Goal: Task Accomplishment & Management: Manage account settings

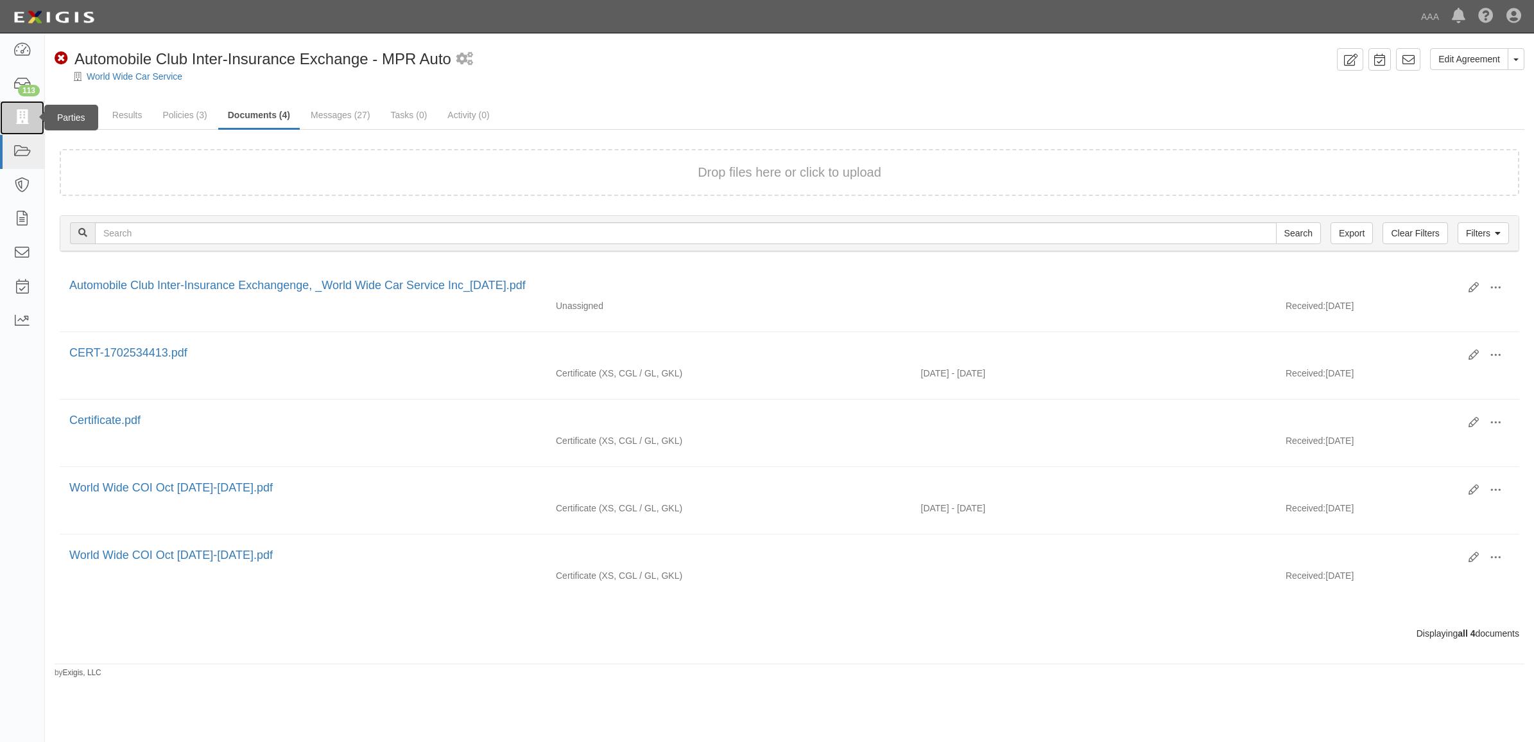
click at [33, 116] on link at bounding box center [22, 118] width 44 height 34
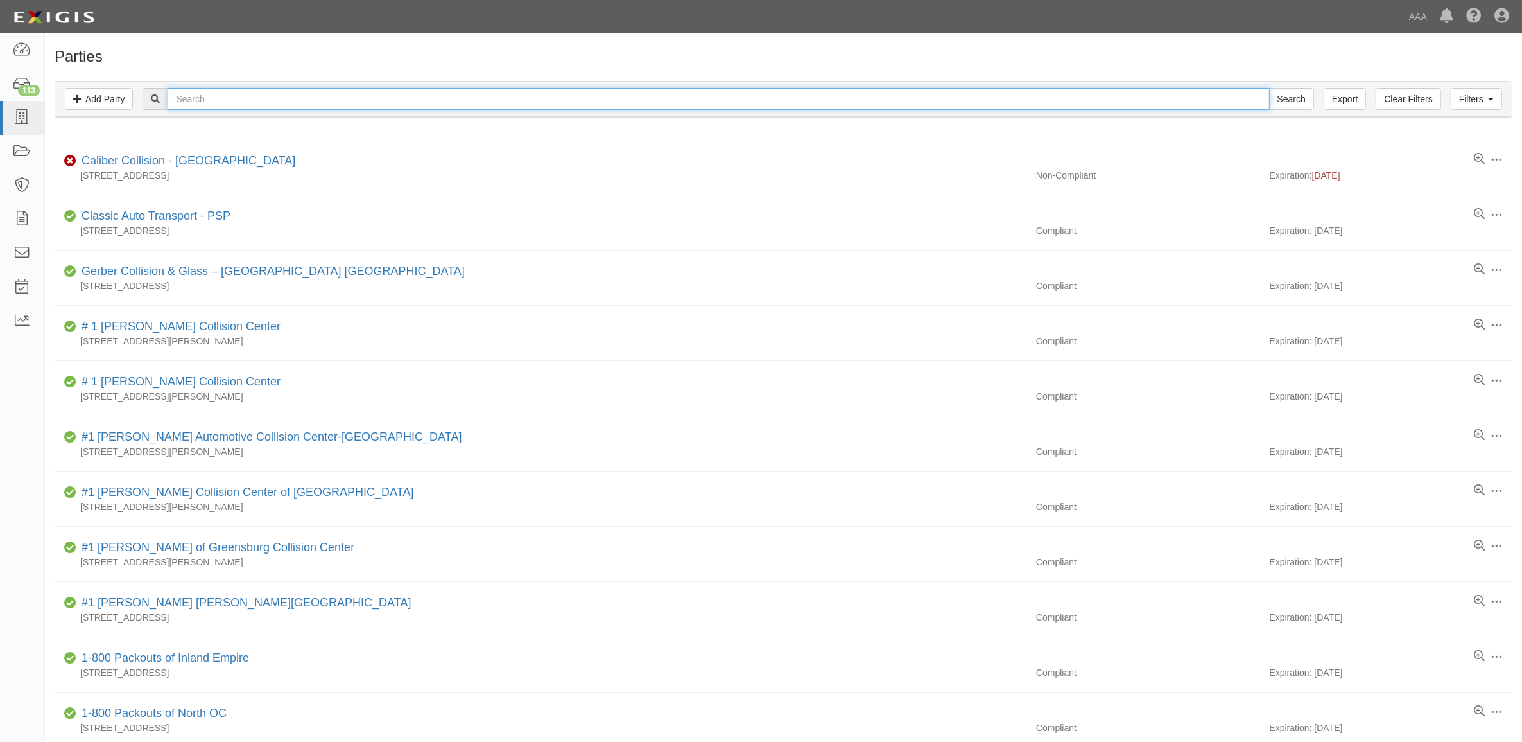
click at [245, 97] on input "text" at bounding box center [719, 99] width 1102 height 22
type input "Marlboro Towing"
click at [1269, 88] on input "Search" at bounding box center [1291, 99] width 45 height 22
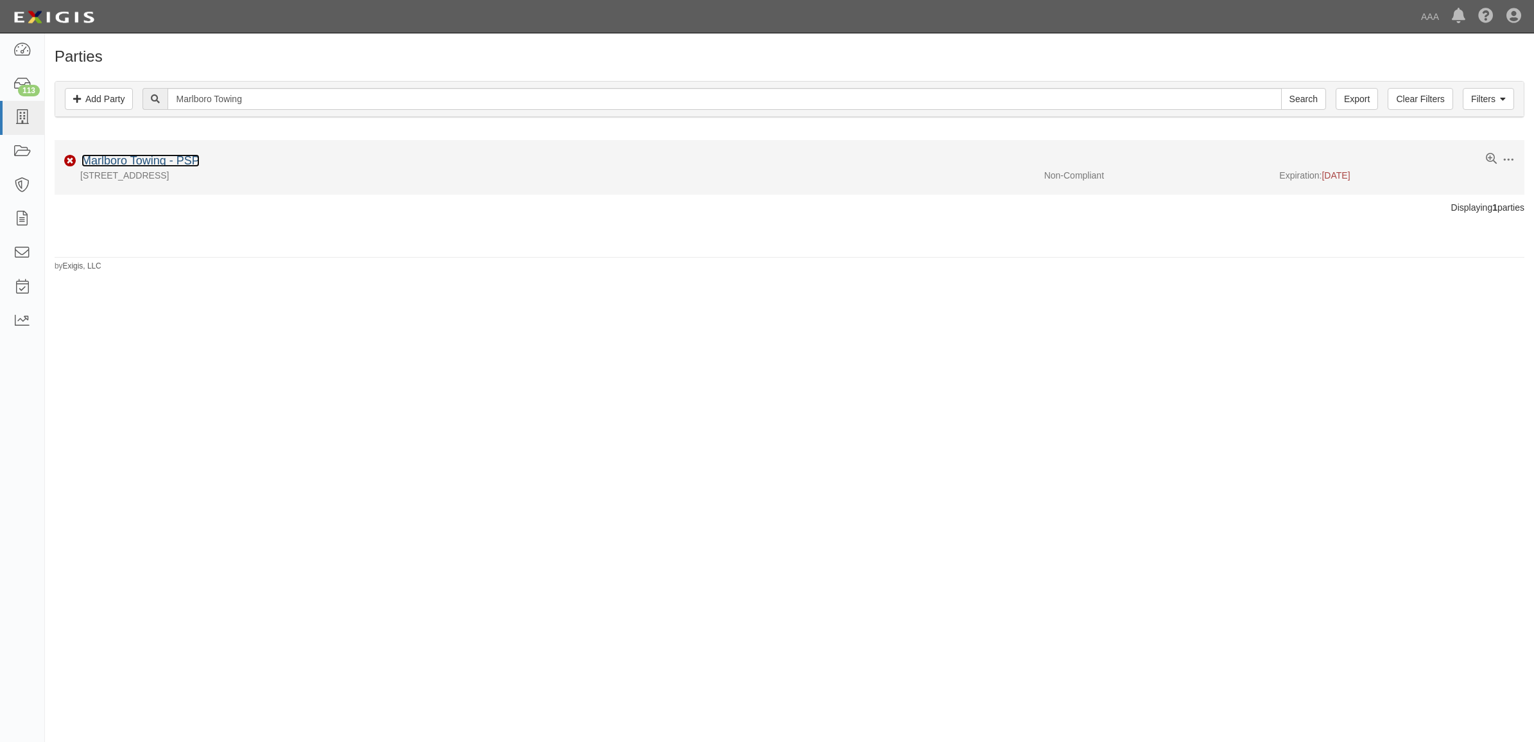
click at [148, 156] on link "Marlboro Towing - PSP" at bounding box center [141, 160] width 118 height 13
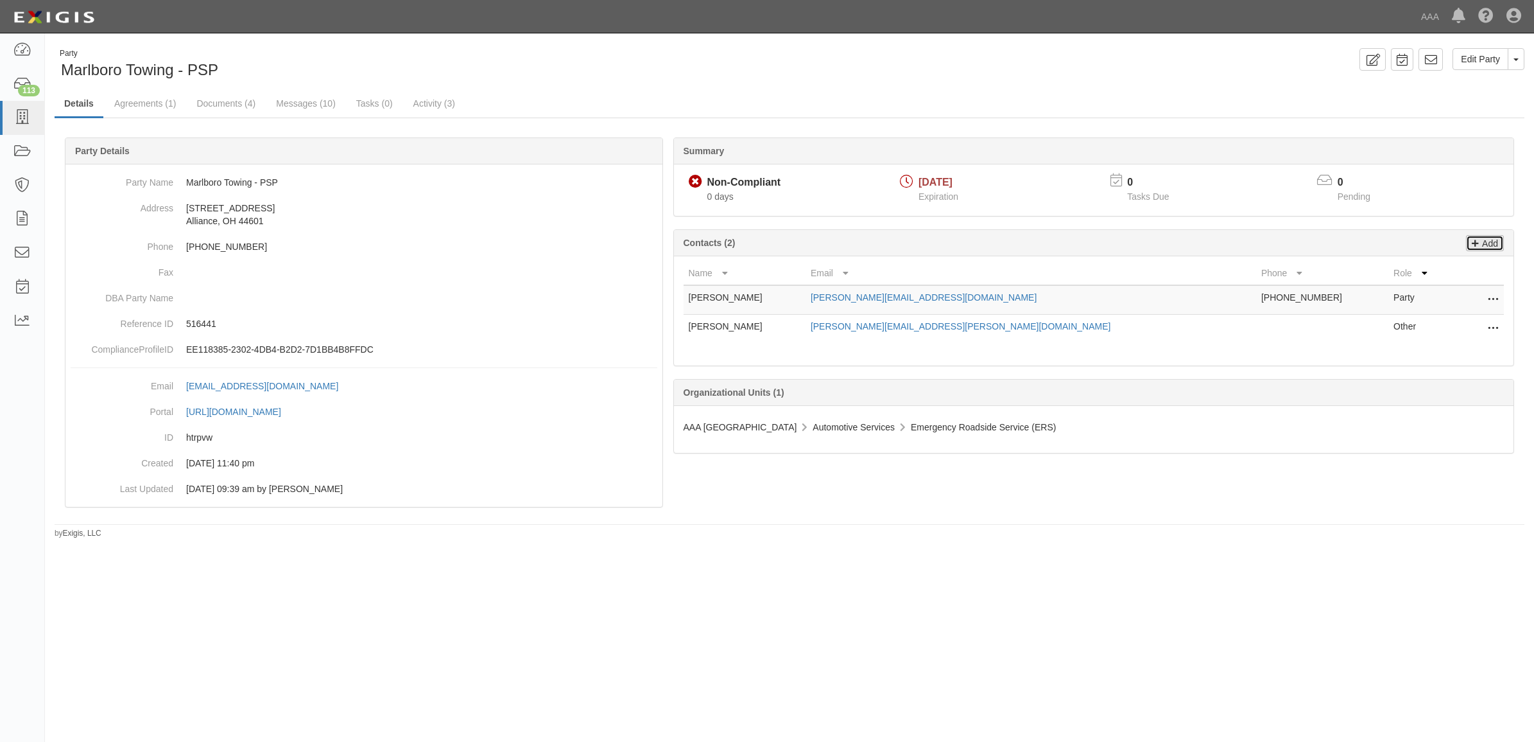
click at [1488, 239] on p "Add" at bounding box center [1488, 243] width 19 height 15
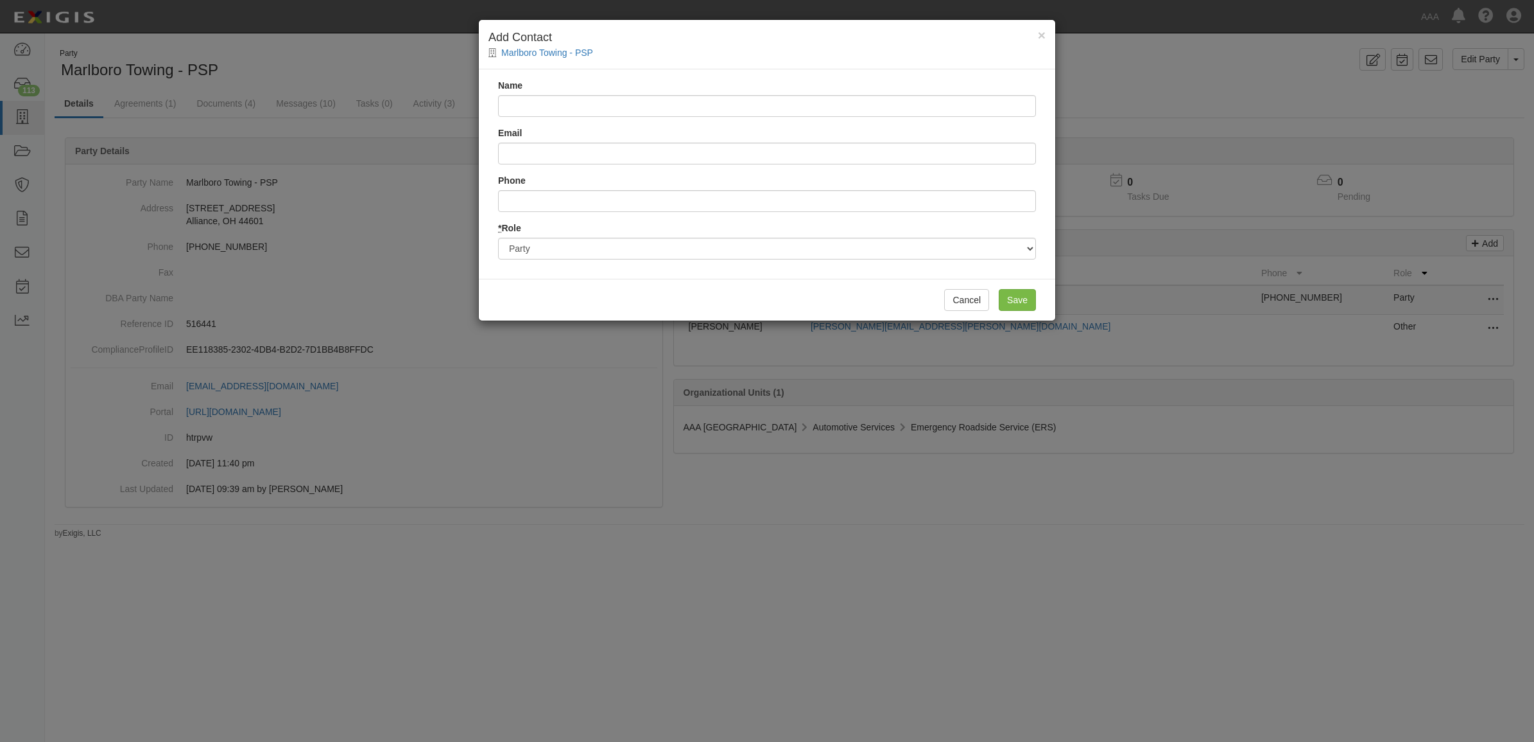
click at [556, 166] on div "Name Email Phone * Role Party Broker Other" at bounding box center [767, 173] width 577 height 209
click at [556, 162] on input "Email" at bounding box center [767, 154] width 538 height 22
paste input "bl@macstrad.com"
type input "bl@macstrad.com"
click at [557, 107] on input "Name" at bounding box center [767, 106] width 538 height 22
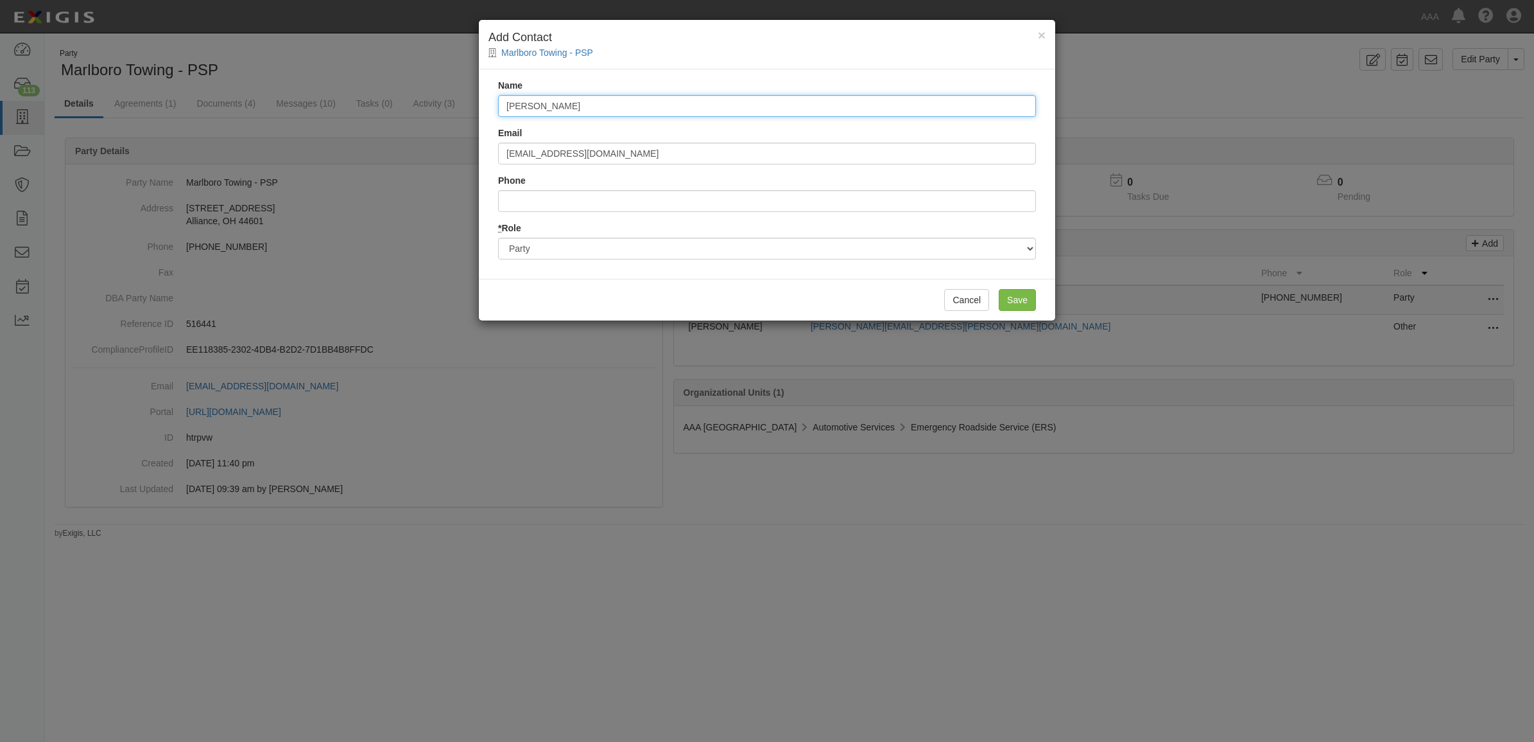
type input "[PERSON_NAME]"
type input "3309665170"
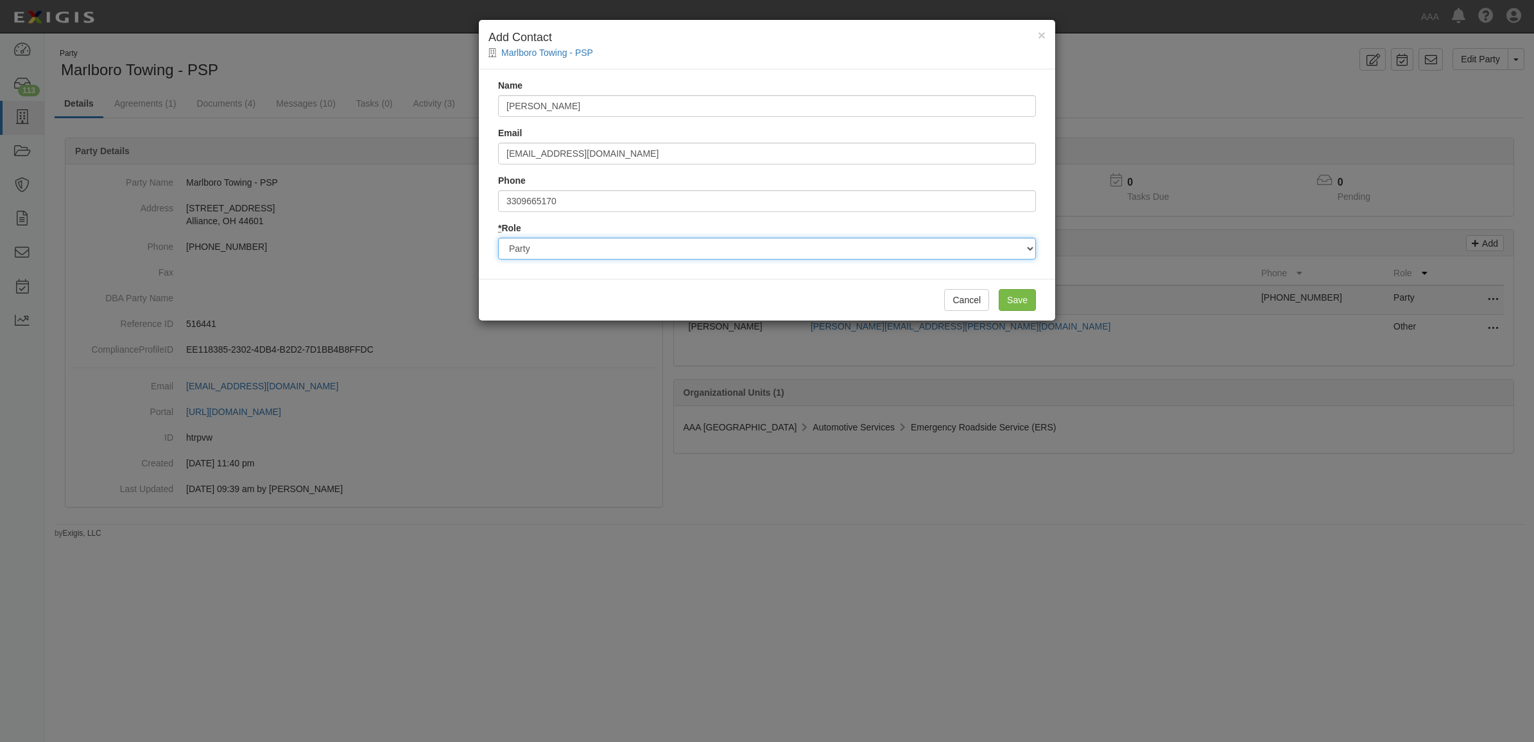
click at [692, 246] on select "Party Broker Other" at bounding box center [767, 249] width 538 height 22
select select "Broker"
click at [498, 238] on select "Party Broker Other" at bounding box center [767, 249] width 538 height 22
click at [1011, 302] on input "Save" at bounding box center [1017, 300] width 37 height 22
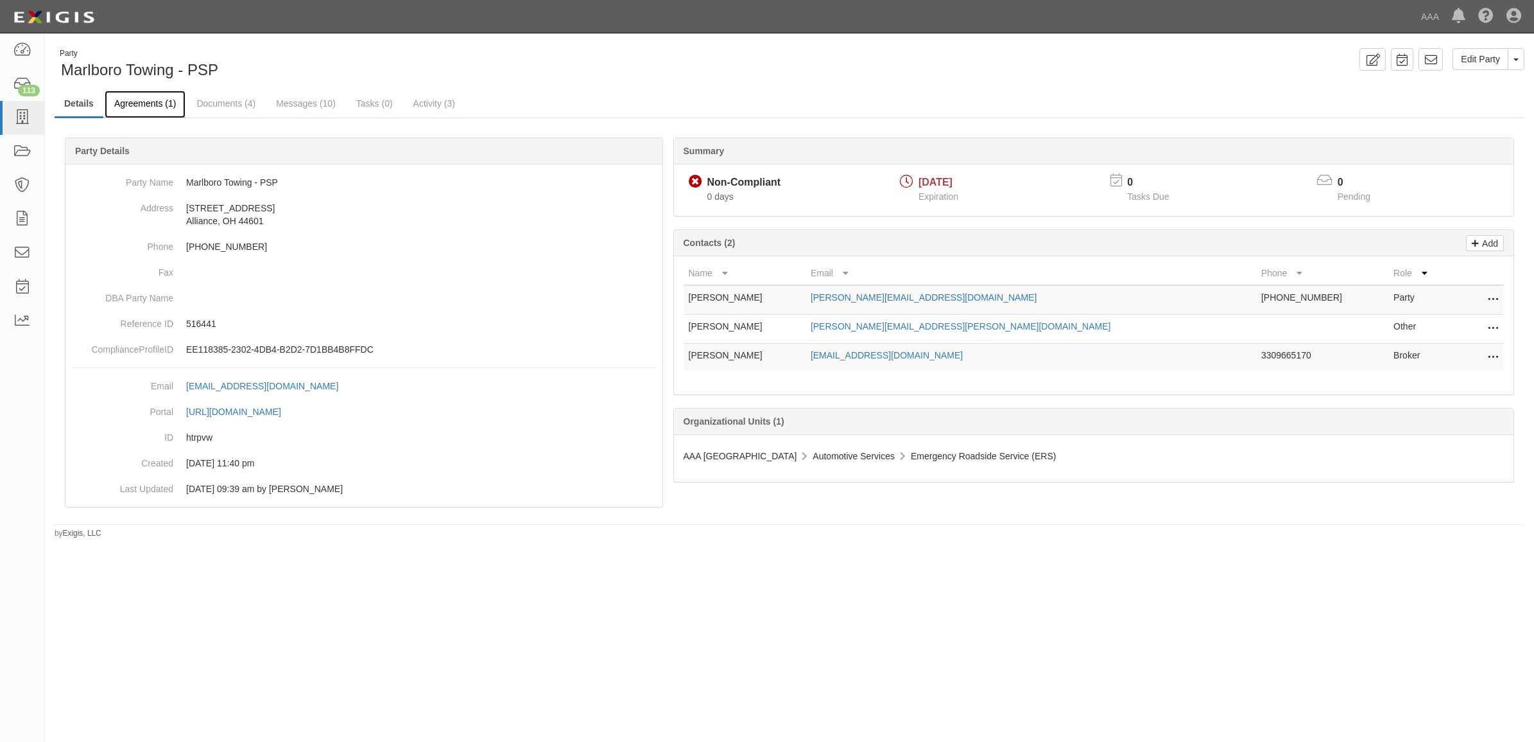
click at [145, 110] on link "Agreements (1)" at bounding box center [145, 105] width 81 height 28
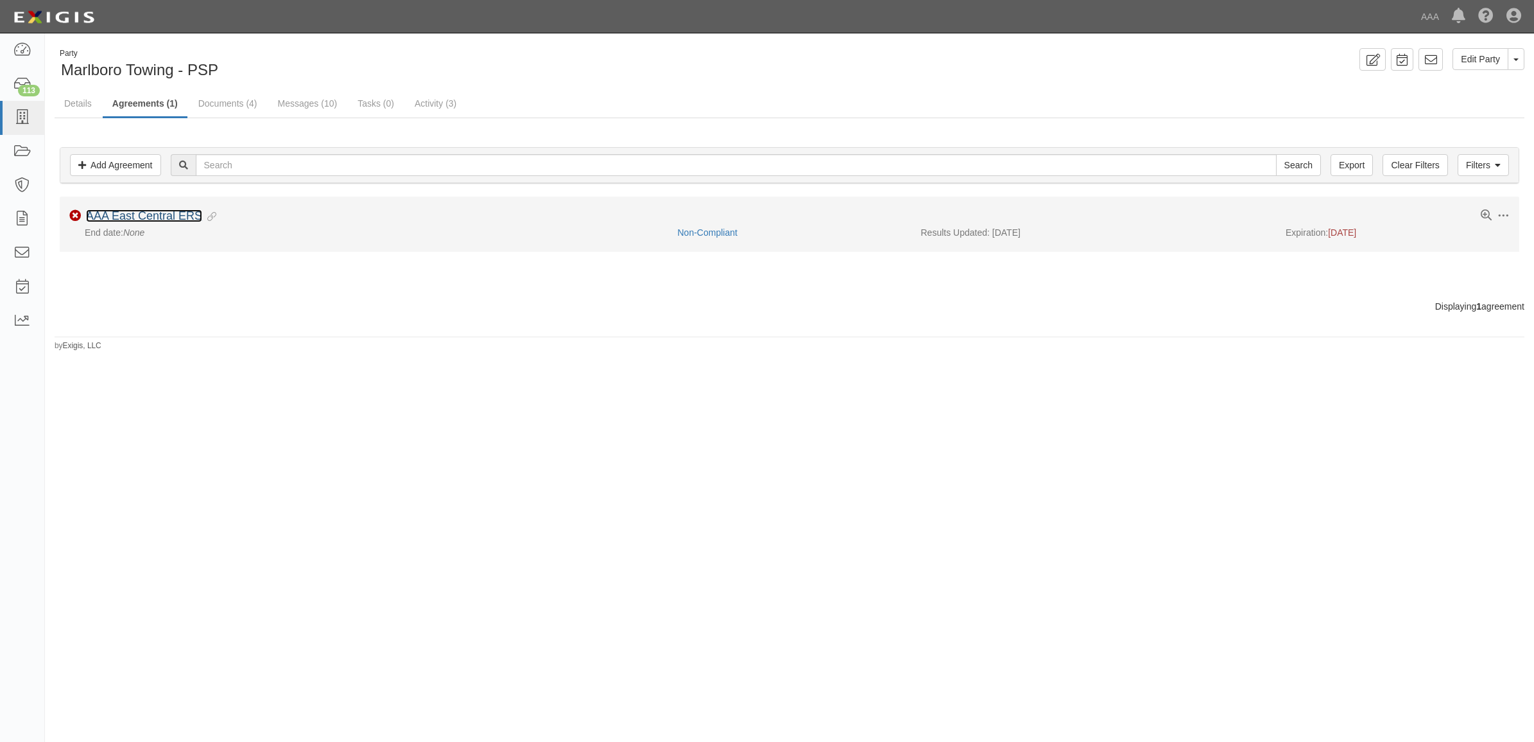
click at [164, 219] on link "AAA East Central ERS" at bounding box center [144, 215] width 116 height 13
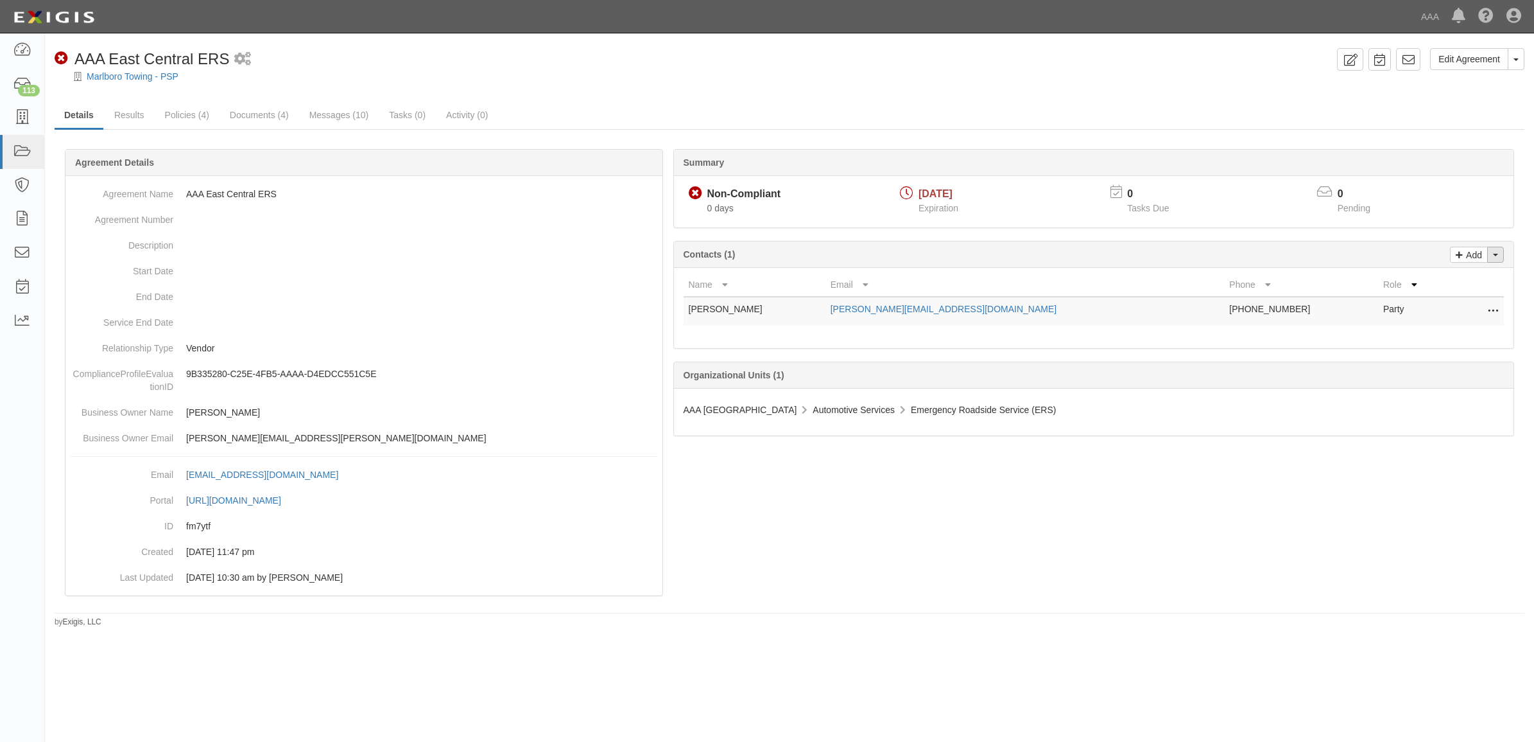
click at [1499, 247] on button "Toggle Contact Dropdown" at bounding box center [1496, 255] width 17 height 16
click at [1449, 280] on link "Change contacts" at bounding box center [1452, 277] width 101 height 17
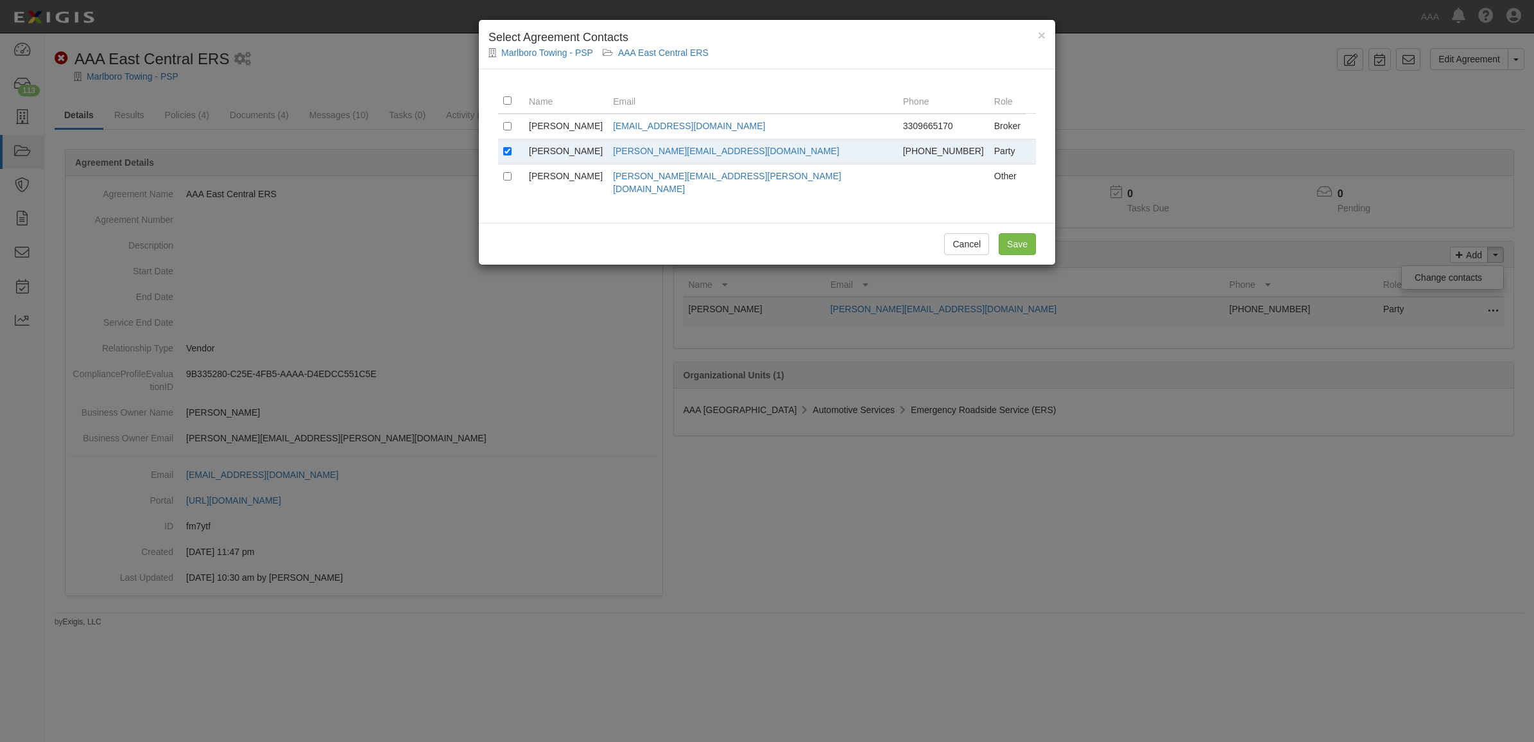
click at [505, 145] on td at bounding box center [511, 151] width 26 height 25
click at [508, 145] on td at bounding box center [511, 151] width 26 height 25
click at [508, 171] on td at bounding box center [511, 182] width 26 height 37
click at [510, 149] on input "checkbox" at bounding box center [507, 151] width 8 height 8
checkbox input "false"
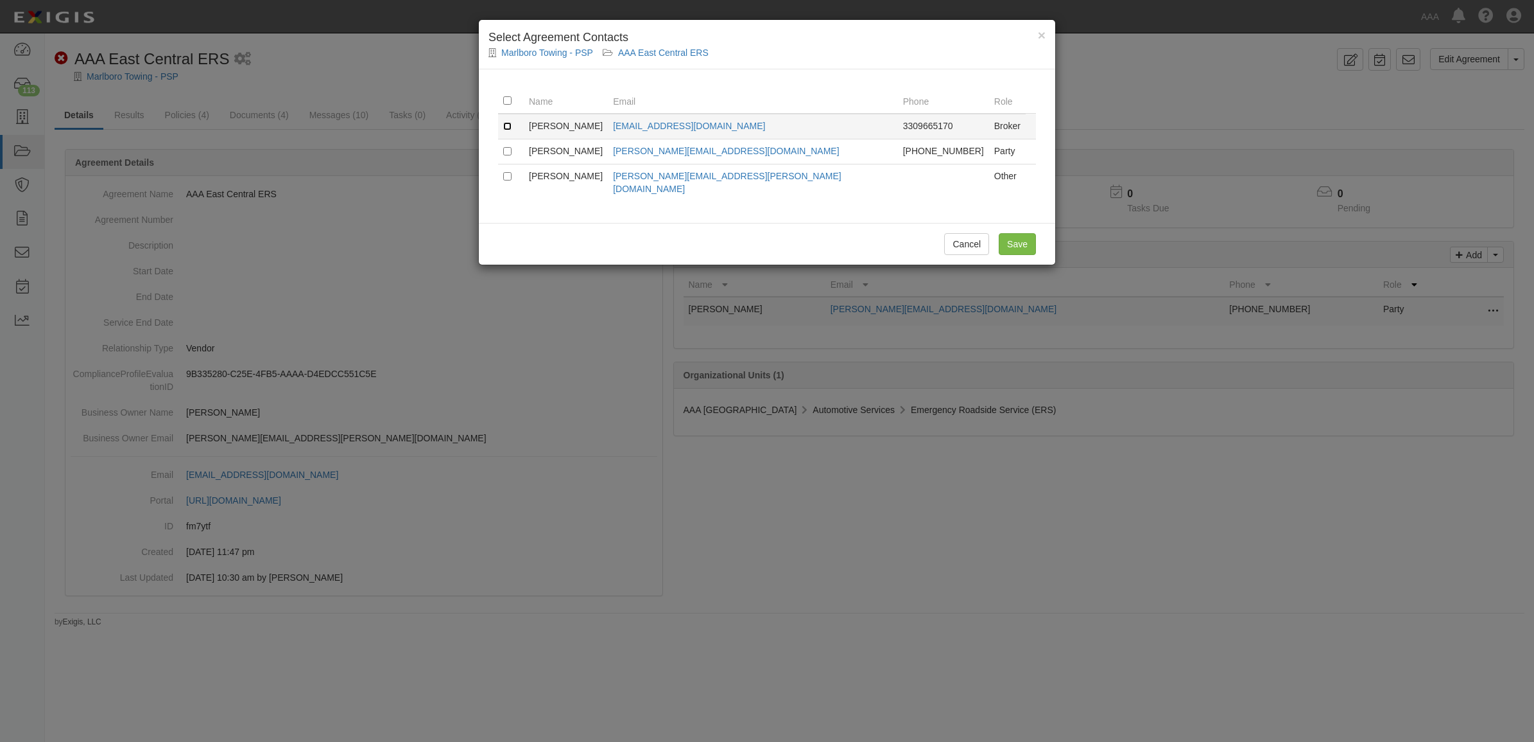
click at [508, 126] on input "checkbox" at bounding box center [507, 126] width 8 height 8
checkbox input "true"
click at [1018, 233] on input "Save" at bounding box center [1017, 244] width 37 height 22
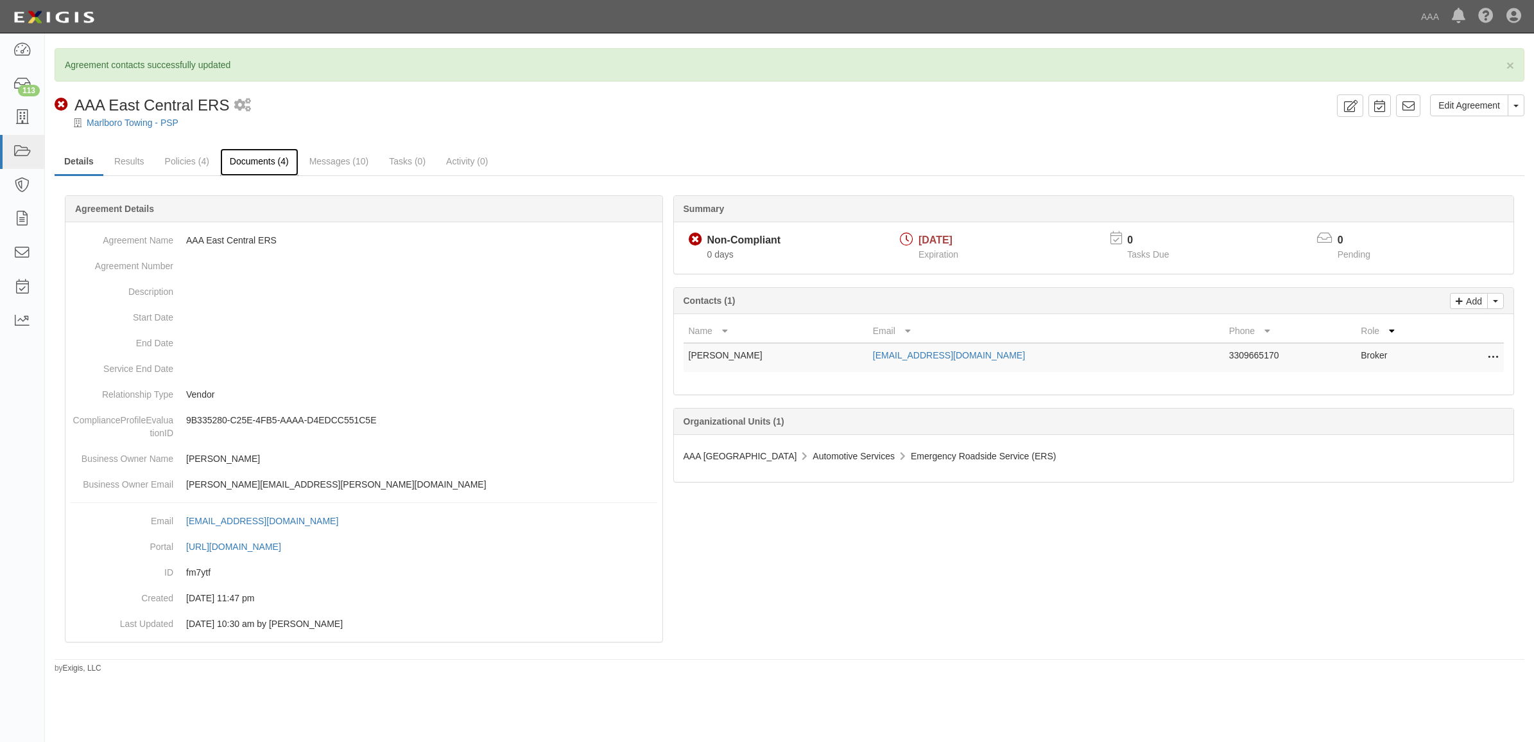
click at [252, 161] on link "Documents (4)" at bounding box center [259, 162] width 78 height 28
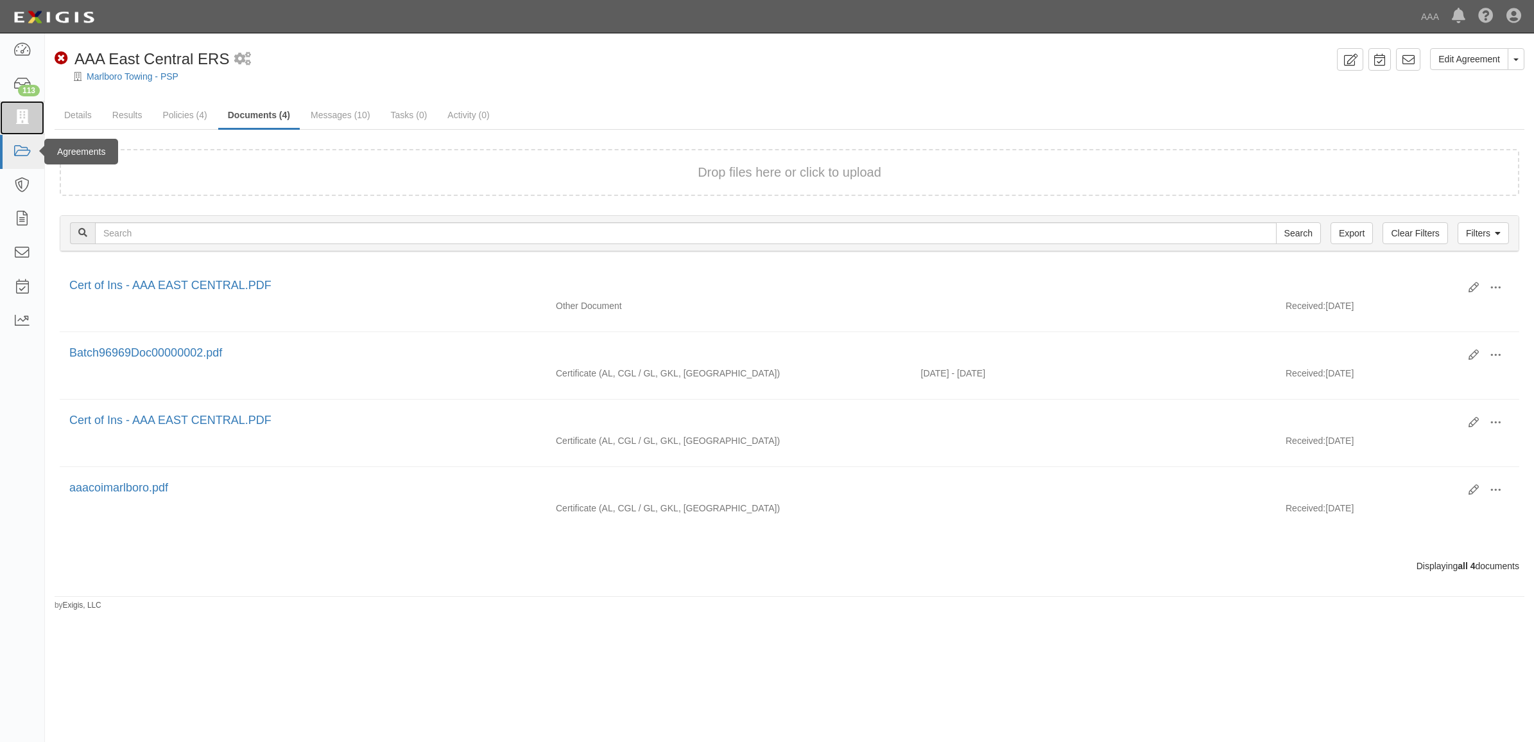
drag, startPoint x: 33, startPoint y: 111, endPoint x: 17, endPoint y: 161, distance: 51.8
click at [33, 111] on link at bounding box center [22, 118] width 44 height 34
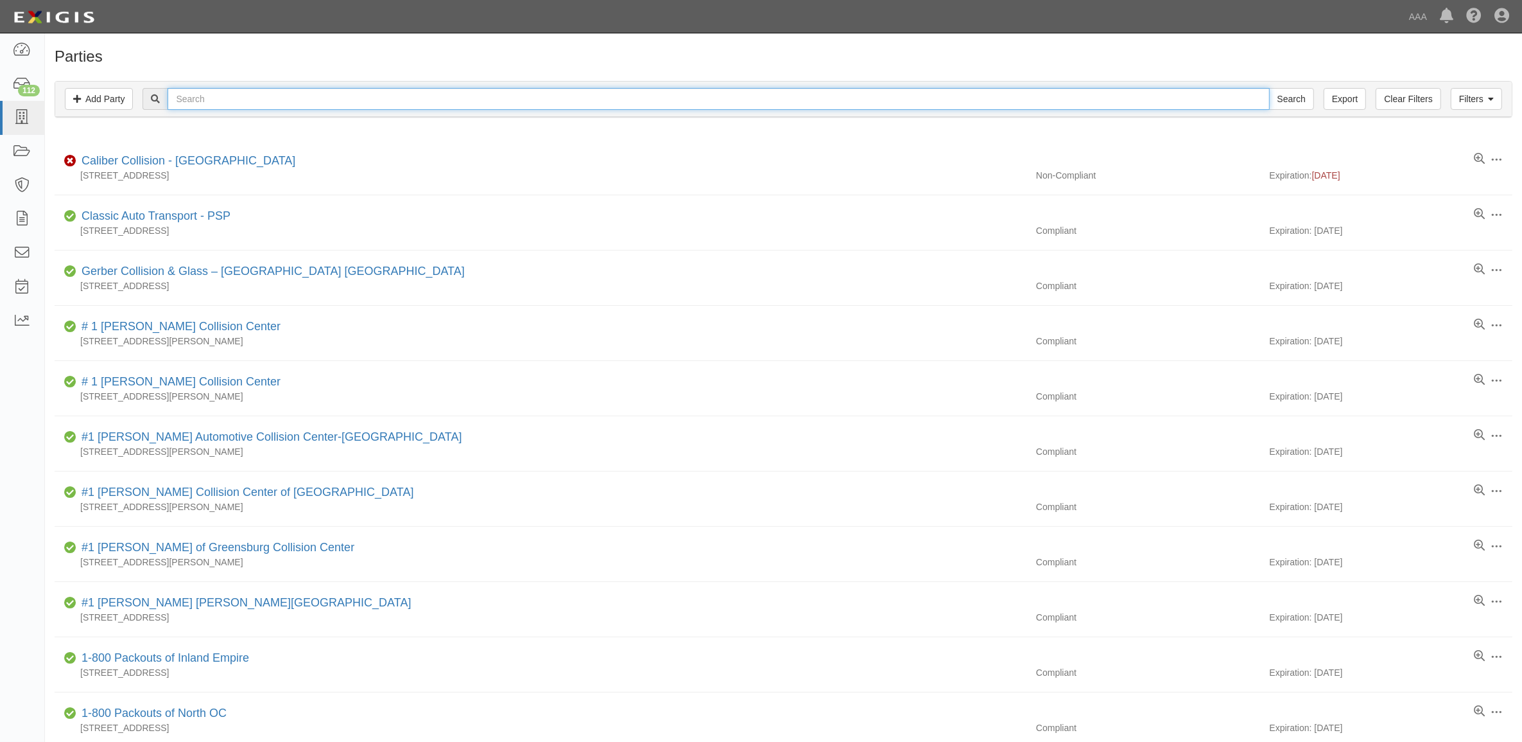
click at [204, 97] on input "text" at bounding box center [719, 99] width 1102 height 22
type input "22701"
click at [1269, 88] on input "Search" at bounding box center [1291, 99] width 45 height 22
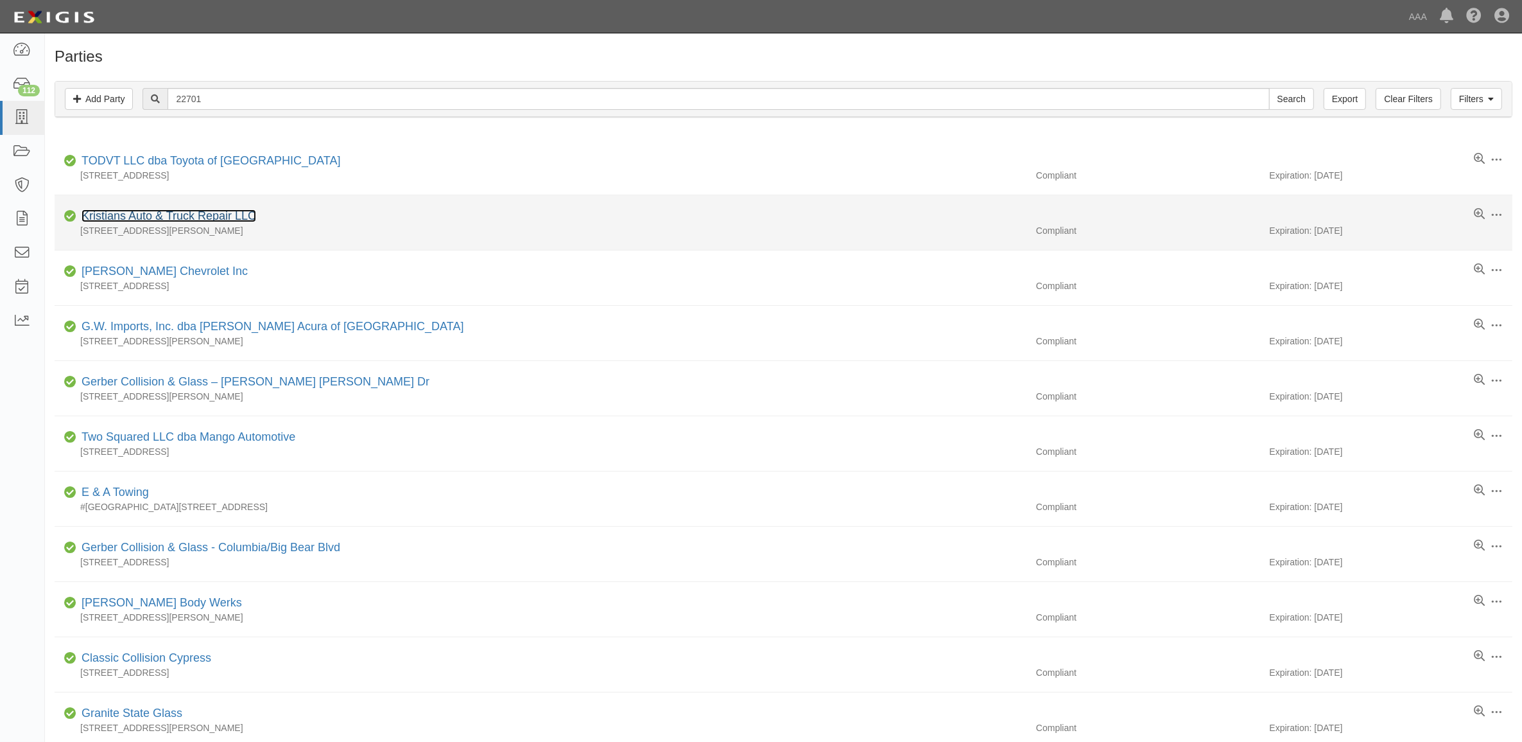
click at [225, 213] on link "Kristians Auto & Truck Repair LLC" at bounding box center [169, 215] width 175 height 13
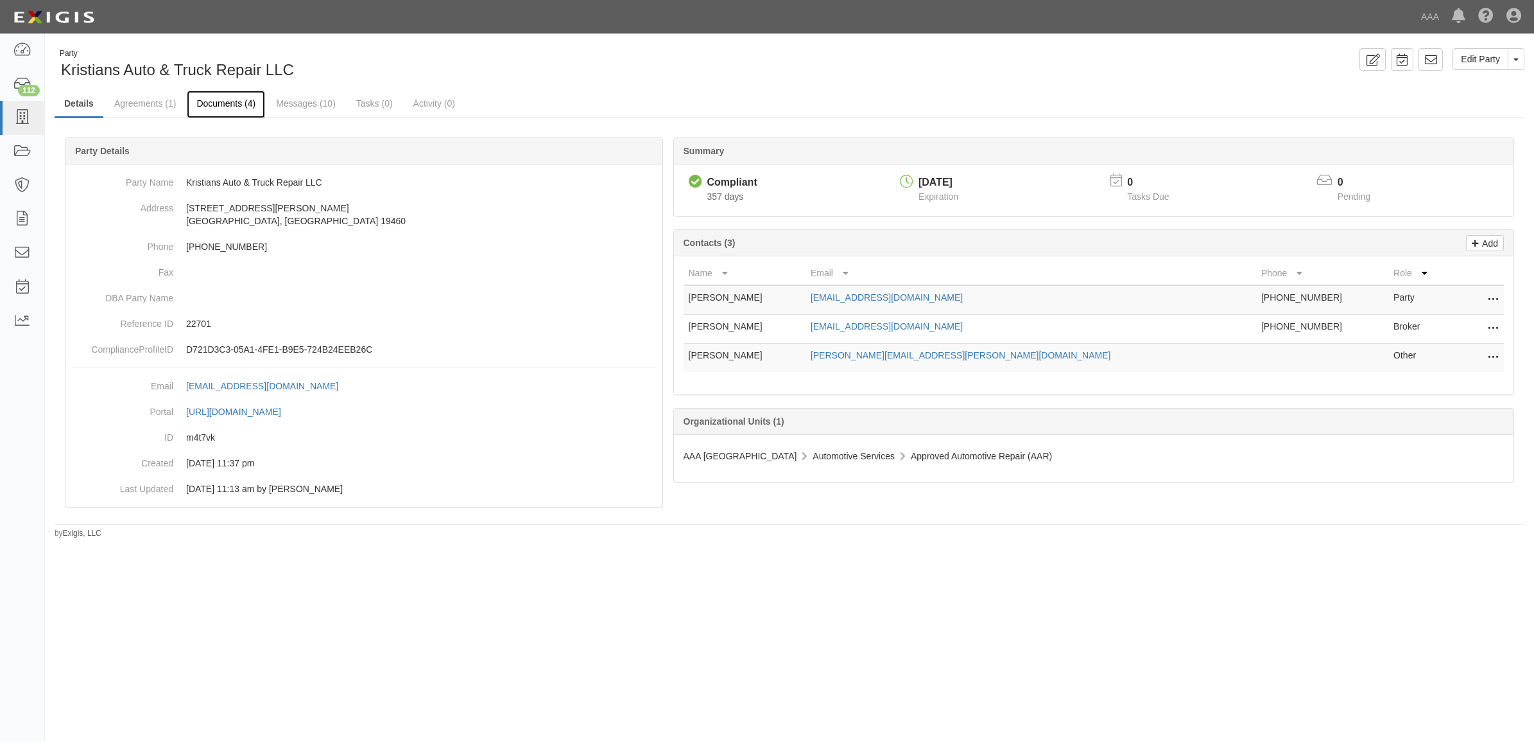
click at [204, 104] on link "Documents (4)" at bounding box center [226, 105] width 78 height 28
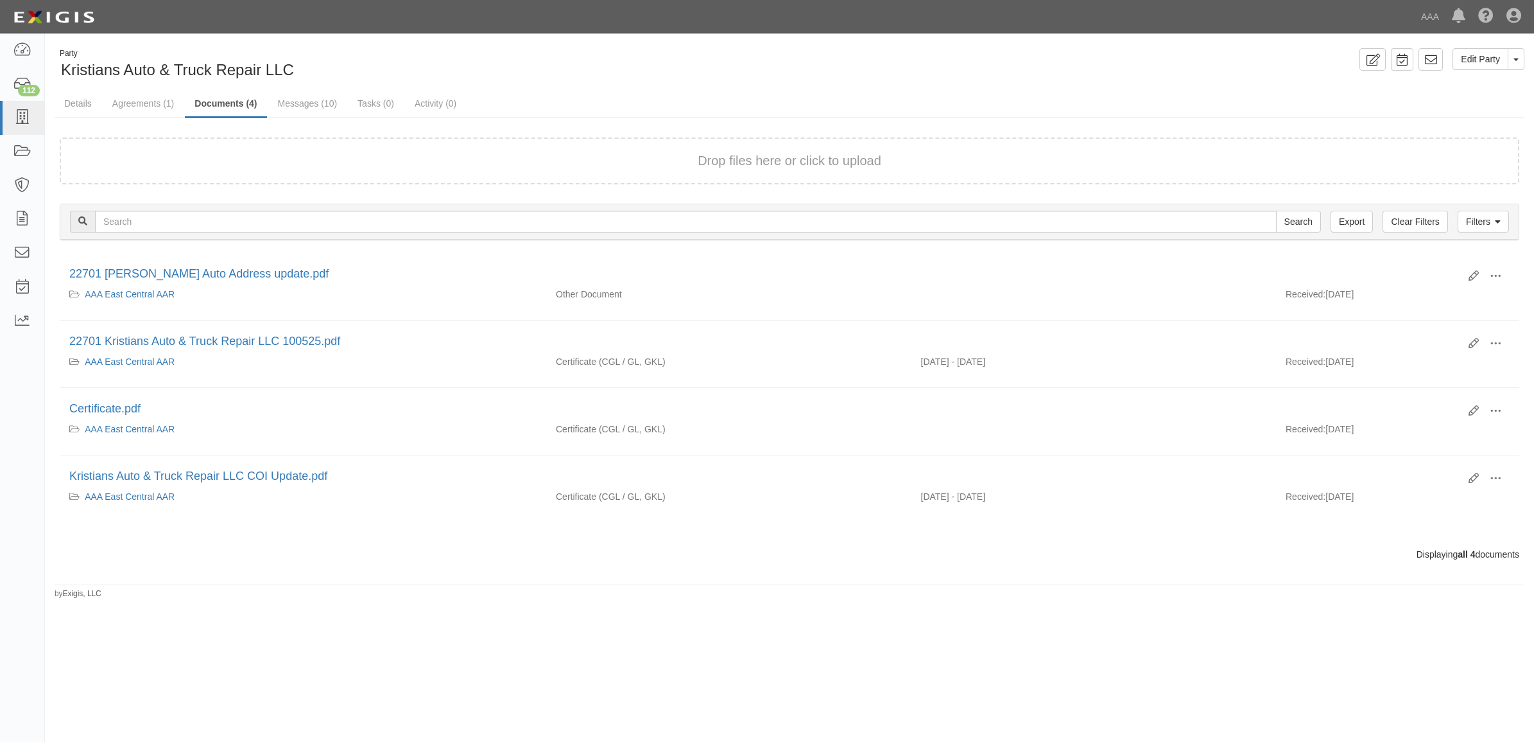
click at [260, 158] on div "Drop files here or click to upload" at bounding box center [790, 161] width 1432 height 19
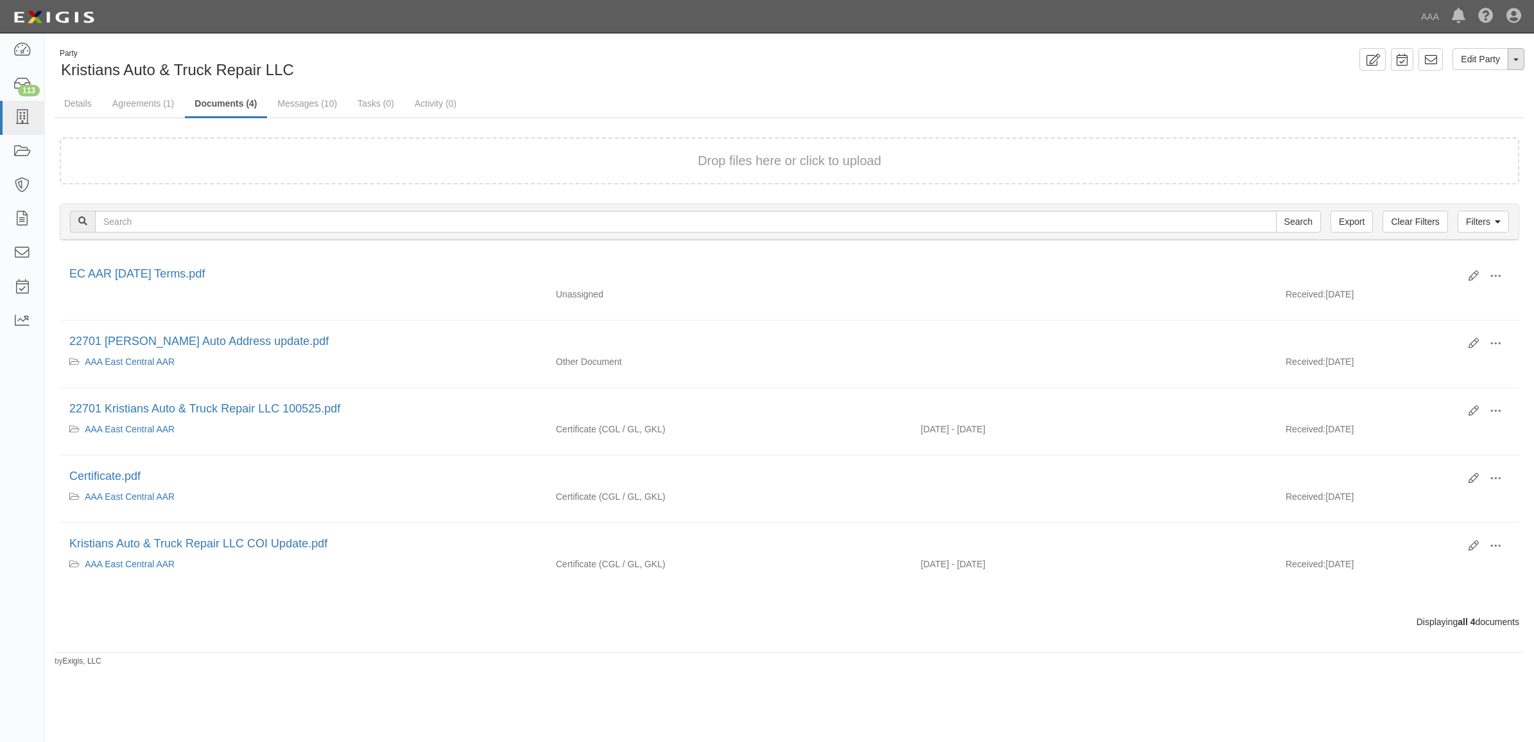
click at [1518, 55] on button "Toggle Party Dropdown" at bounding box center [1516, 59] width 17 height 22
click at [1489, 95] on link "Archive Party" at bounding box center [1473, 100] width 101 height 17
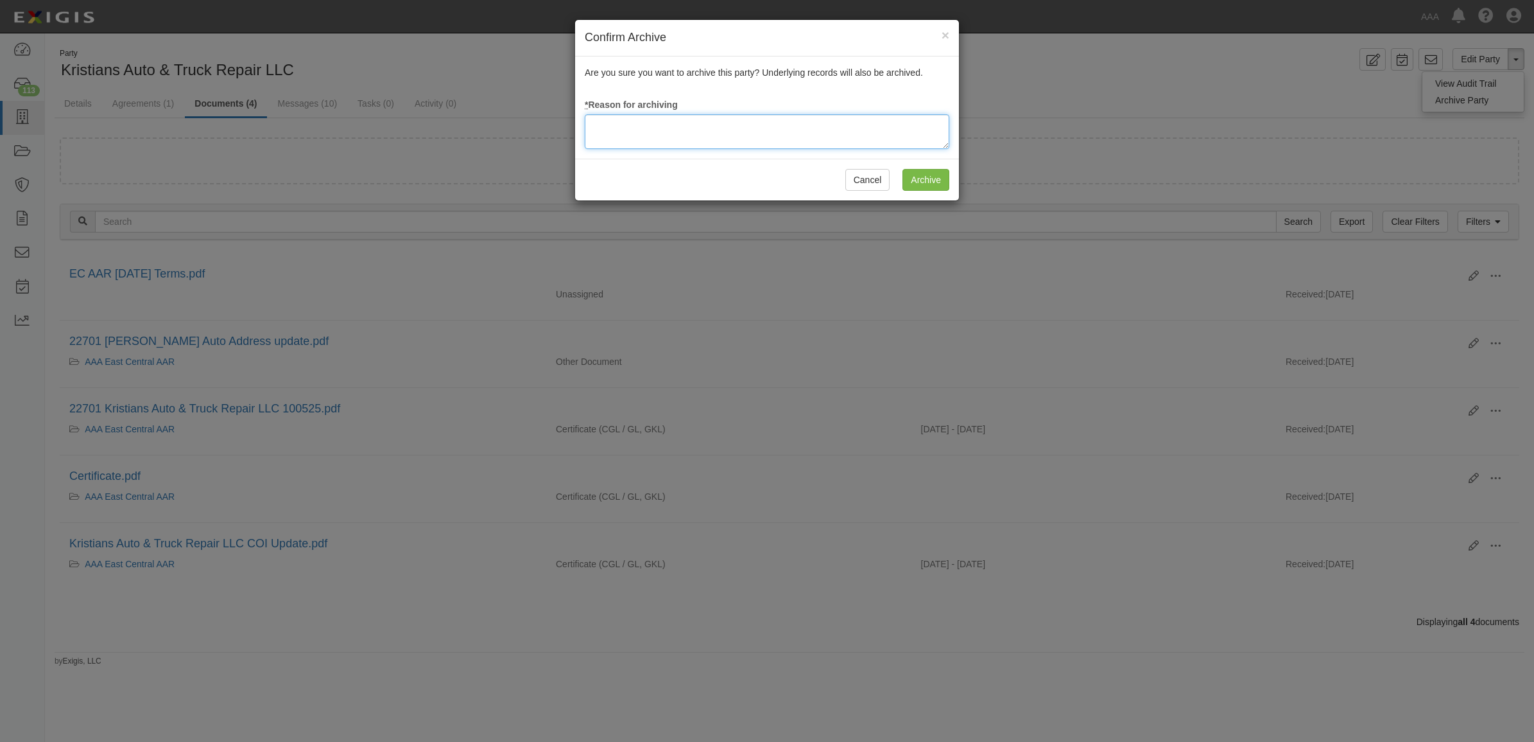
click at [817, 134] on textarea at bounding box center [767, 131] width 365 height 35
type textarea "Station Terminated"
click at [926, 182] on input "Archive" at bounding box center [926, 180] width 47 height 22
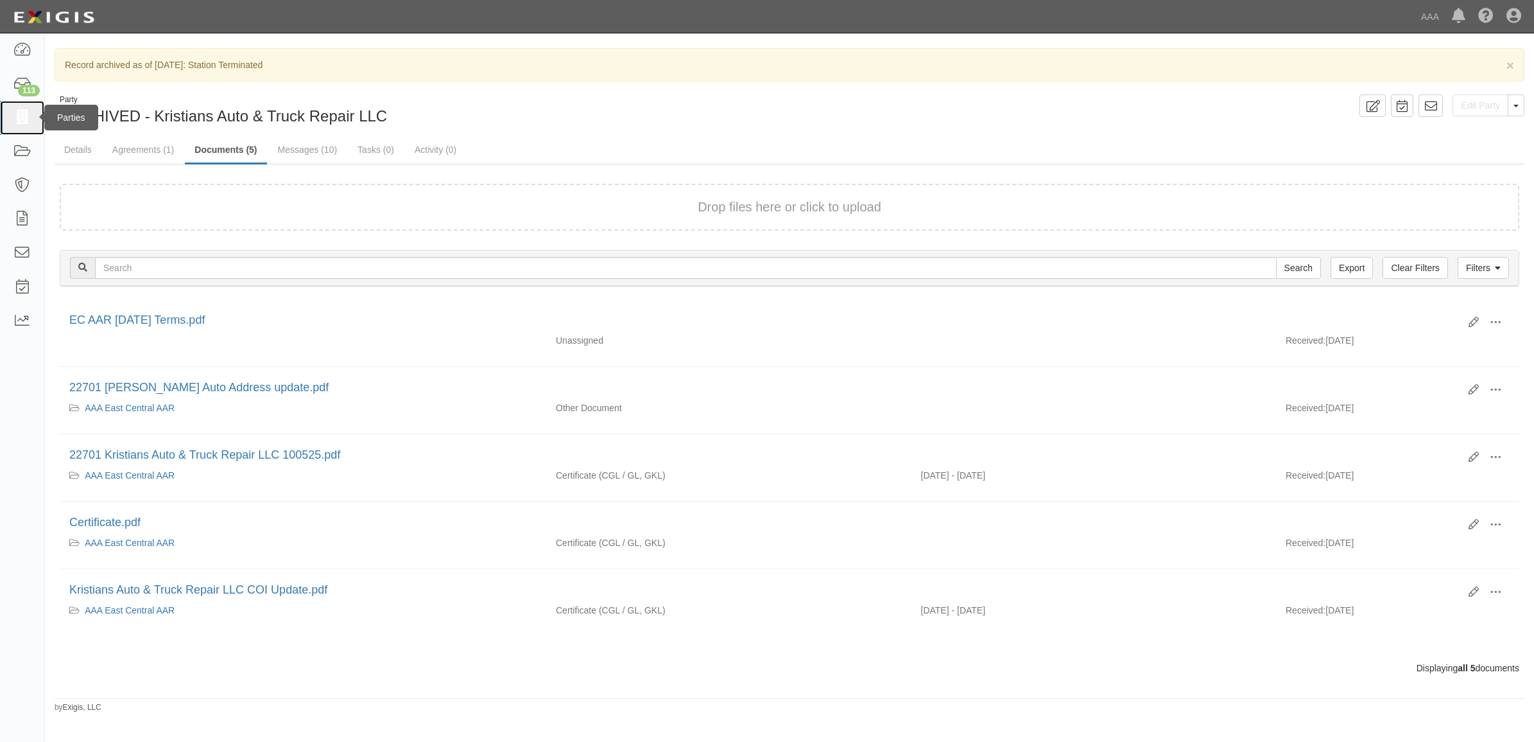
click at [21, 116] on icon at bounding box center [22, 117] width 18 height 15
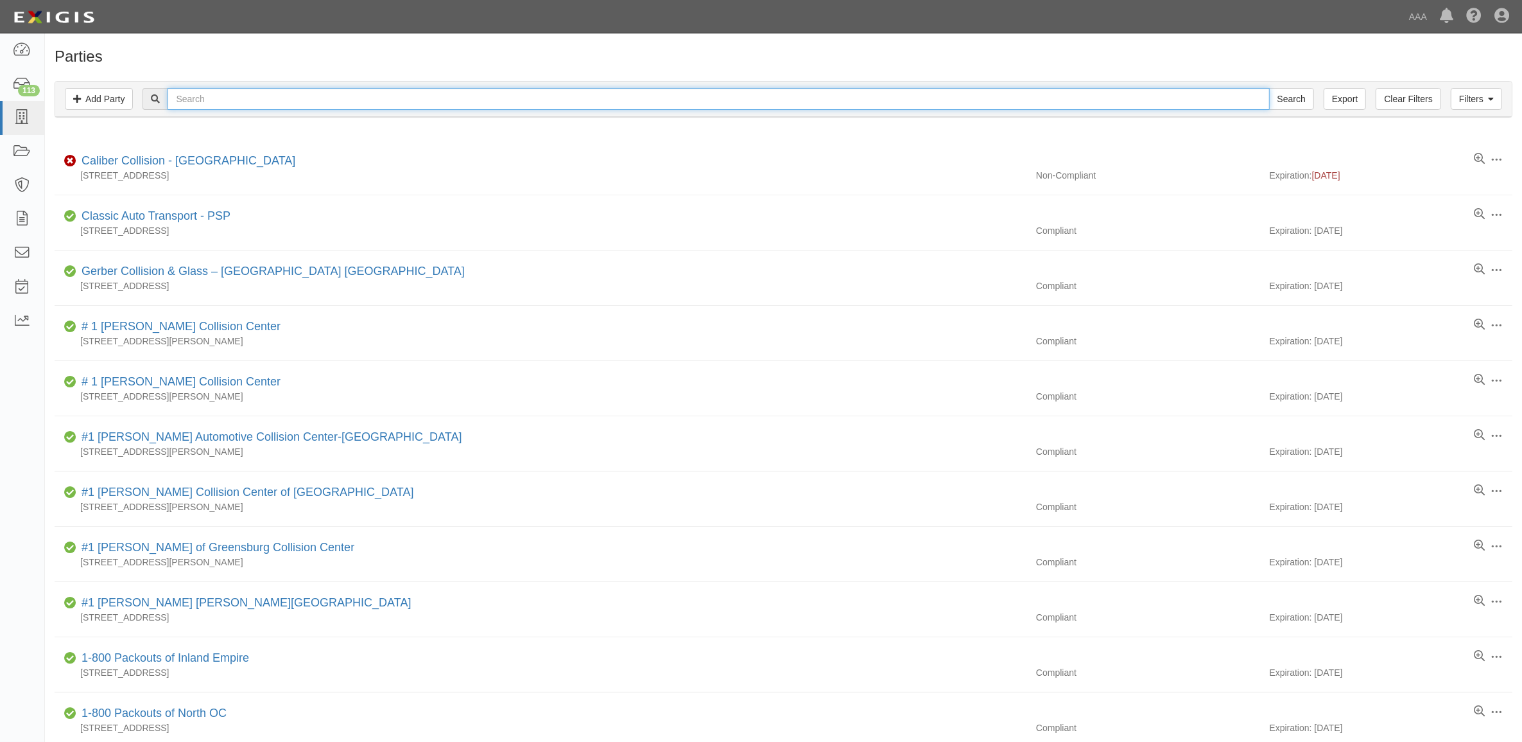
click at [267, 94] on input "text" at bounding box center [719, 99] width 1102 height 22
type input "10327"
click at [1269, 88] on input "Search" at bounding box center [1291, 99] width 45 height 22
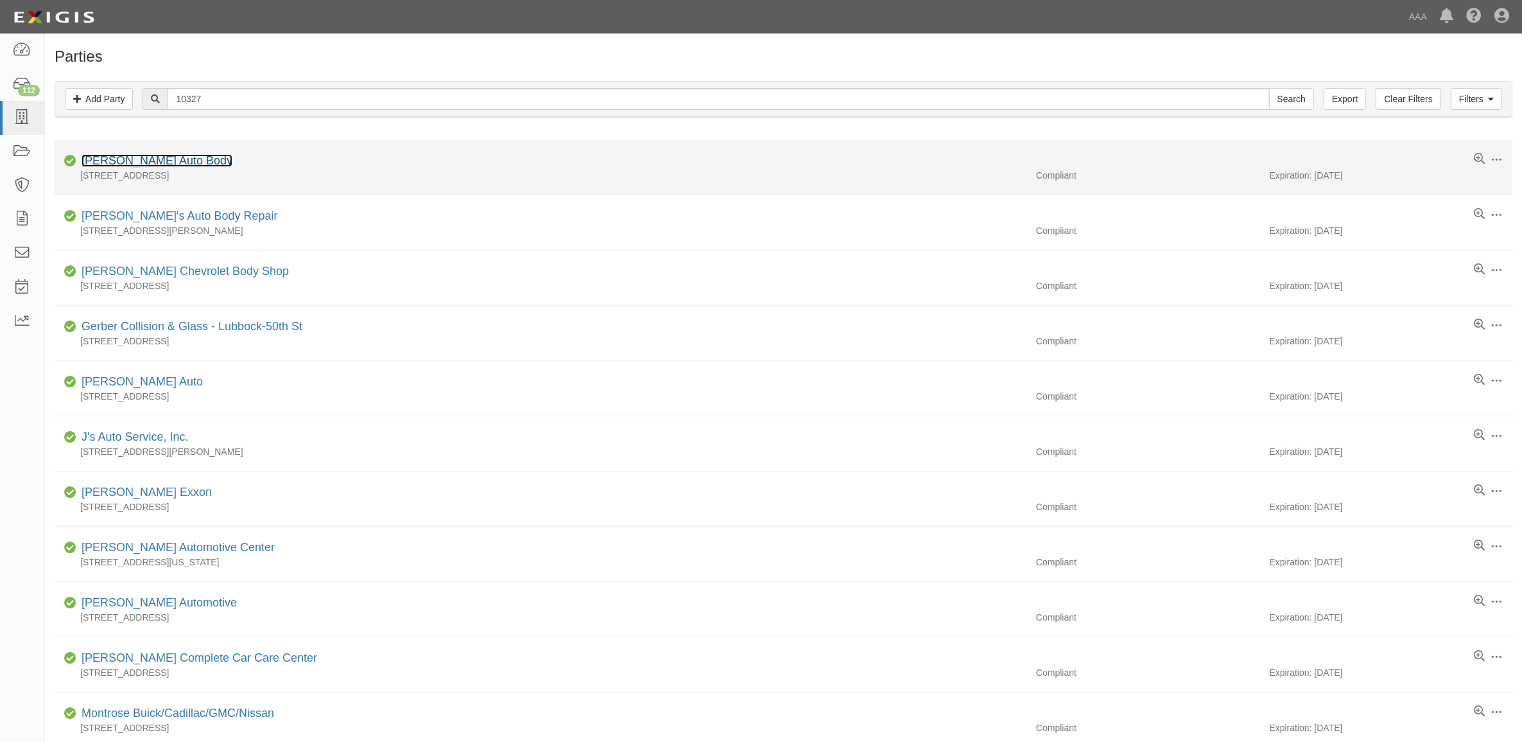
click at [157, 161] on link "[PERSON_NAME] Auto Body" at bounding box center [157, 160] width 151 height 13
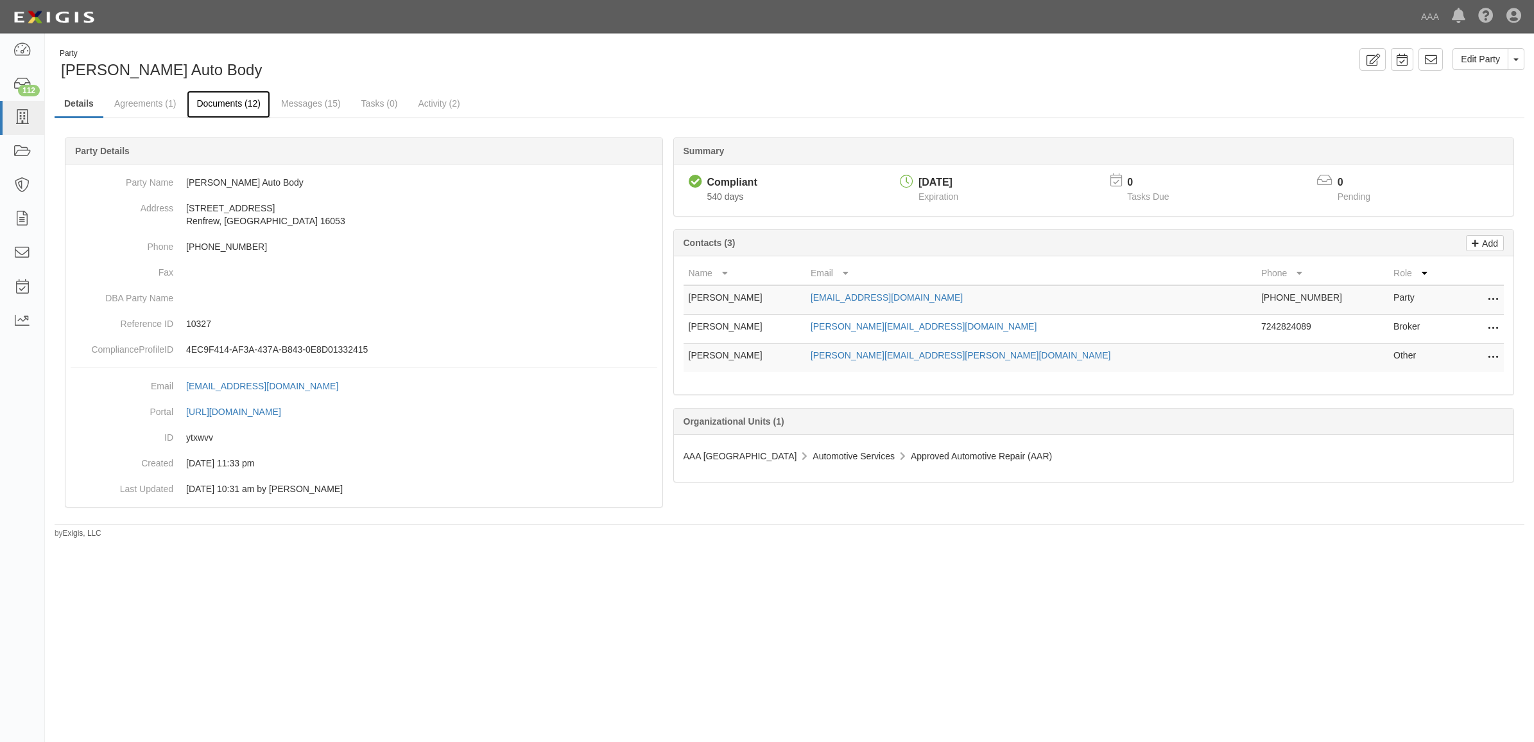
click at [225, 108] on link "Documents (12)" at bounding box center [228, 105] width 83 height 28
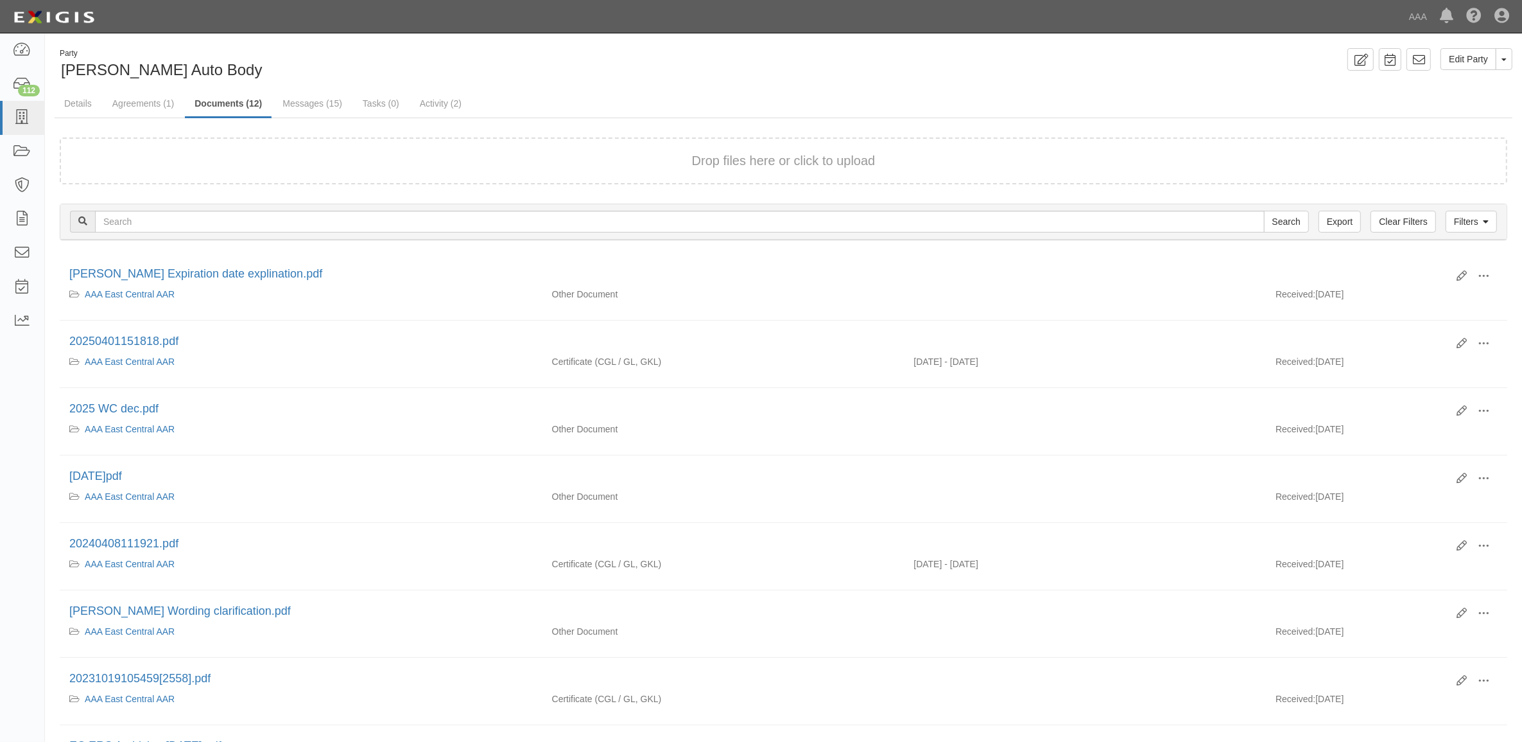
click at [347, 164] on div "Drop files here or click to upload" at bounding box center [783, 161] width 1419 height 19
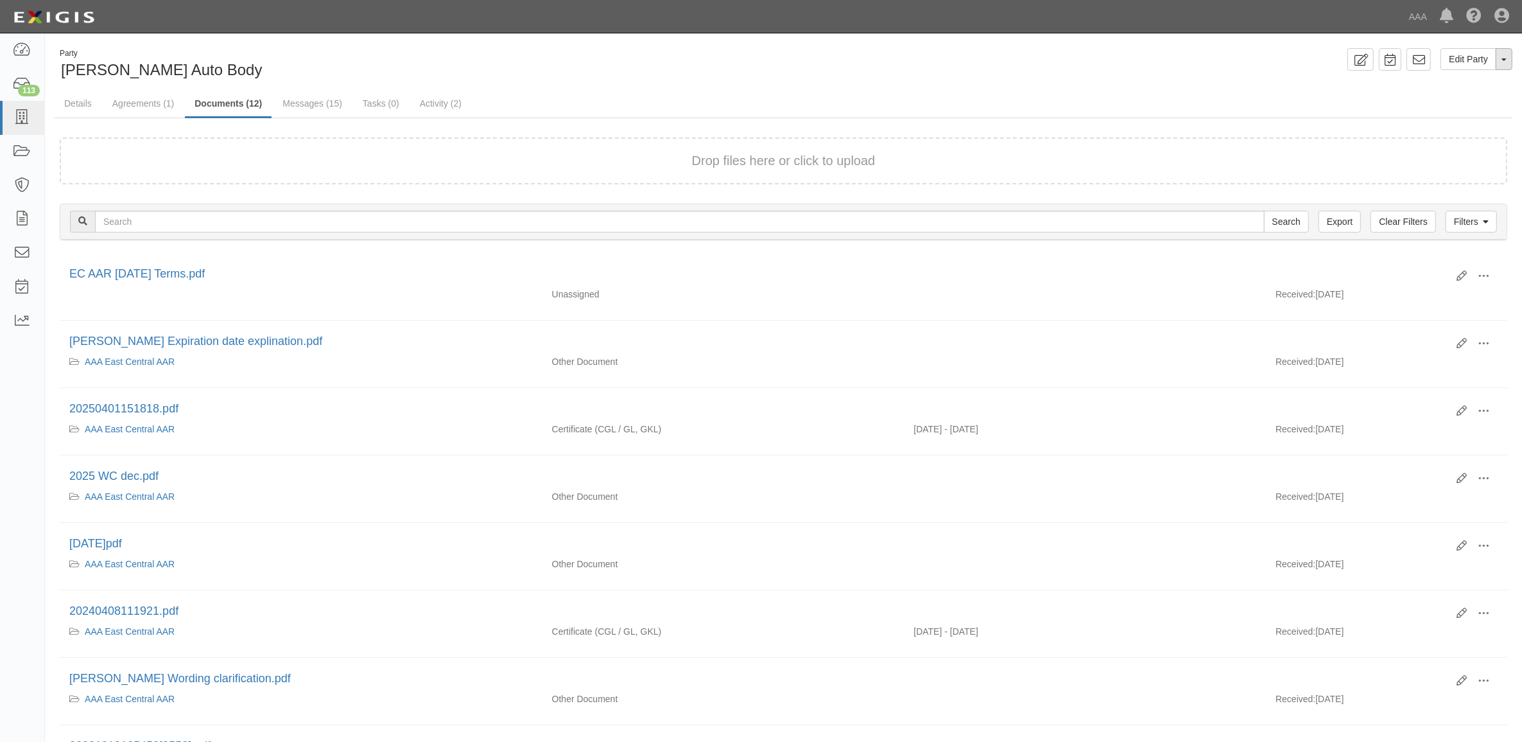
click at [1506, 58] on button "Toggle Party Dropdown" at bounding box center [1504, 59] width 17 height 22
click at [1462, 100] on link "Archive Party" at bounding box center [1460, 100] width 101 height 17
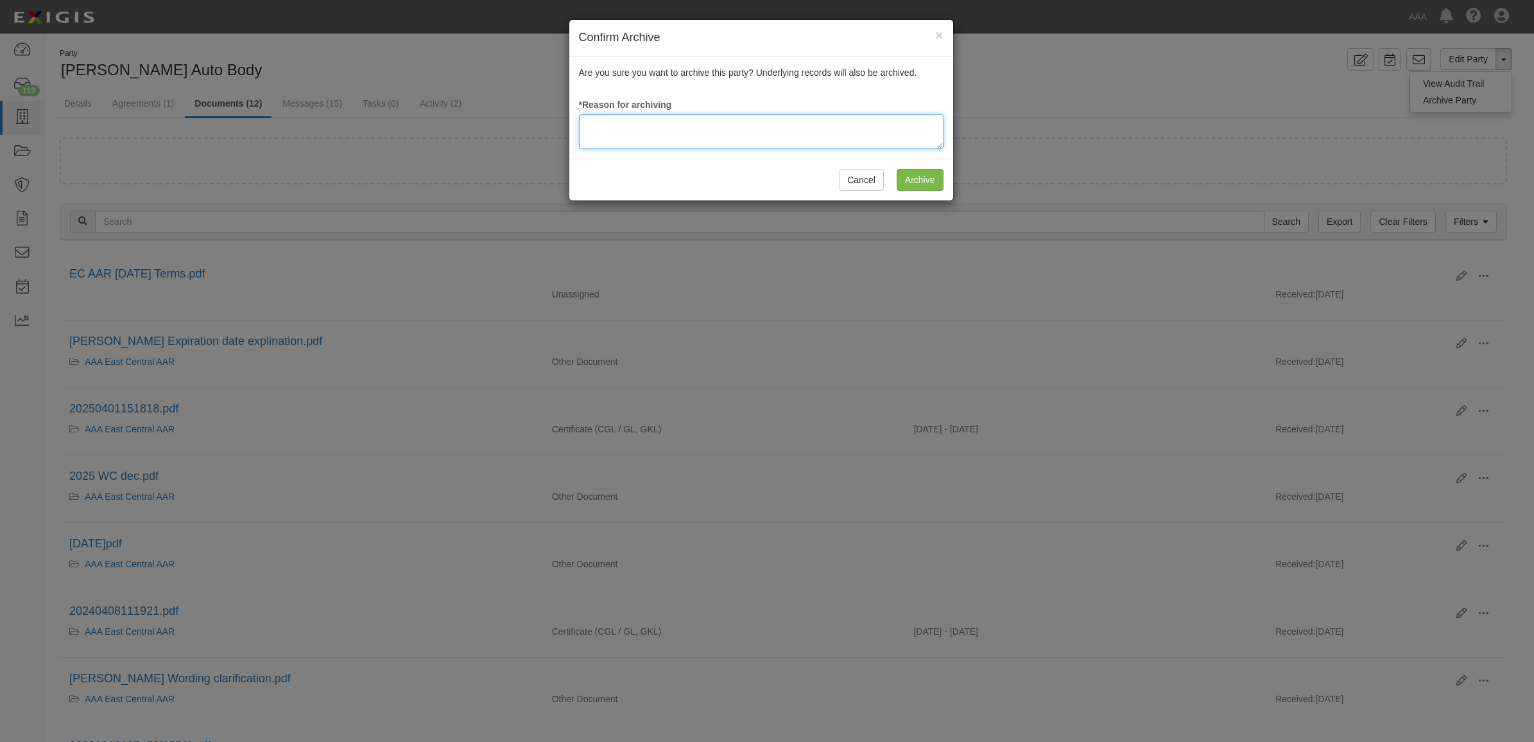
click at [800, 129] on textarea at bounding box center [761, 131] width 365 height 35
type textarea "Station Terminated"
click at [913, 184] on input "Archive" at bounding box center [920, 180] width 47 height 22
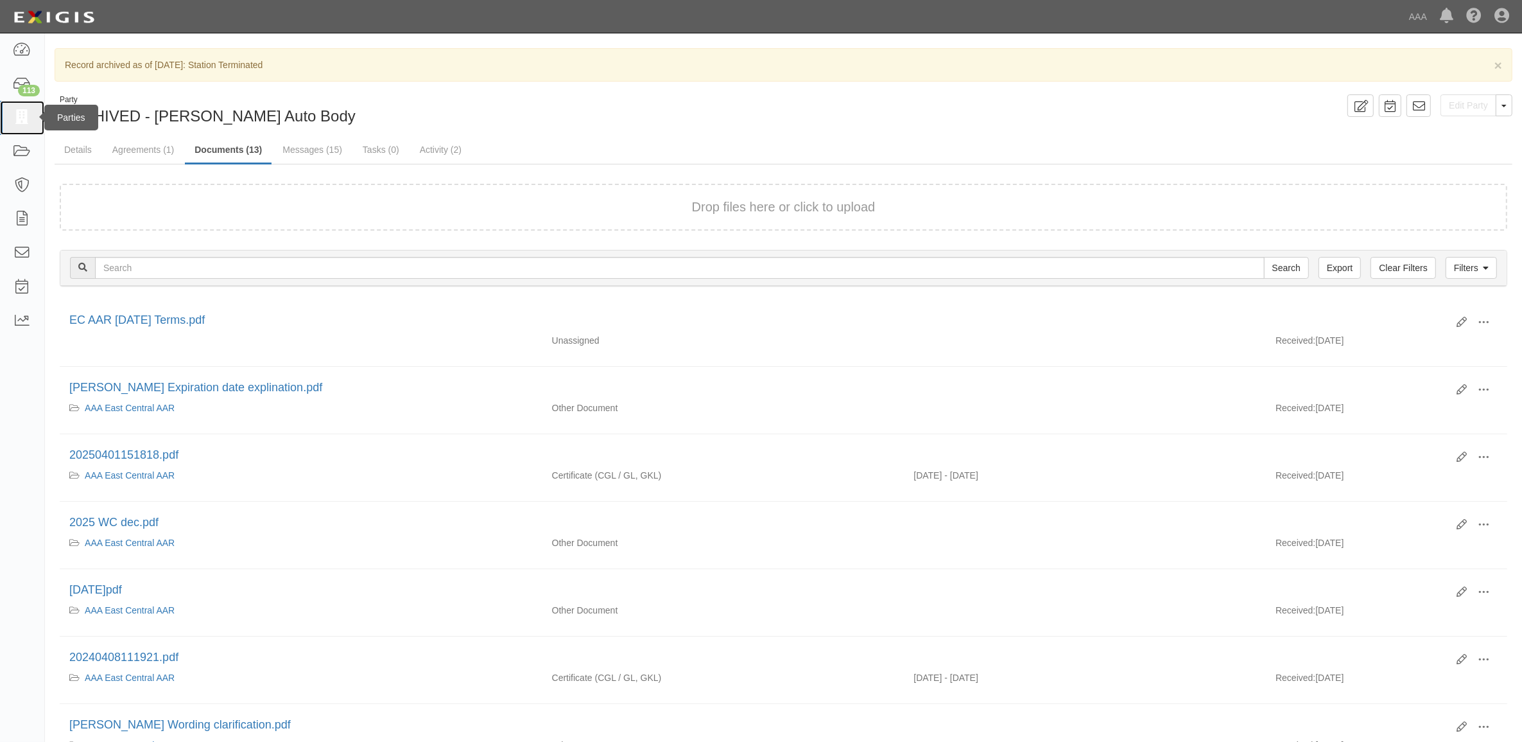
click at [28, 121] on icon at bounding box center [22, 117] width 18 height 15
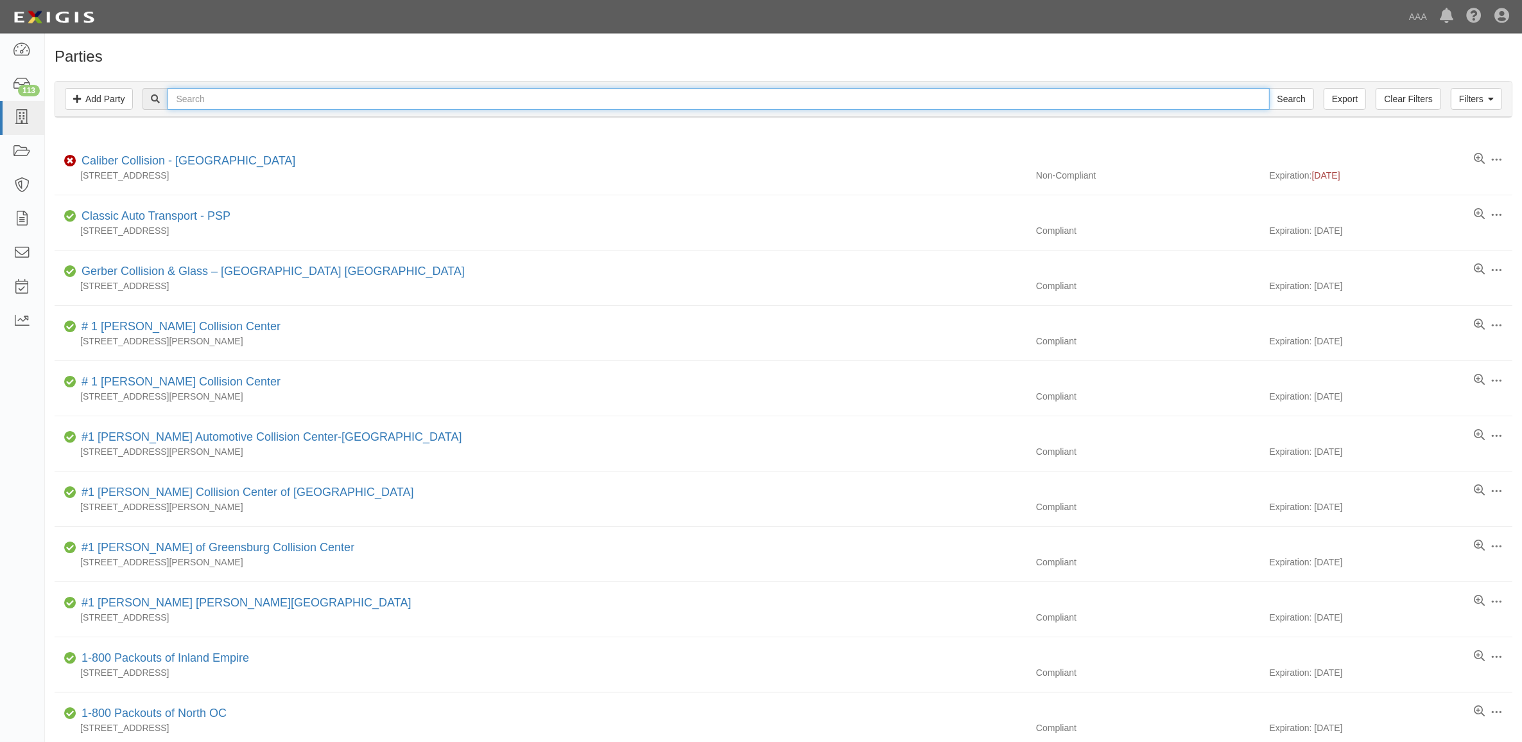
click at [227, 100] on input "text" at bounding box center [719, 99] width 1102 height 22
type input "20567"
click at [1269, 88] on input "Search" at bounding box center [1291, 99] width 45 height 22
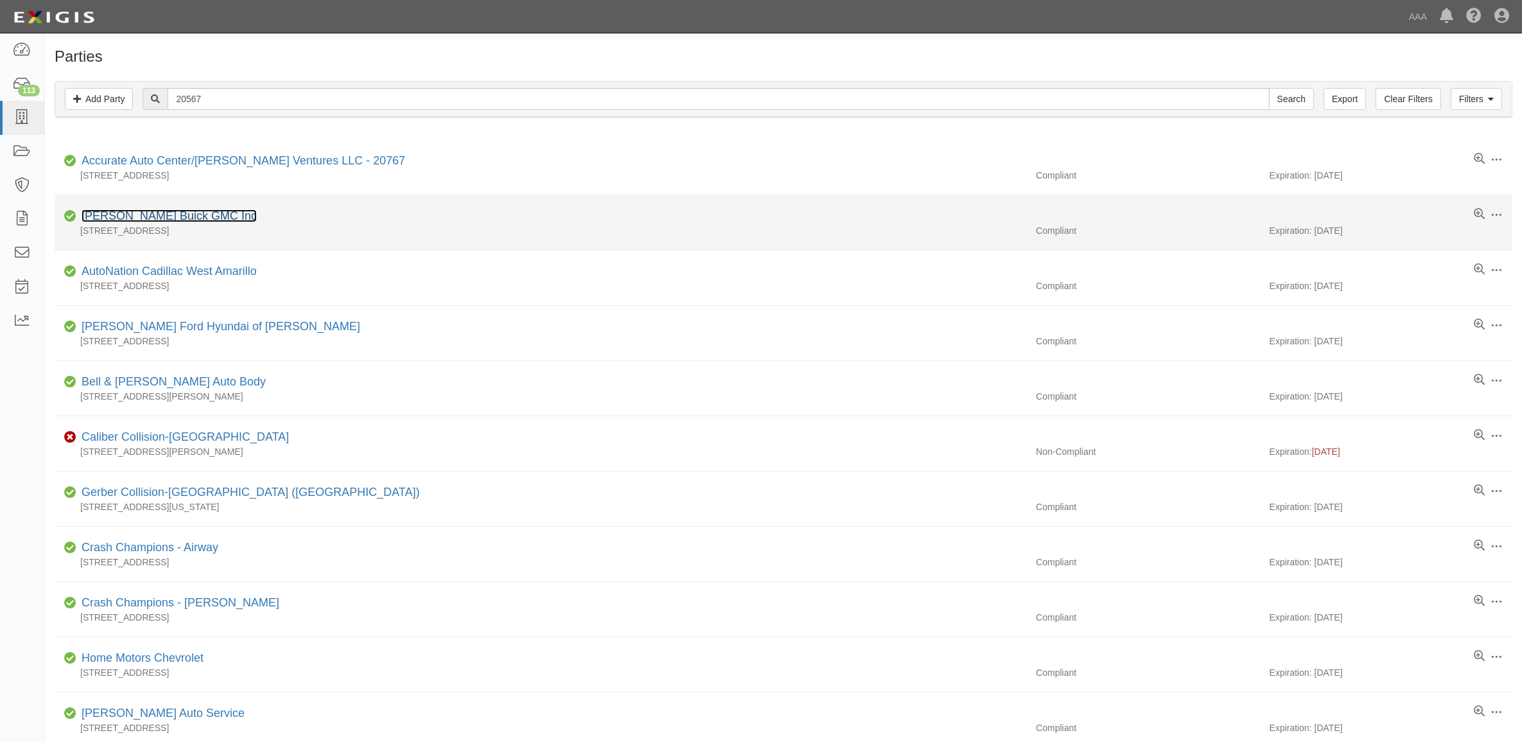
click at [164, 220] on link "Bailey-Gibson Buick GMC Inc" at bounding box center [169, 215] width 175 height 13
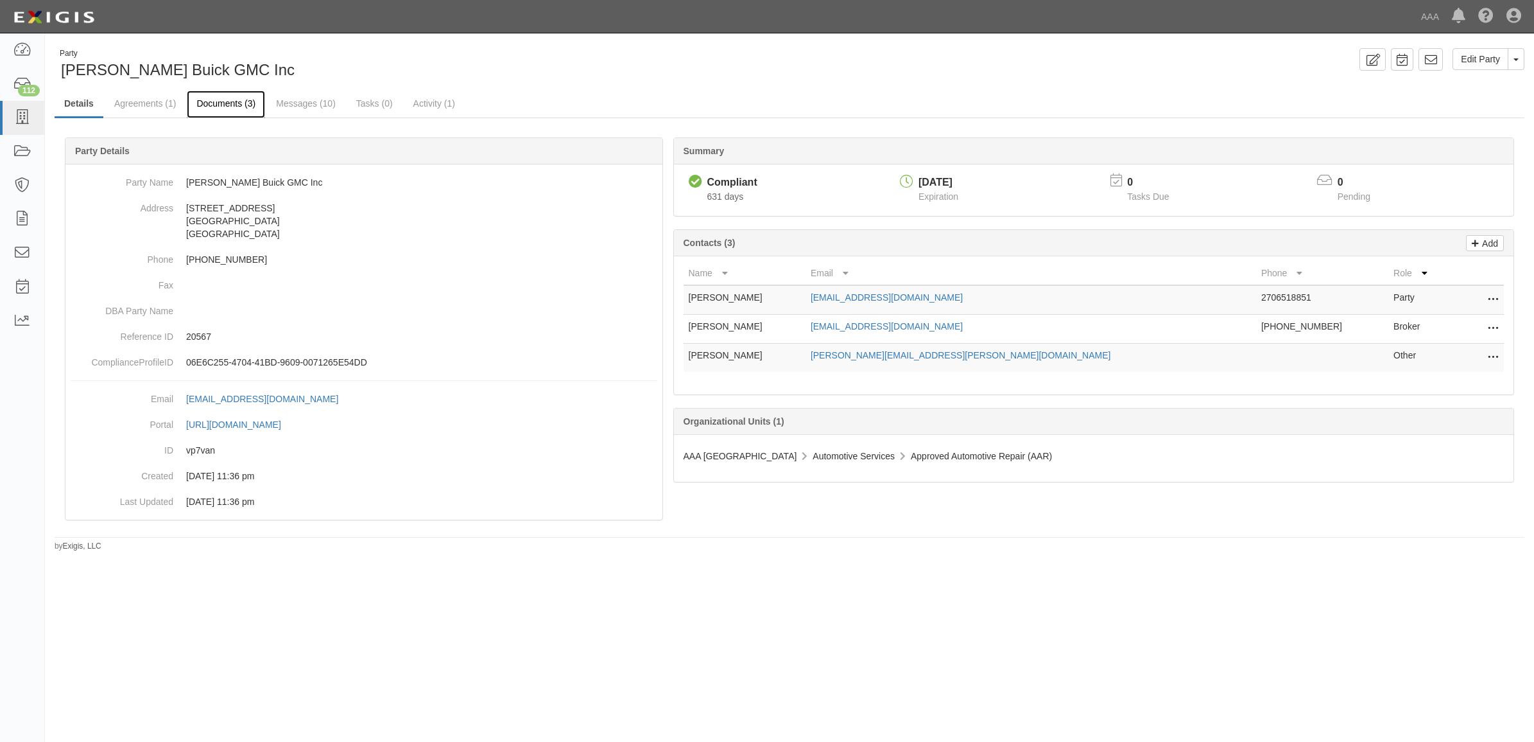
click at [222, 104] on link "Documents (3)" at bounding box center [226, 105] width 78 height 28
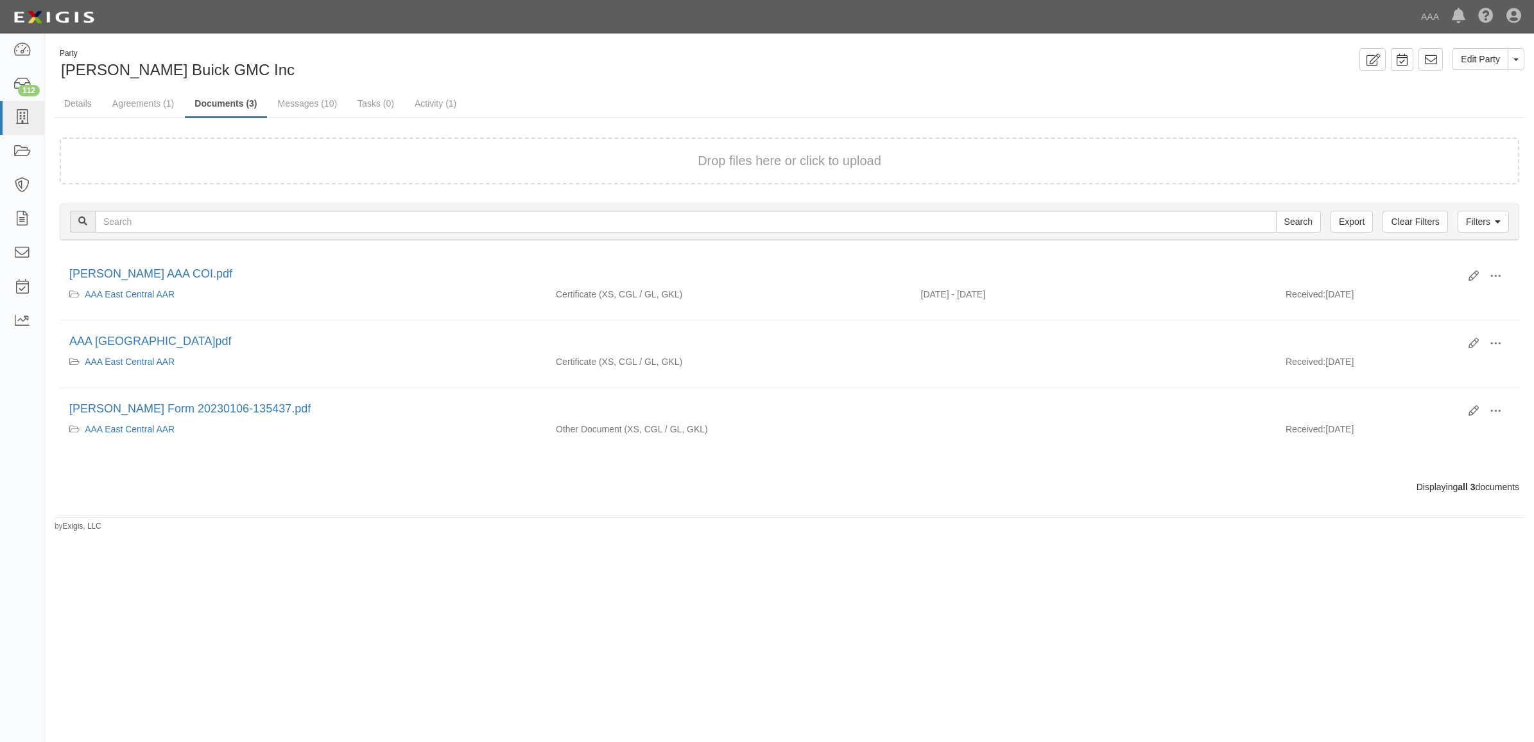
click at [347, 164] on div "Drop files here or click to upload" at bounding box center [790, 161] width 1432 height 19
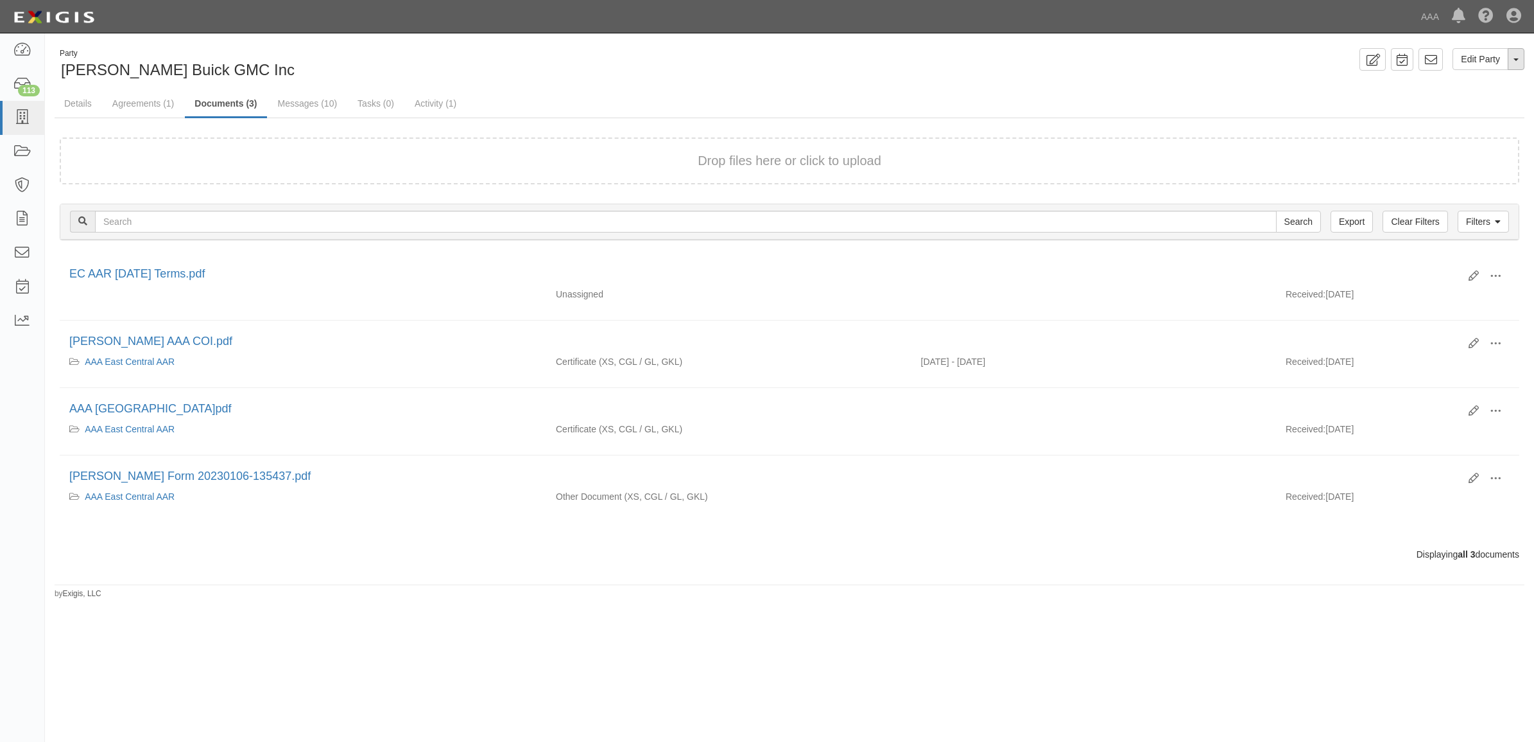
click at [1520, 55] on button "Toggle Party Dropdown" at bounding box center [1516, 59] width 17 height 22
click at [1477, 103] on link "Archive Party" at bounding box center [1473, 100] width 101 height 17
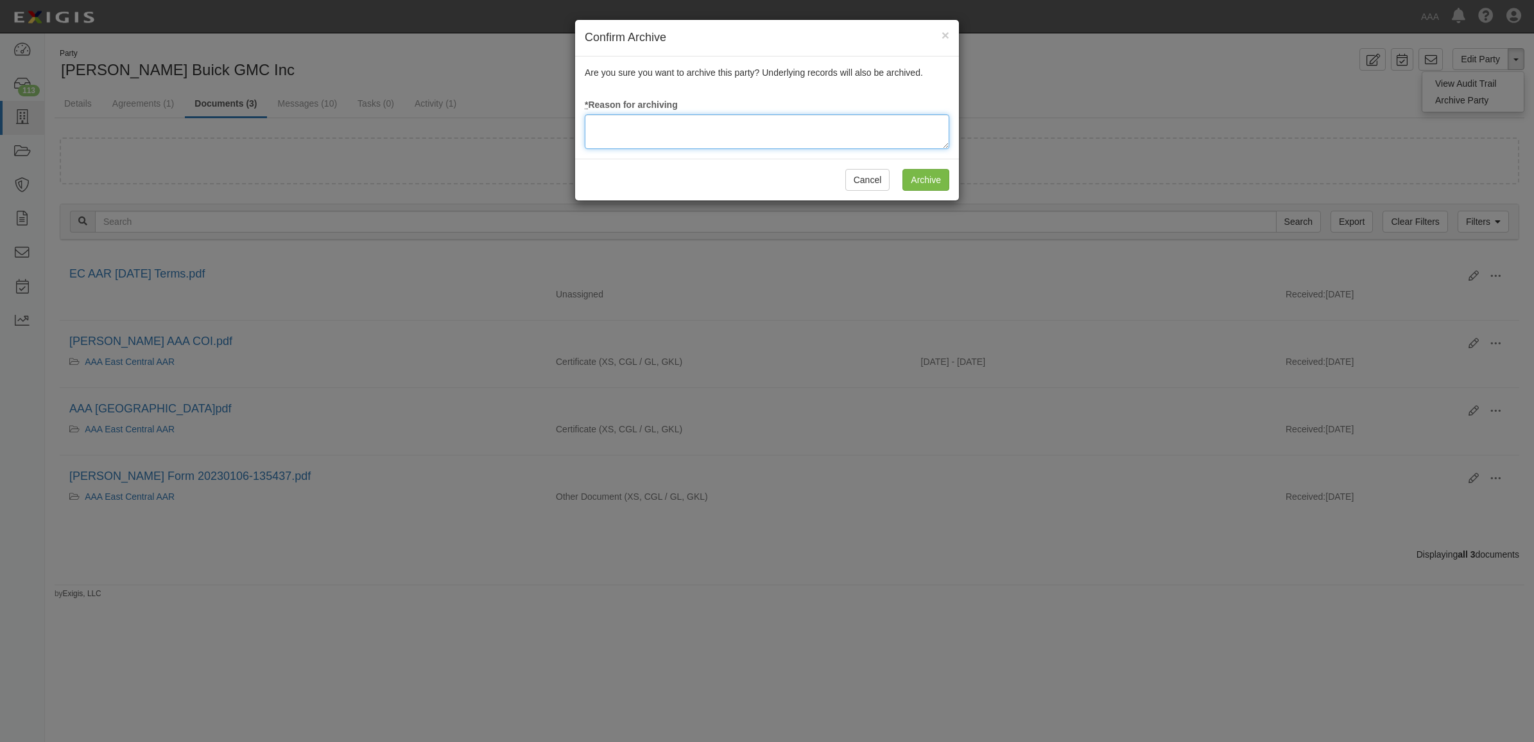
click at [849, 126] on textarea at bounding box center [767, 131] width 365 height 35
type textarea "Station Terminated"
click at [926, 175] on input "Archive" at bounding box center [926, 180] width 47 height 22
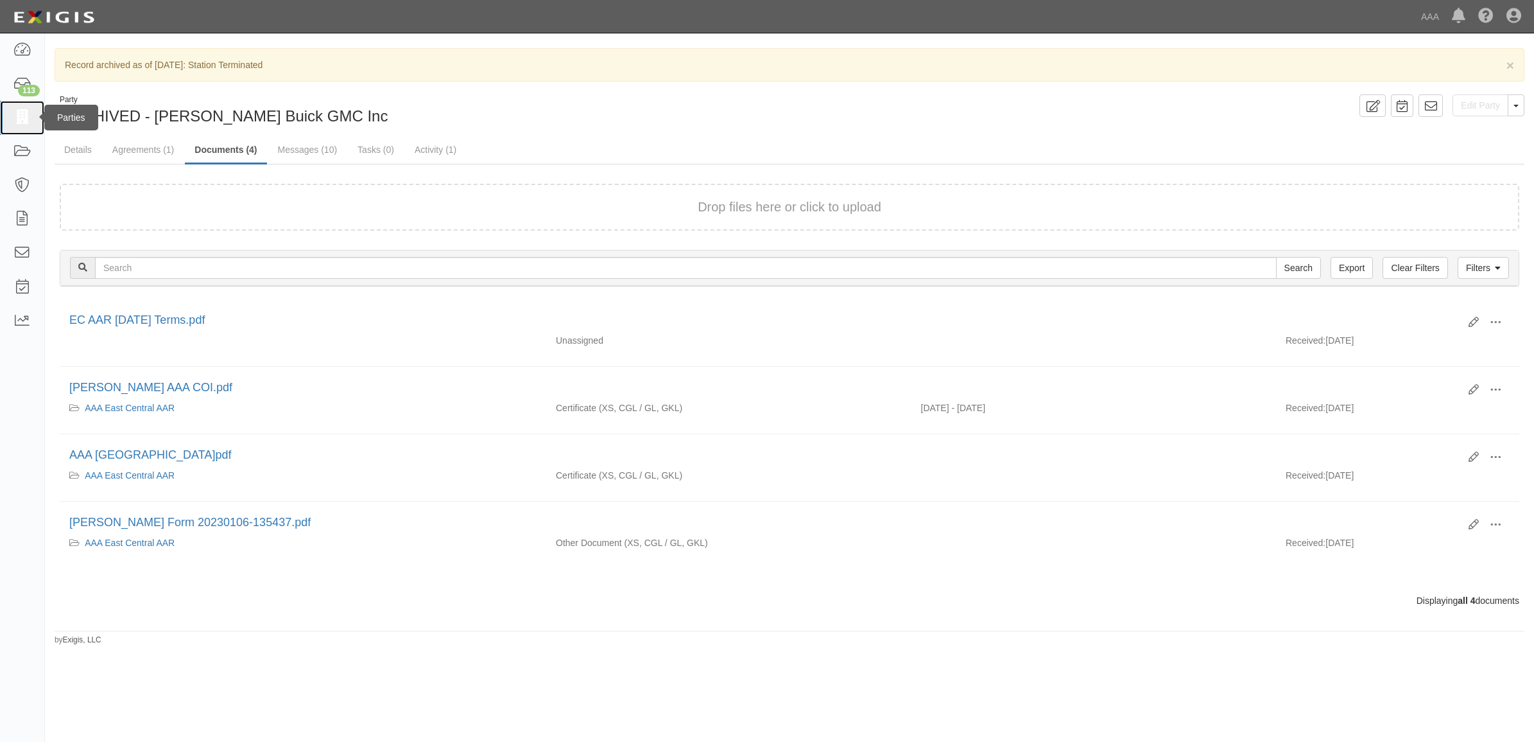
drag, startPoint x: 26, startPoint y: 109, endPoint x: 7, endPoint y: 112, distance: 19.5
click at [26, 109] on link at bounding box center [22, 118] width 44 height 34
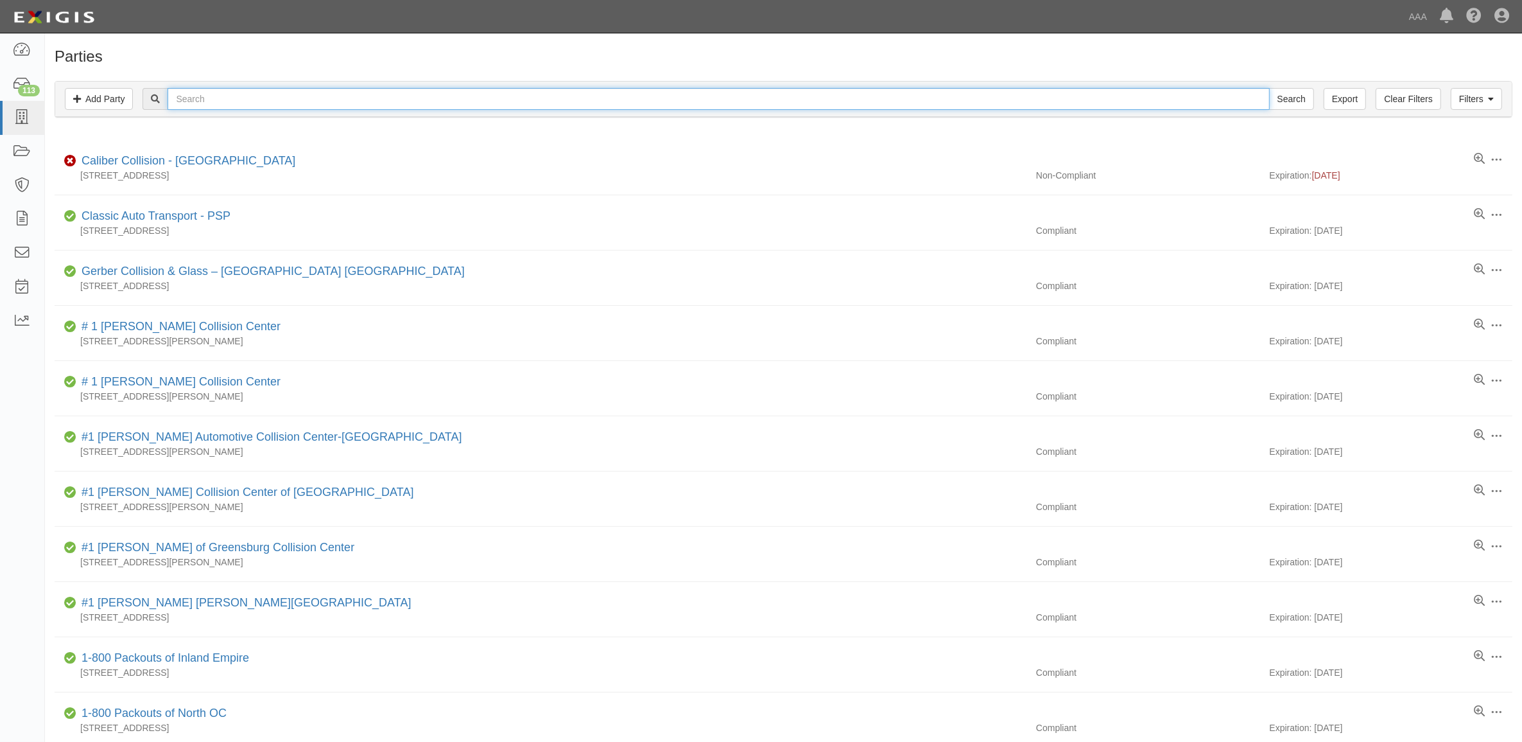
click at [222, 98] on input "text" at bounding box center [719, 99] width 1102 height 22
type input "World Wide"
click at [1269, 88] on input "Search" at bounding box center [1291, 99] width 45 height 22
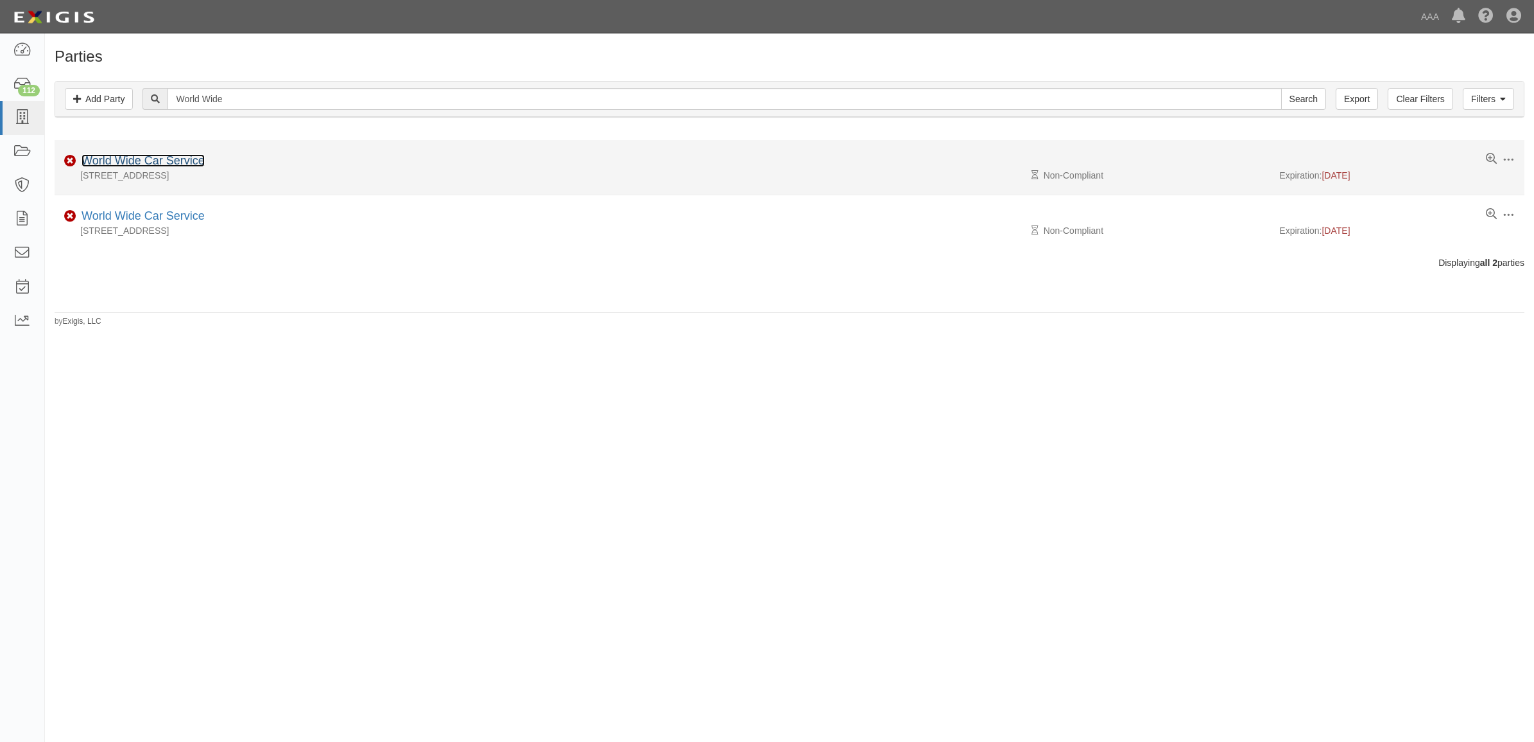
click at [161, 167] on link "World Wide Car Service" at bounding box center [143, 160] width 123 height 13
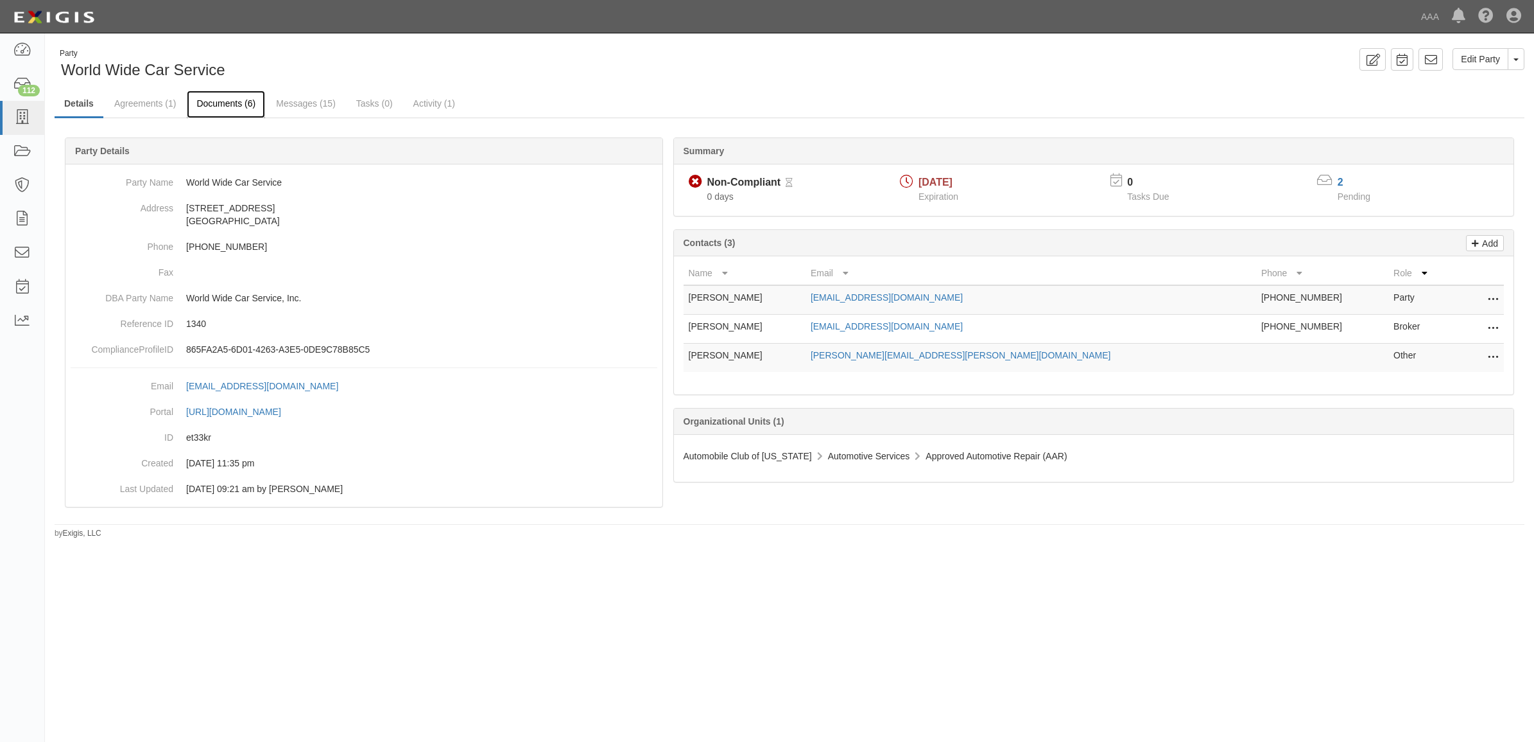
click at [217, 105] on link "Documents (6)" at bounding box center [226, 105] width 78 height 28
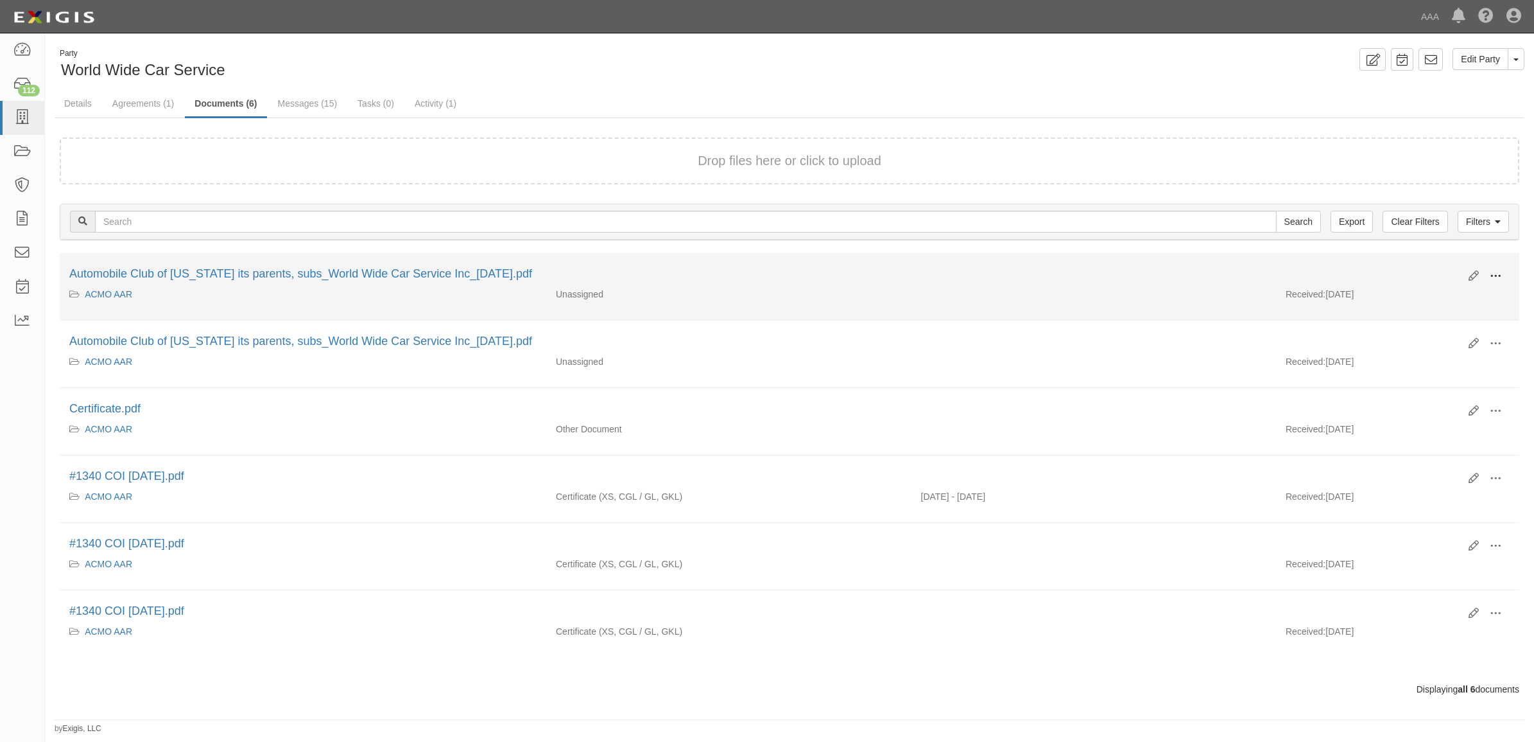
click at [1496, 272] on span at bounding box center [1496, 276] width 12 height 12
click at [1440, 322] on link "View details" at bounding box center [1433, 318] width 101 height 23
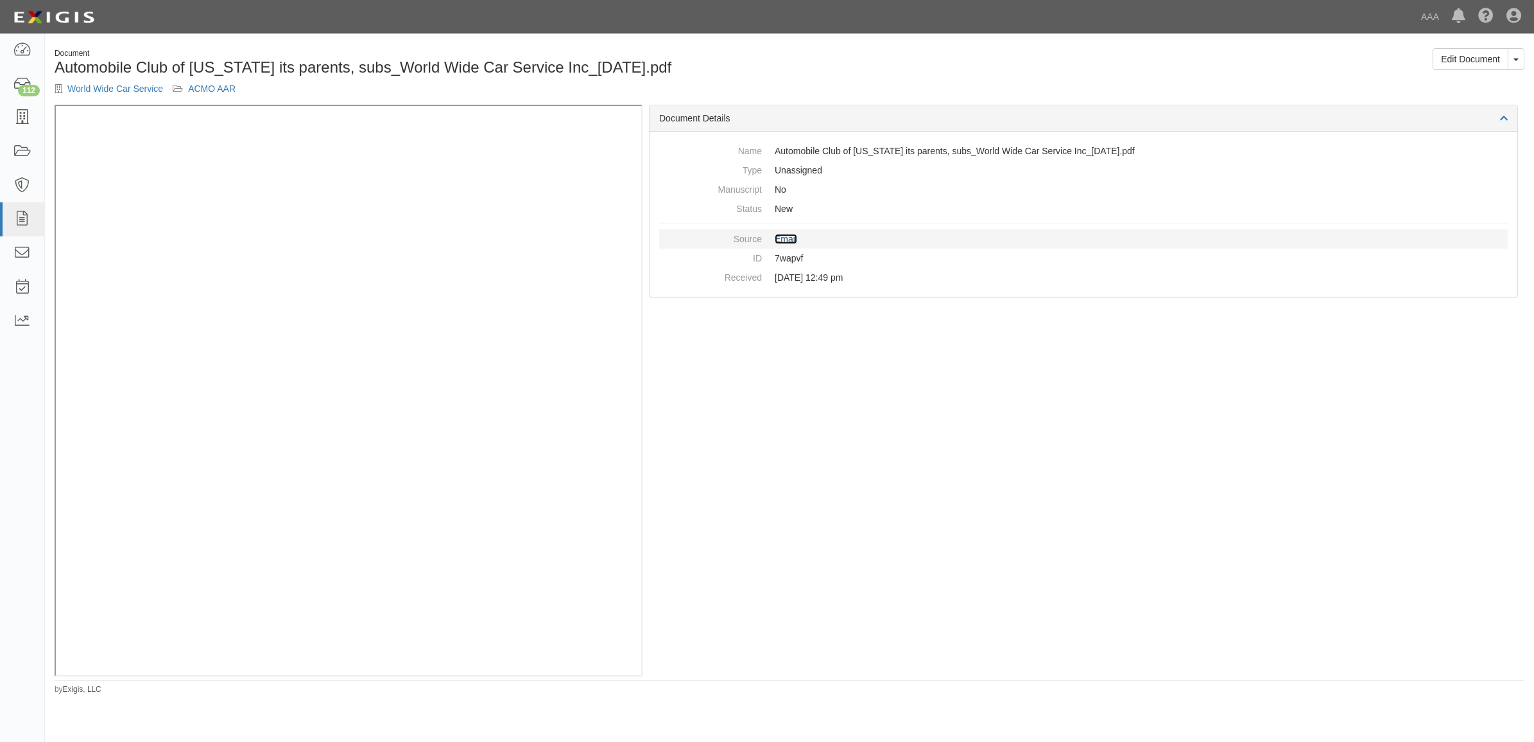
click at [782, 238] on link "Email" at bounding box center [786, 239] width 22 height 10
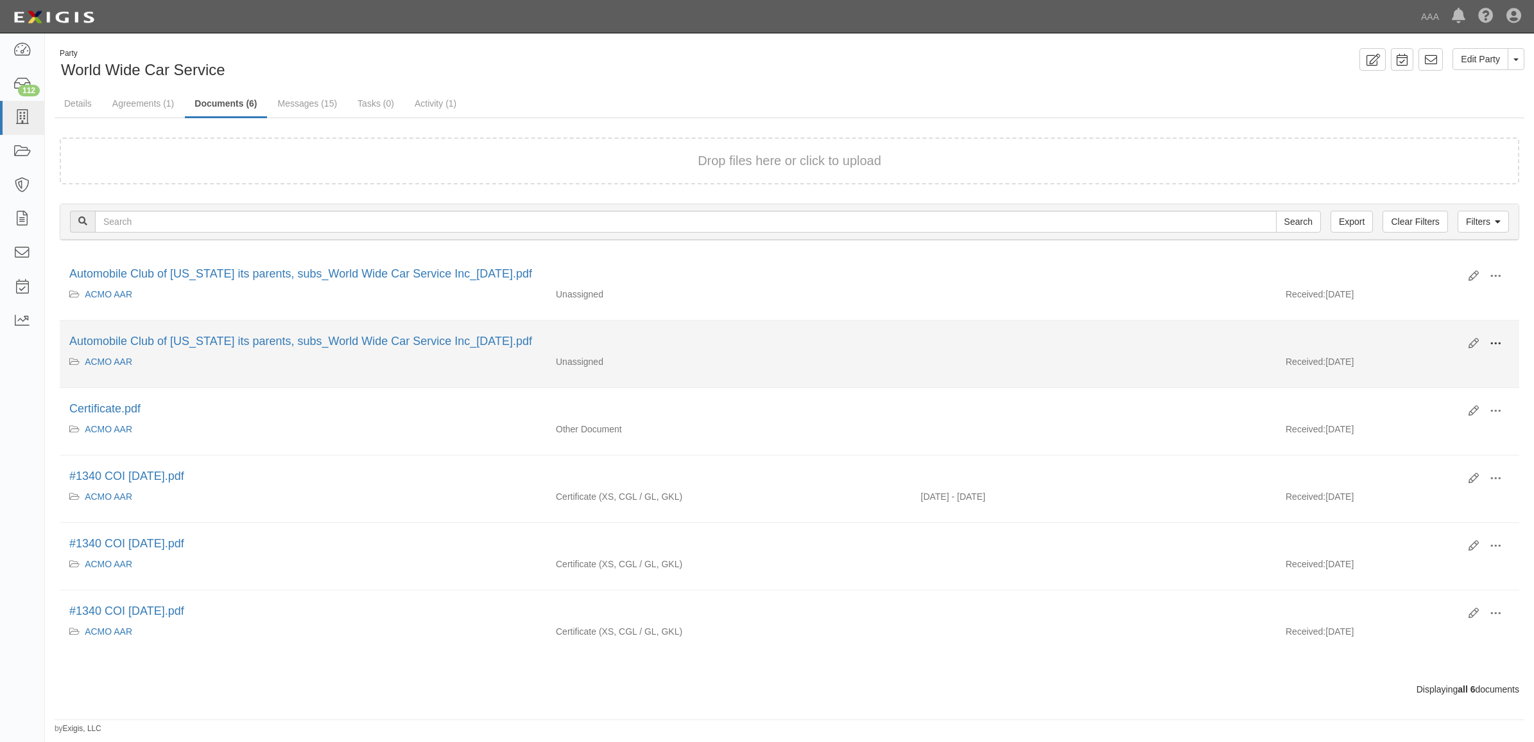
click at [1504, 338] on button at bounding box center [1496, 344] width 28 height 22
click at [1439, 386] on link "View details" at bounding box center [1433, 385] width 101 height 23
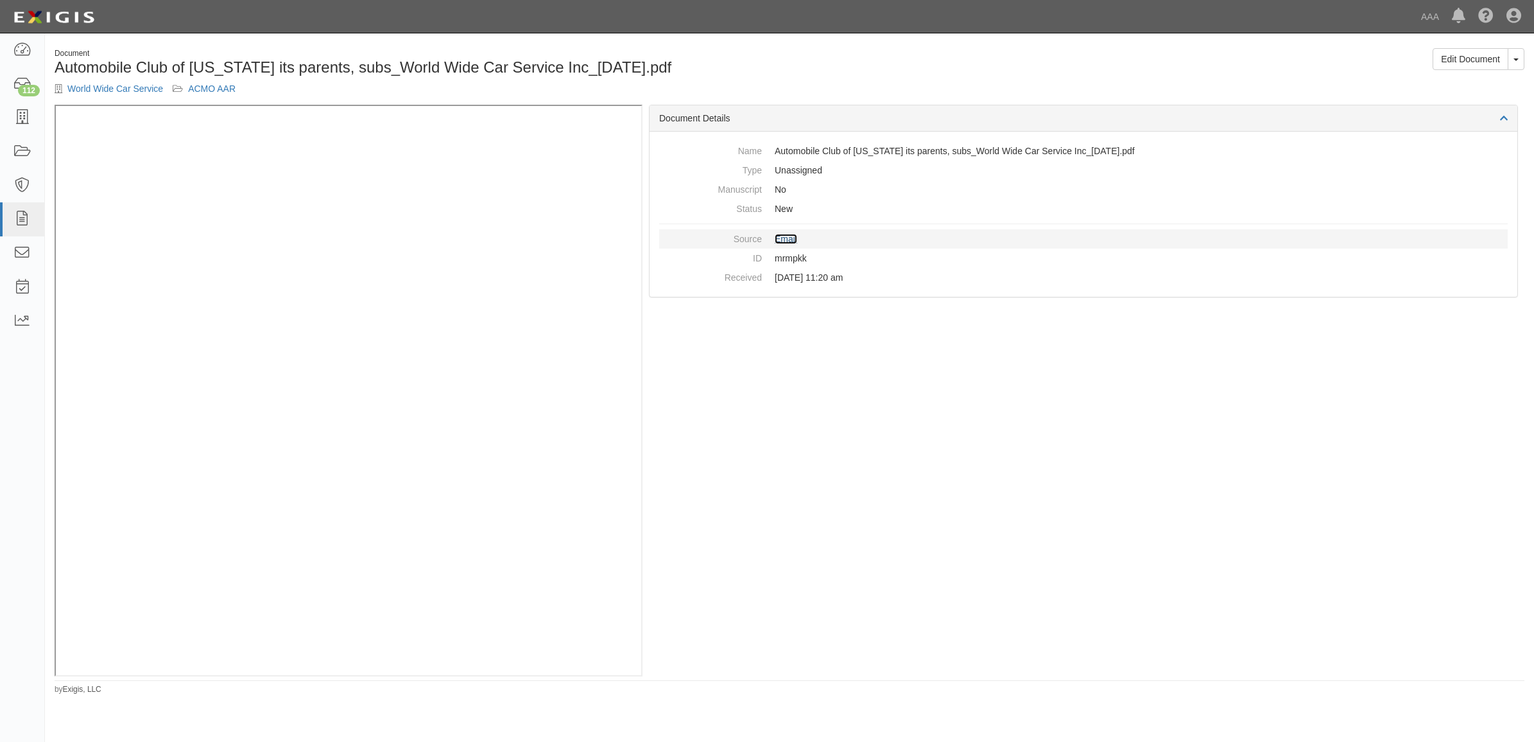
click at [795, 238] on link "Email" at bounding box center [786, 239] width 22 height 10
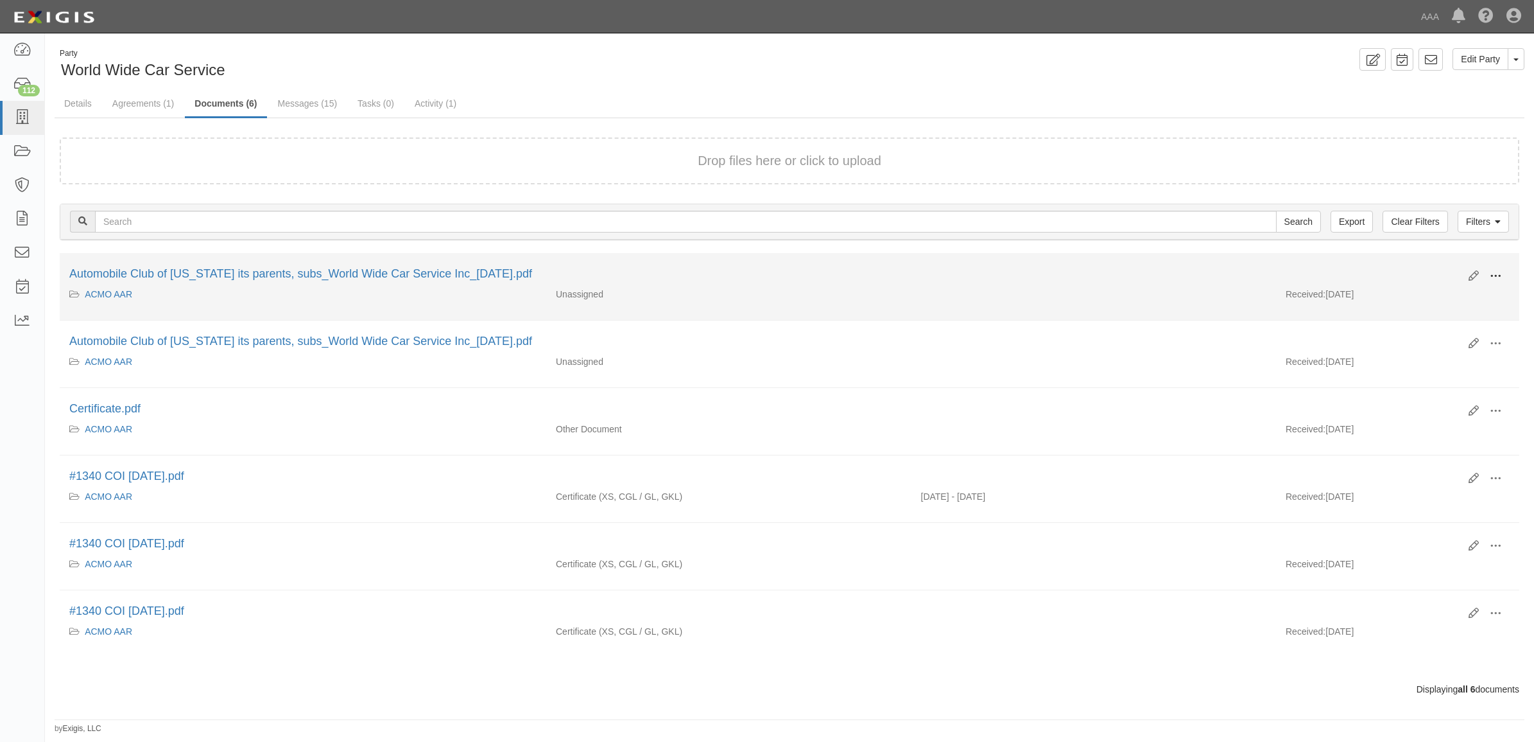
click at [1500, 275] on span at bounding box center [1496, 276] width 12 height 12
click at [1449, 293] on link "View" at bounding box center [1433, 294] width 101 height 23
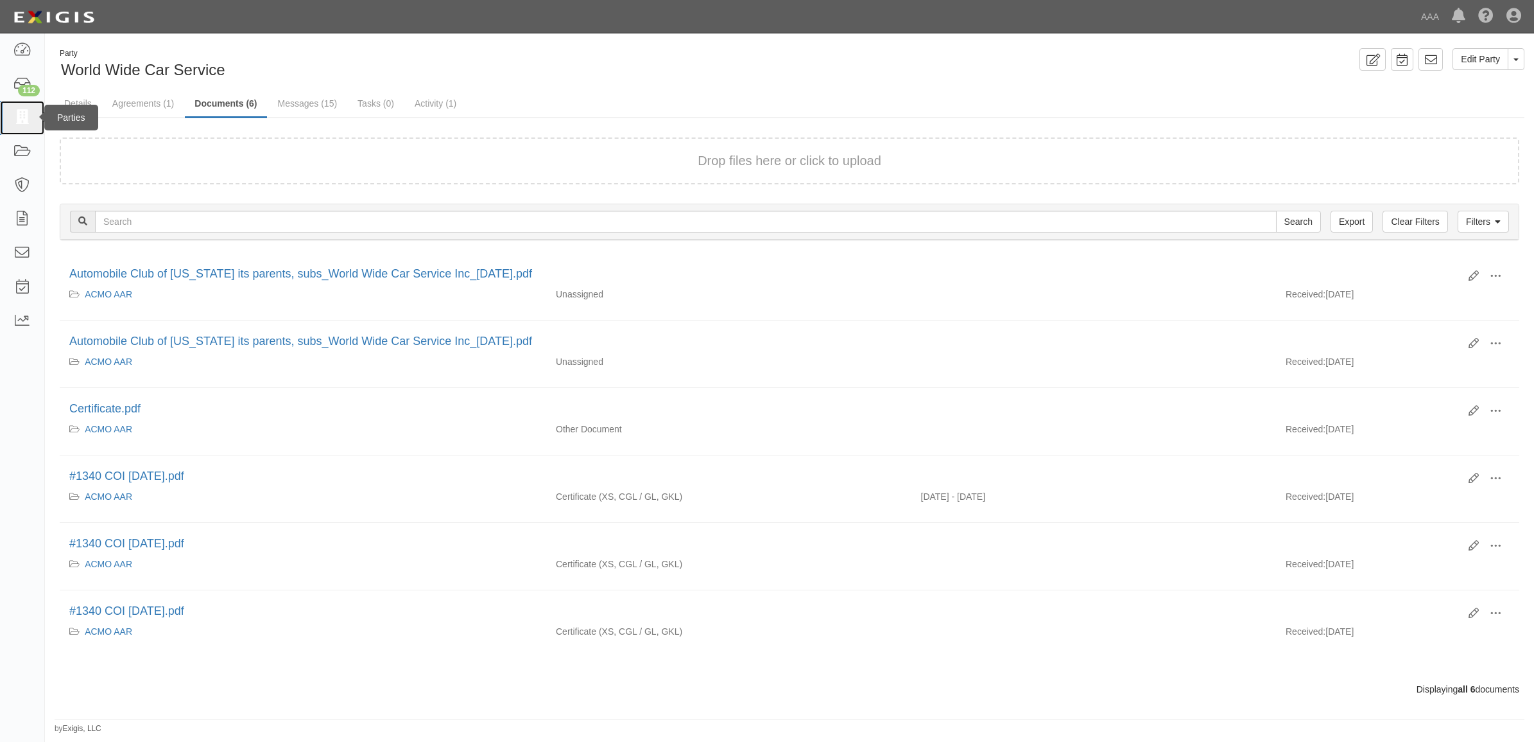
click at [24, 123] on icon at bounding box center [22, 117] width 18 height 15
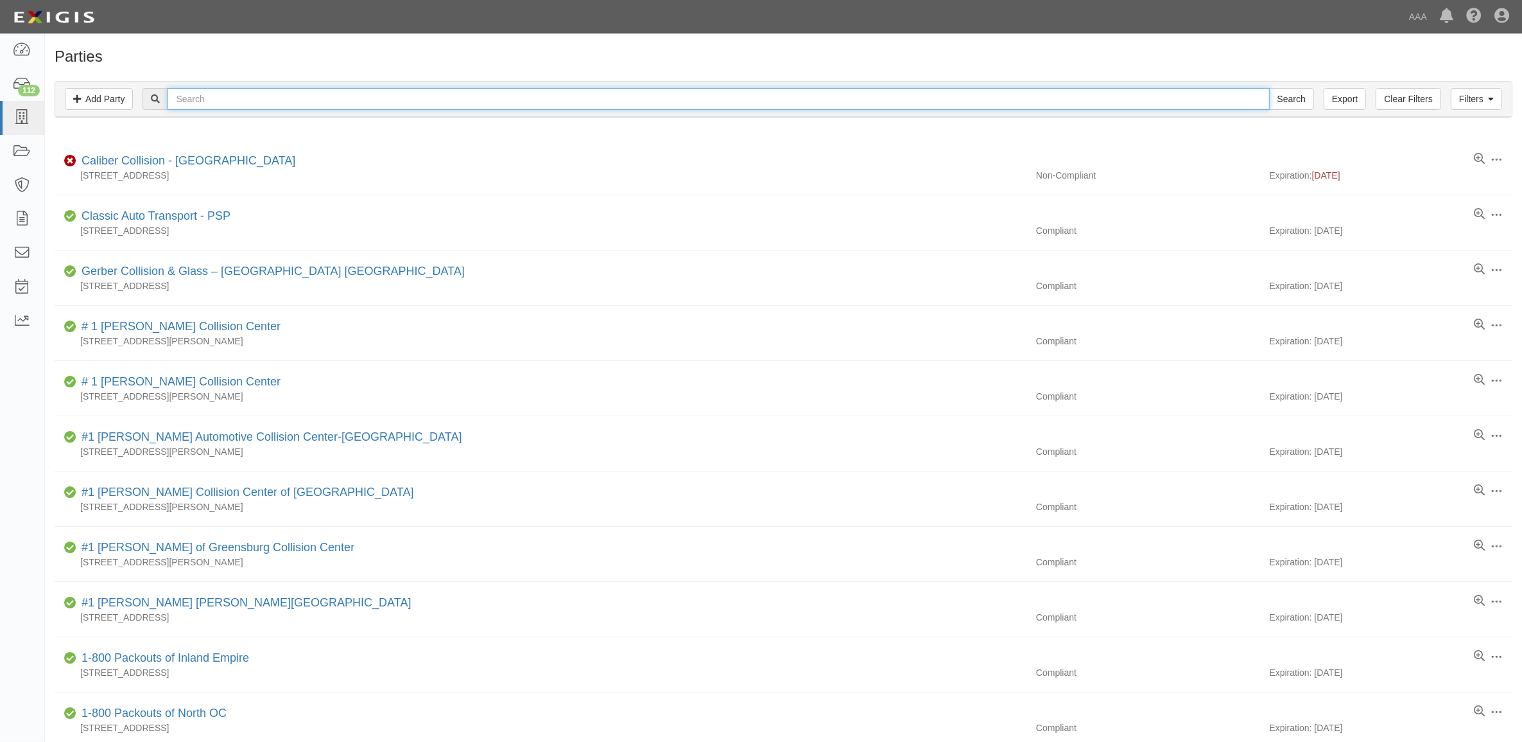
click at [216, 98] on input "text" at bounding box center [719, 99] width 1102 height 22
type input "CC458851"
click at [1269, 88] on input "Search" at bounding box center [1291, 99] width 45 height 22
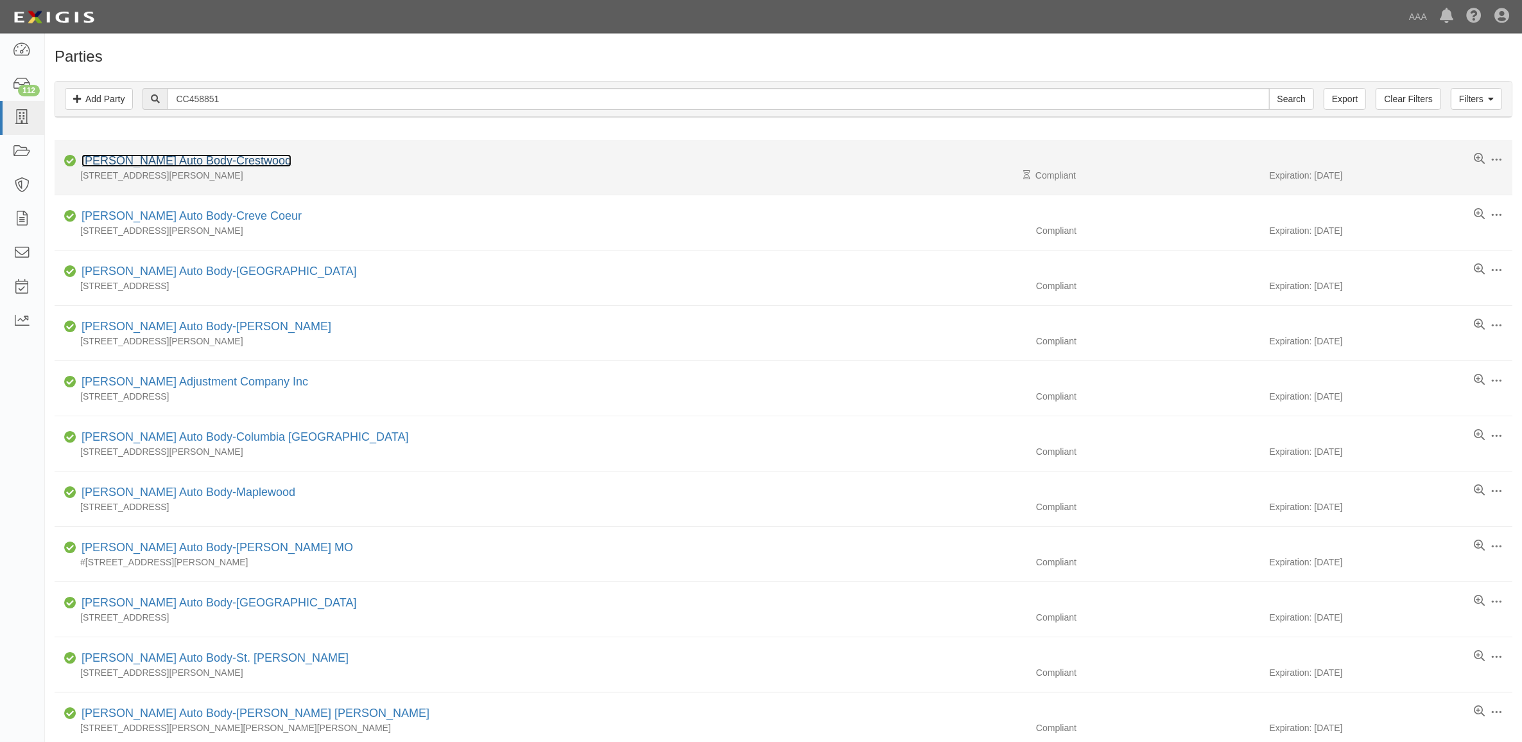
click at [191, 164] on link "[PERSON_NAME] Auto Body-Crestwood" at bounding box center [187, 160] width 210 height 13
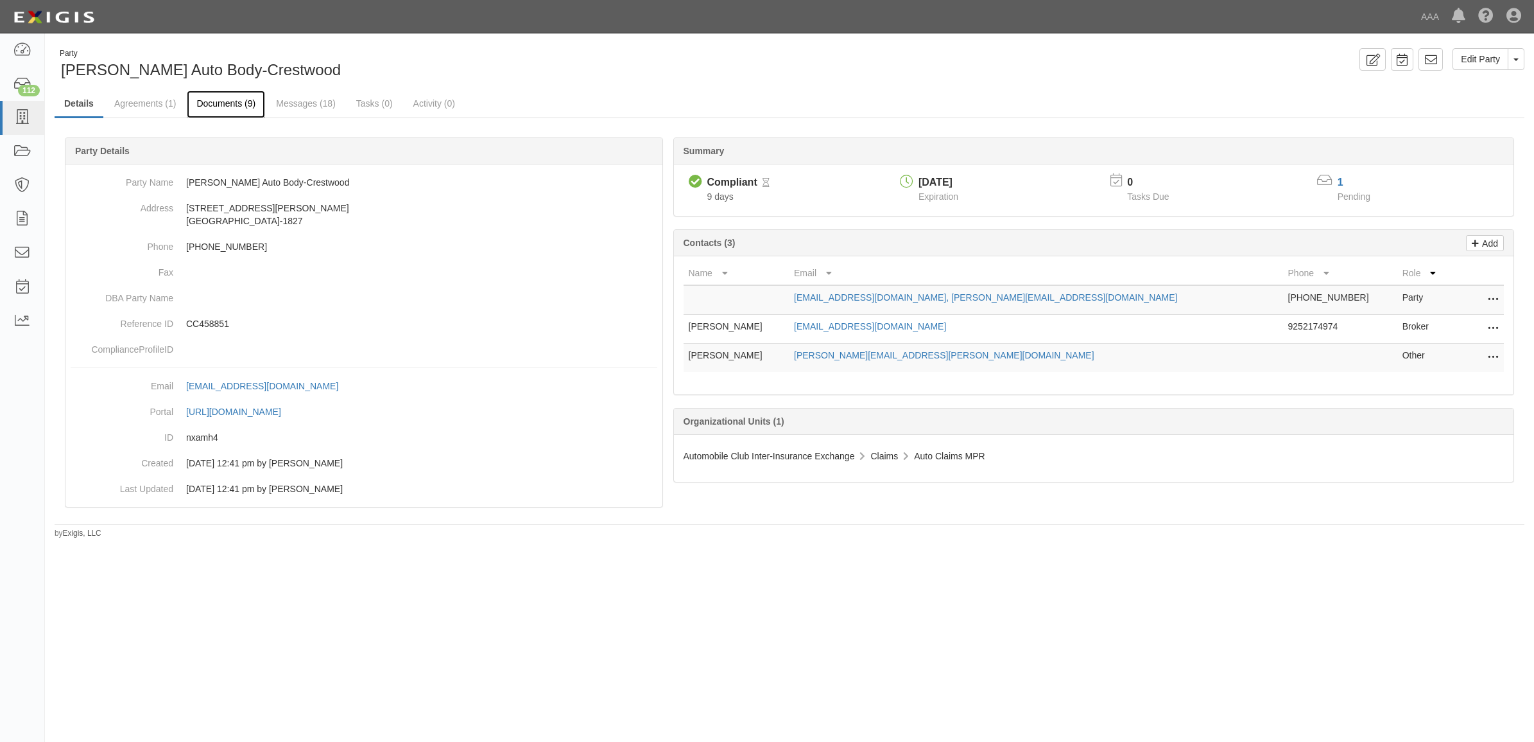
click at [226, 107] on link "Documents (9)" at bounding box center [226, 105] width 78 height 28
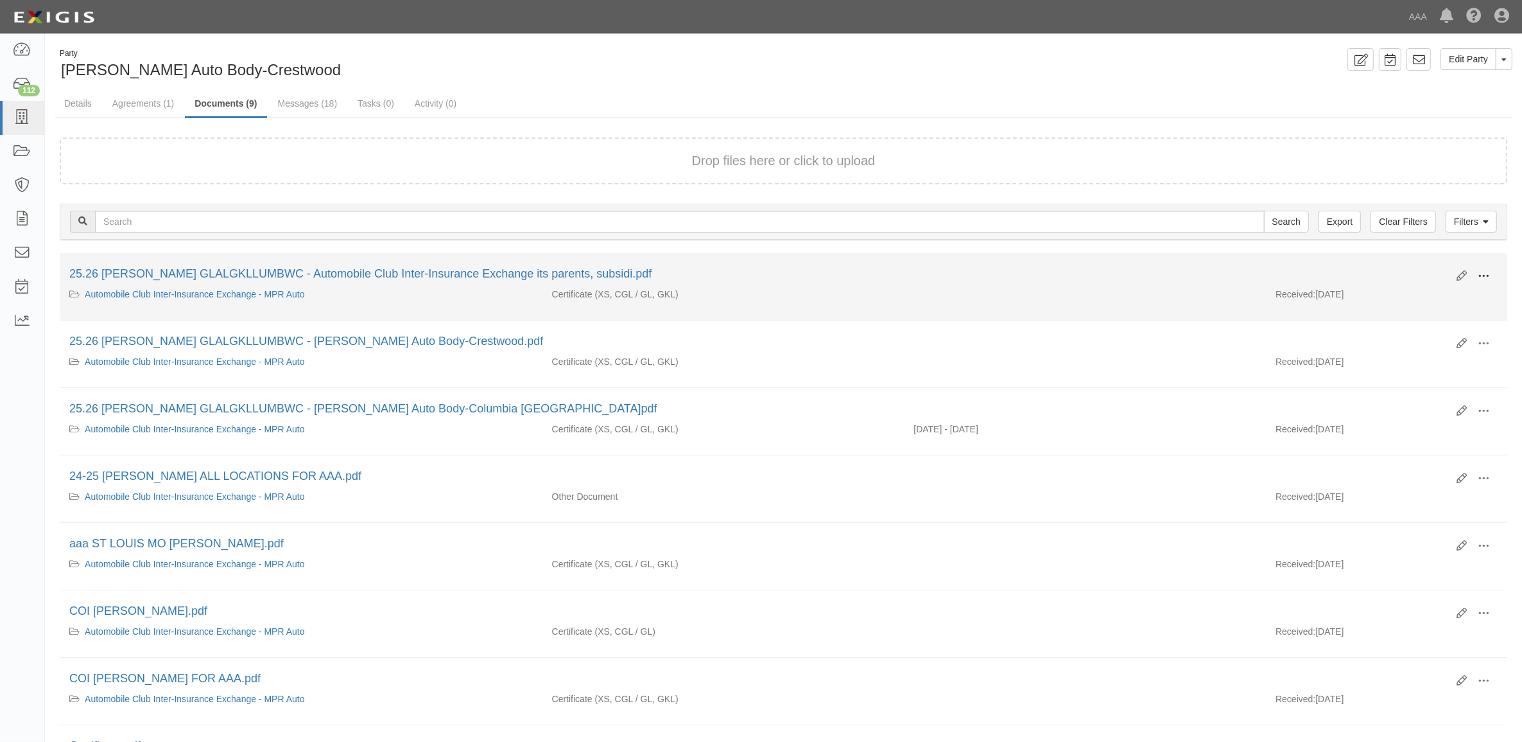
click at [1487, 275] on span at bounding box center [1484, 276] width 12 height 12
click at [1438, 289] on link "View" at bounding box center [1421, 294] width 101 height 23
click at [1488, 273] on span at bounding box center [1484, 276] width 12 height 12
click at [1443, 315] on link "View details" at bounding box center [1421, 318] width 101 height 23
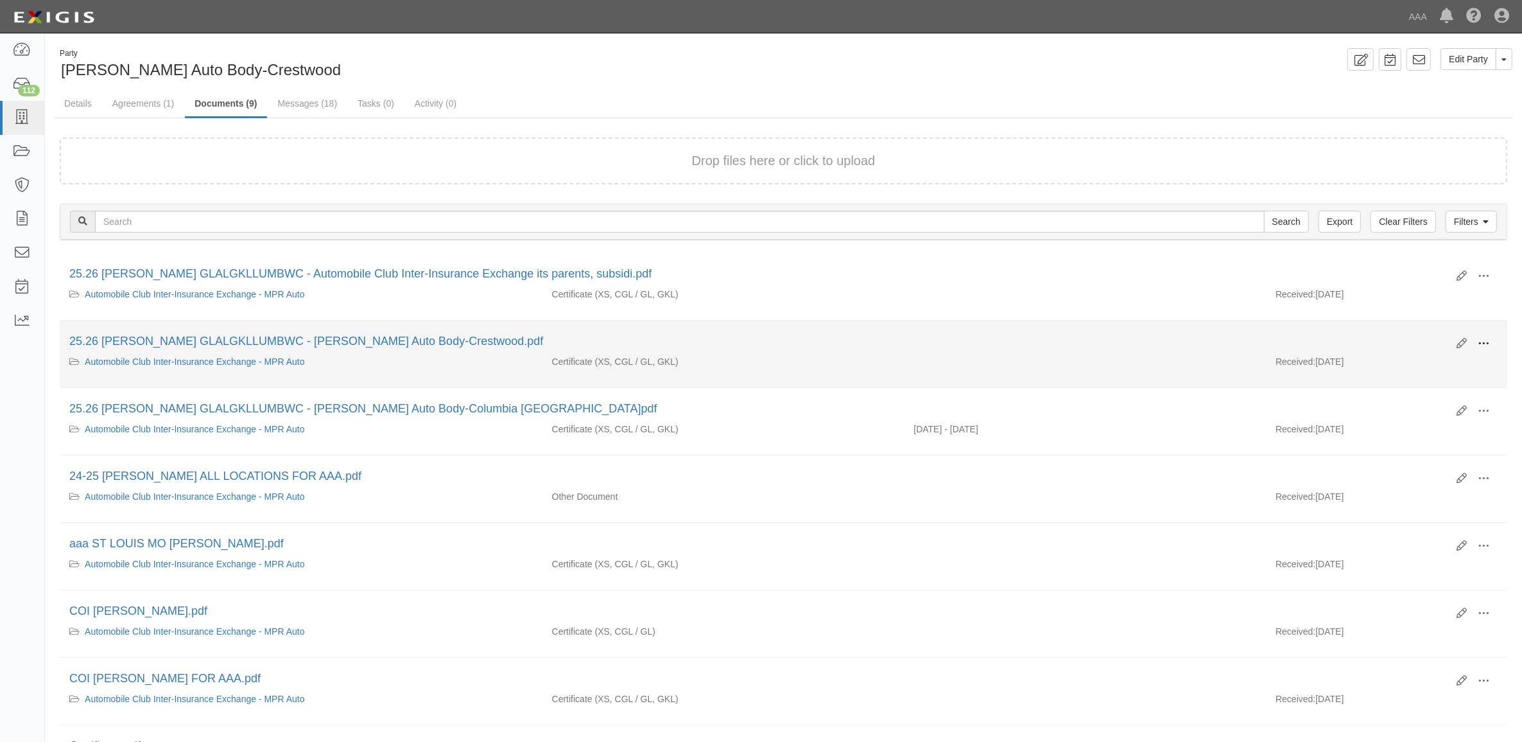
click at [1496, 338] on button at bounding box center [1484, 344] width 28 height 22
click at [1449, 363] on link "View" at bounding box center [1421, 362] width 101 height 23
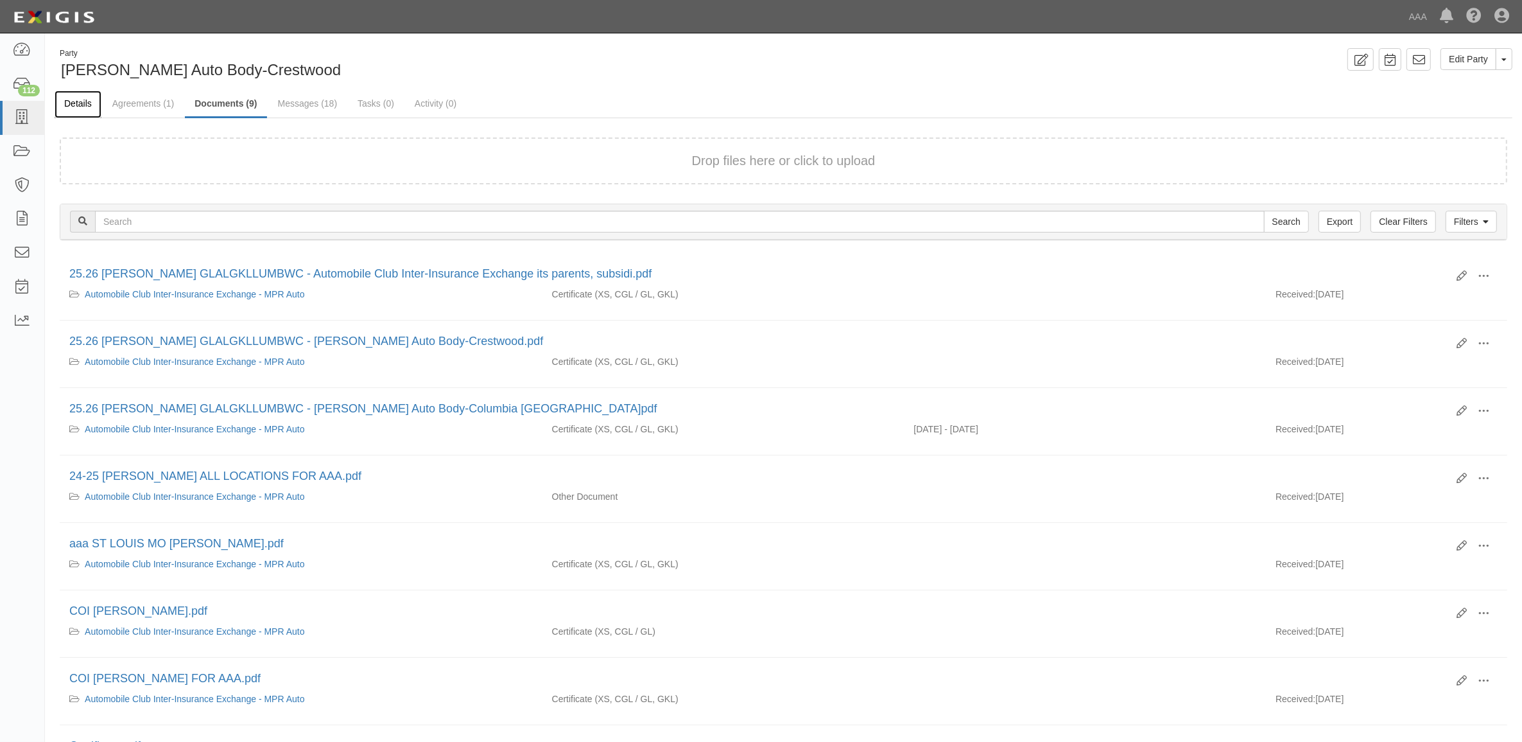
drag, startPoint x: 90, startPoint y: 100, endPoint x: 73, endPoint y: 107, distance: 18.7
click at [90, 100] on link "Details" at bounding box center [78, 105] width 47 height 28
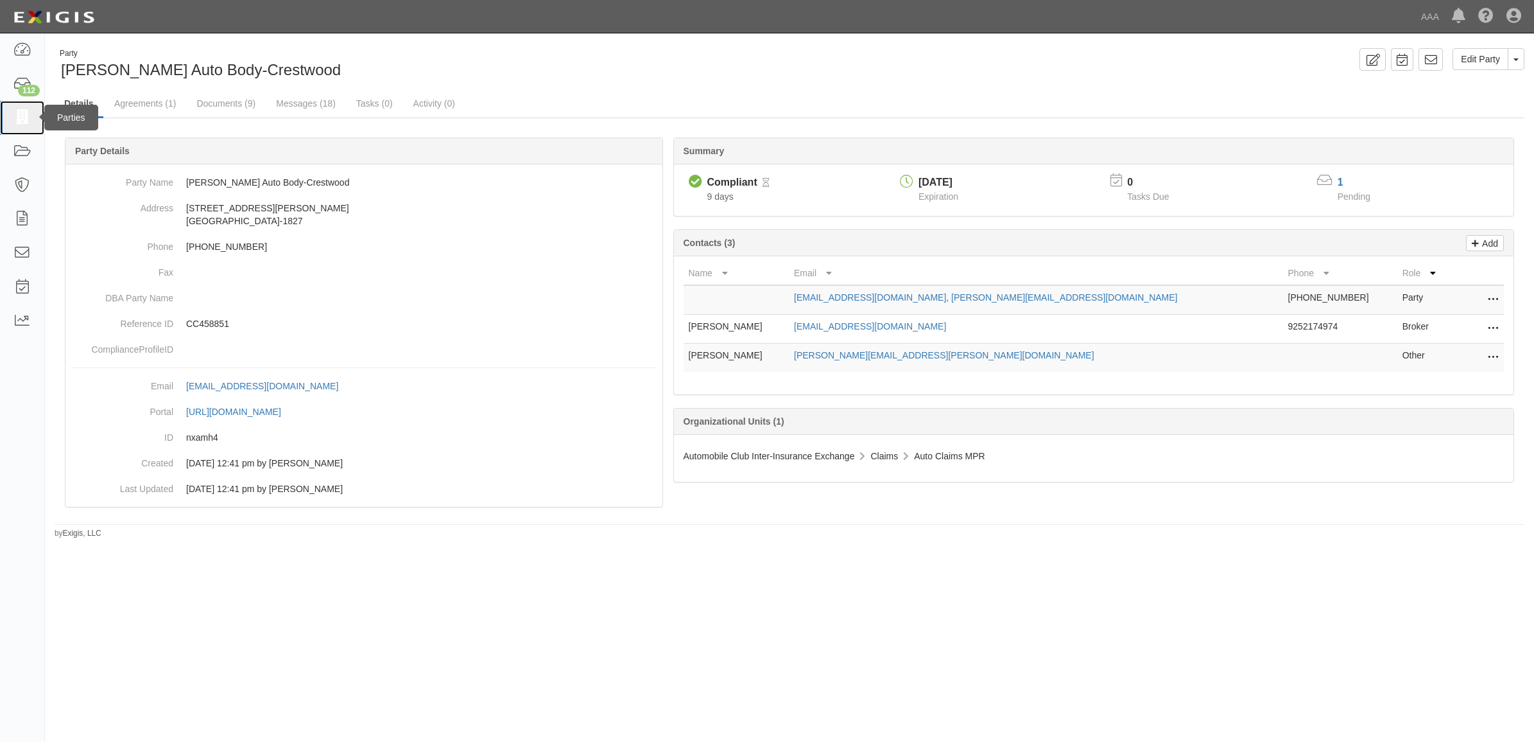
click at [26, 116] on icon at bounding box center [22, 117] width 18 height 15
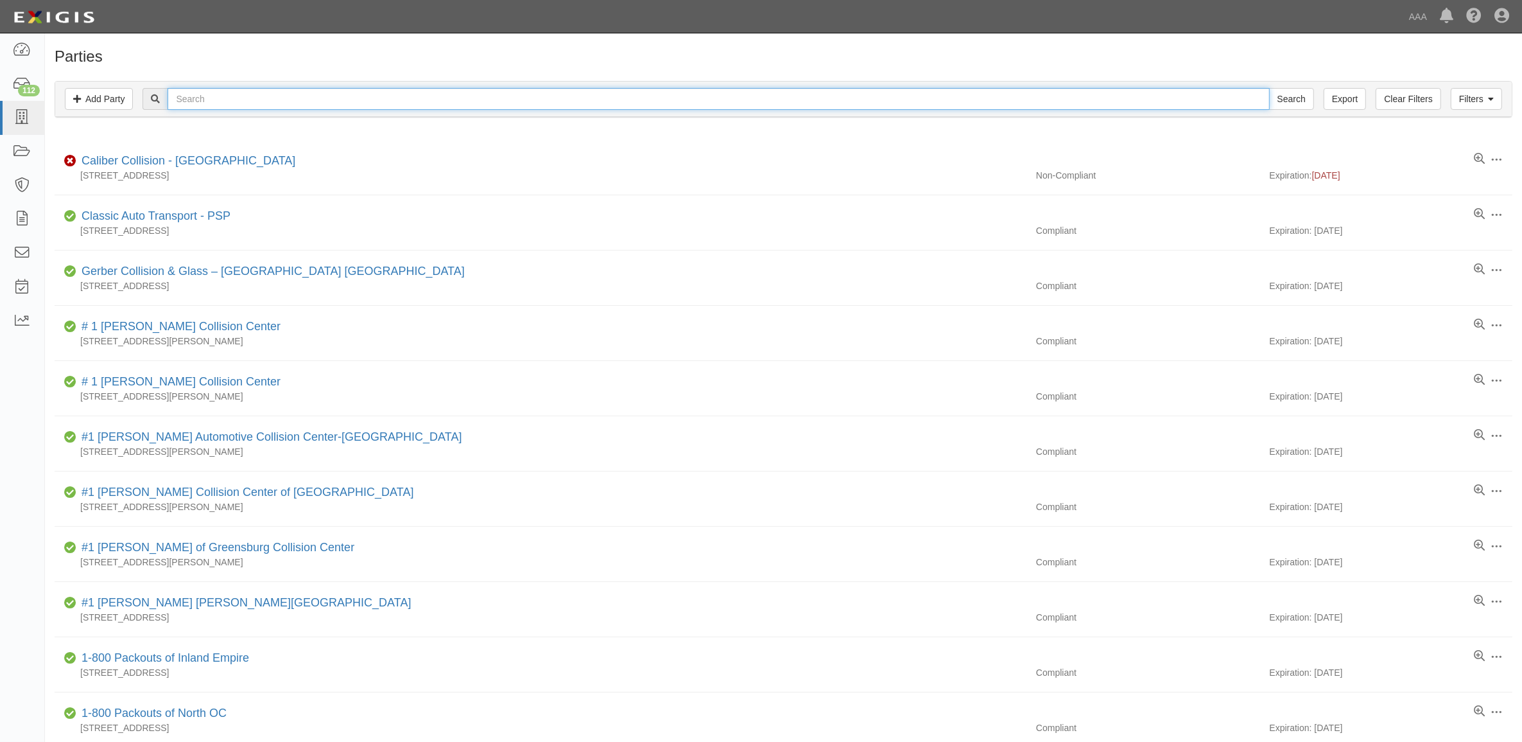
click at [290, 95] on input "text" at bounding box center [719, 99] width 1102 height 22
type input "Cross Companies"
click at [1269, 88] on input "Search" at bounding box center [1291, 99] width 45 height 22
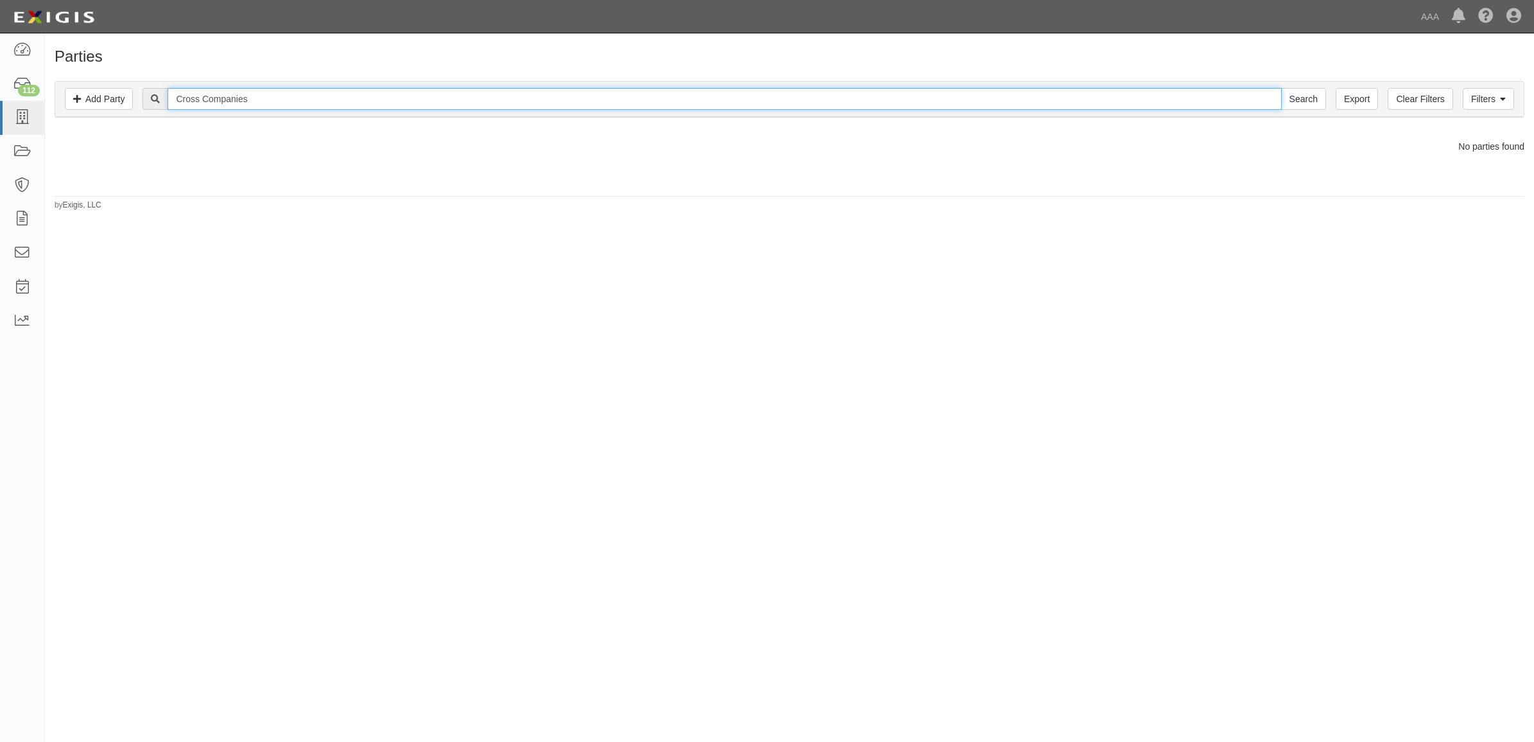
click at [290, 95] on input "Cross Companies" at bounding box center [725, 99] width 1114 height 22
type input "Cross"
click at [1281, 88] on input "Search" at bounding box center [1303, 99] width 45 height 22
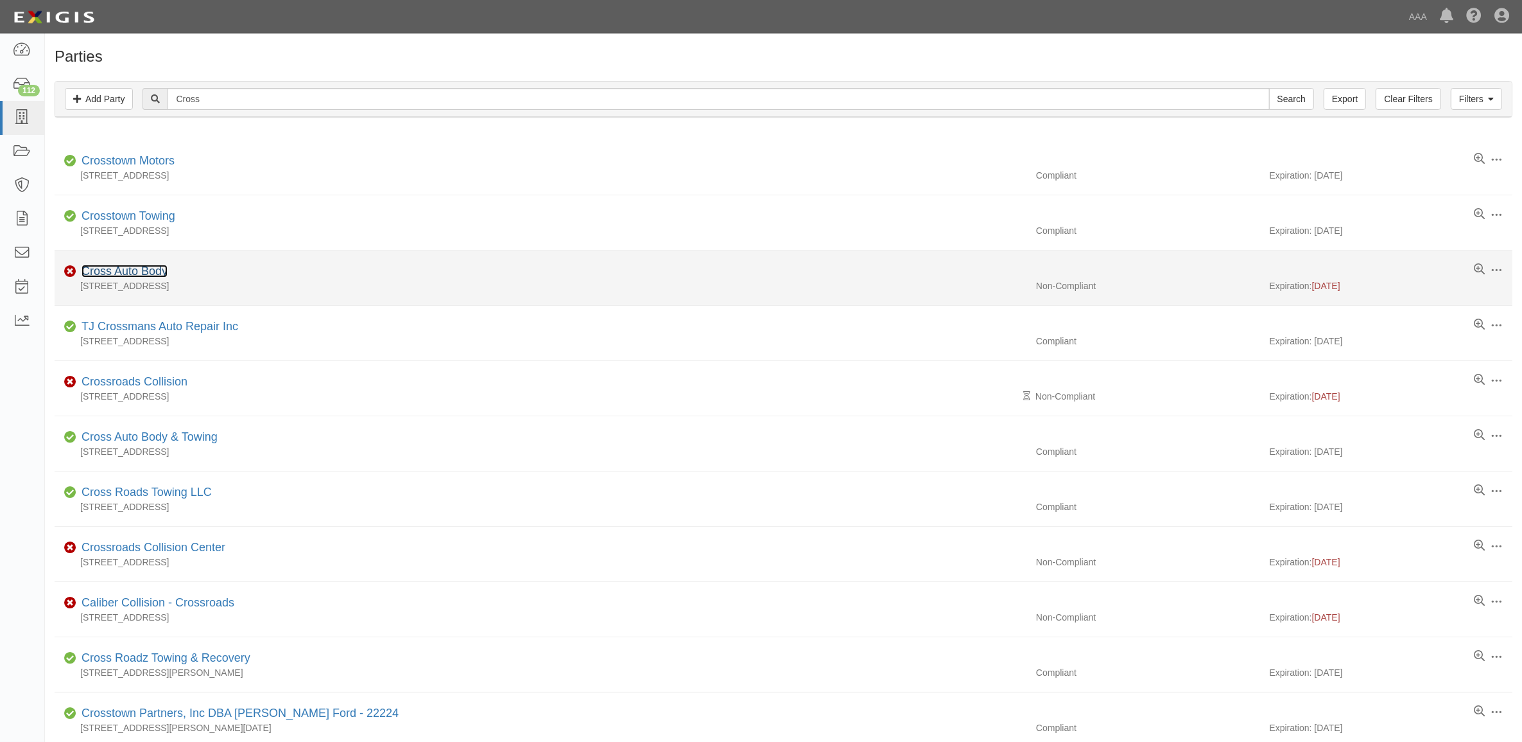
click at [152, 271] on link "Cross Auto Body" at bounding box center [125, 271] width 86 height 13
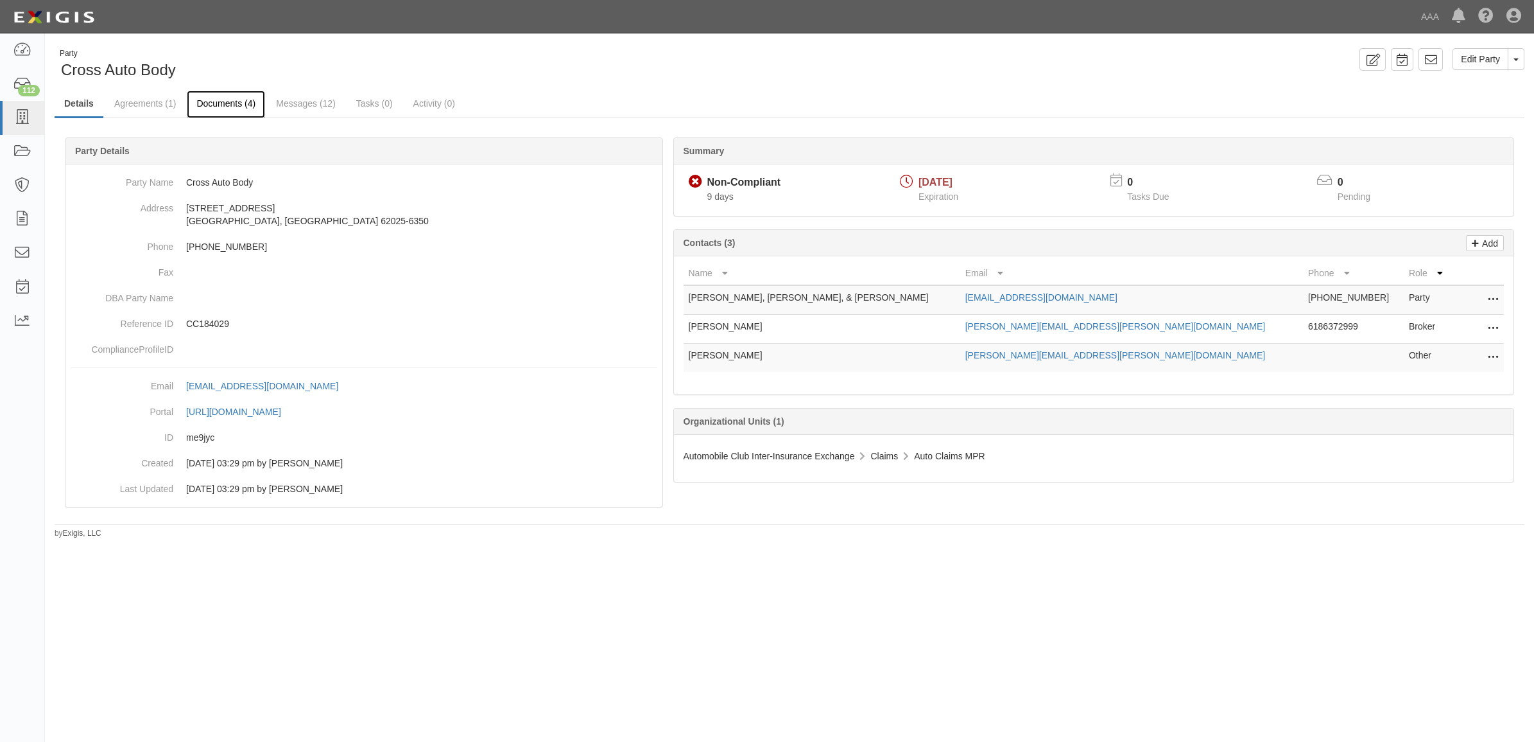
drag, startPoint x: 249, startPoint y: 104, endPoint x: 271, endPoint y: 108, distance: 22.2
click at [249, 104] on link "Documents (4)" at bounding box center [226, 104] width 78 height 26
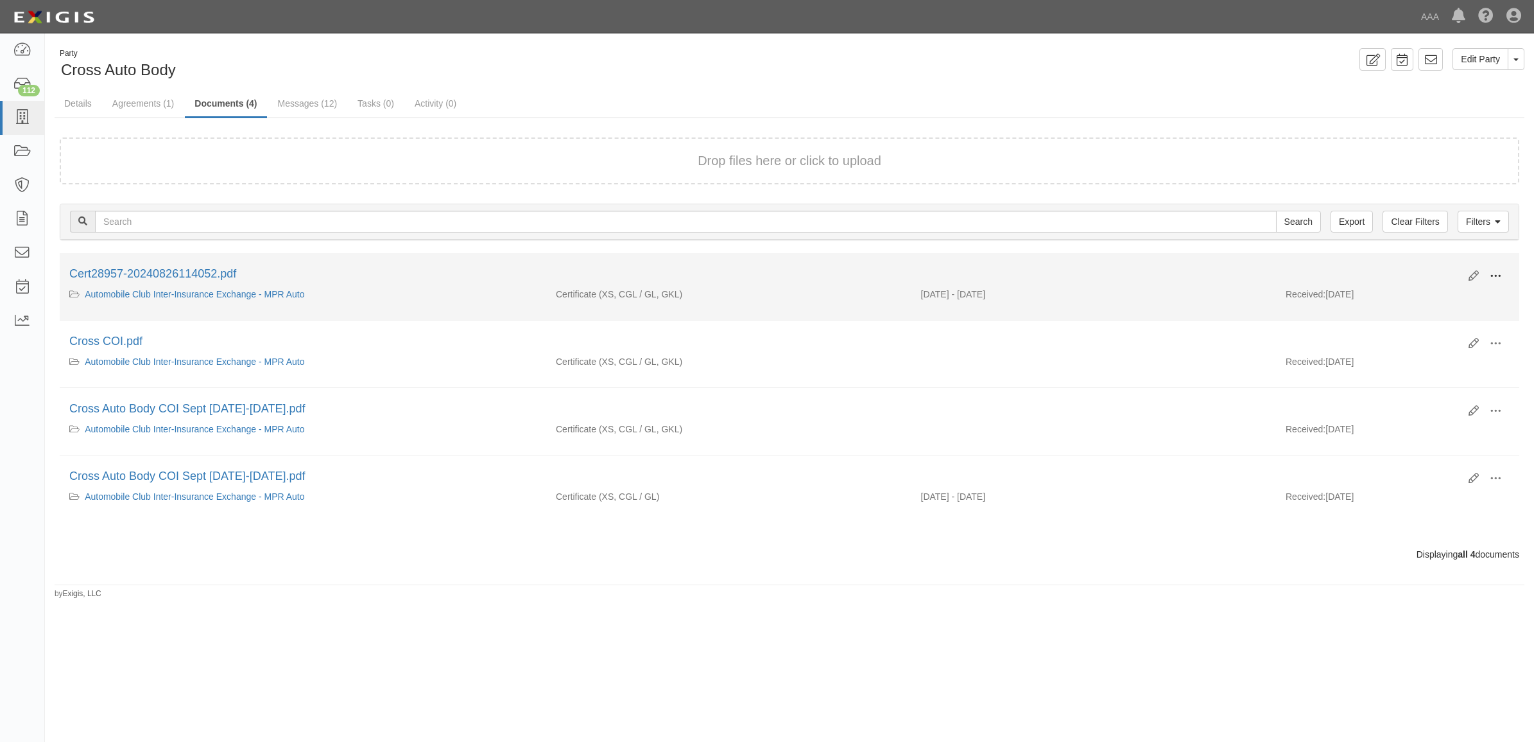
click at [1490, 272] on span at bounding box center [1496, 276] width 12 height 12
click at [1446, 284] on link "View" at bounding box center [1433, 294] width 101 height 23
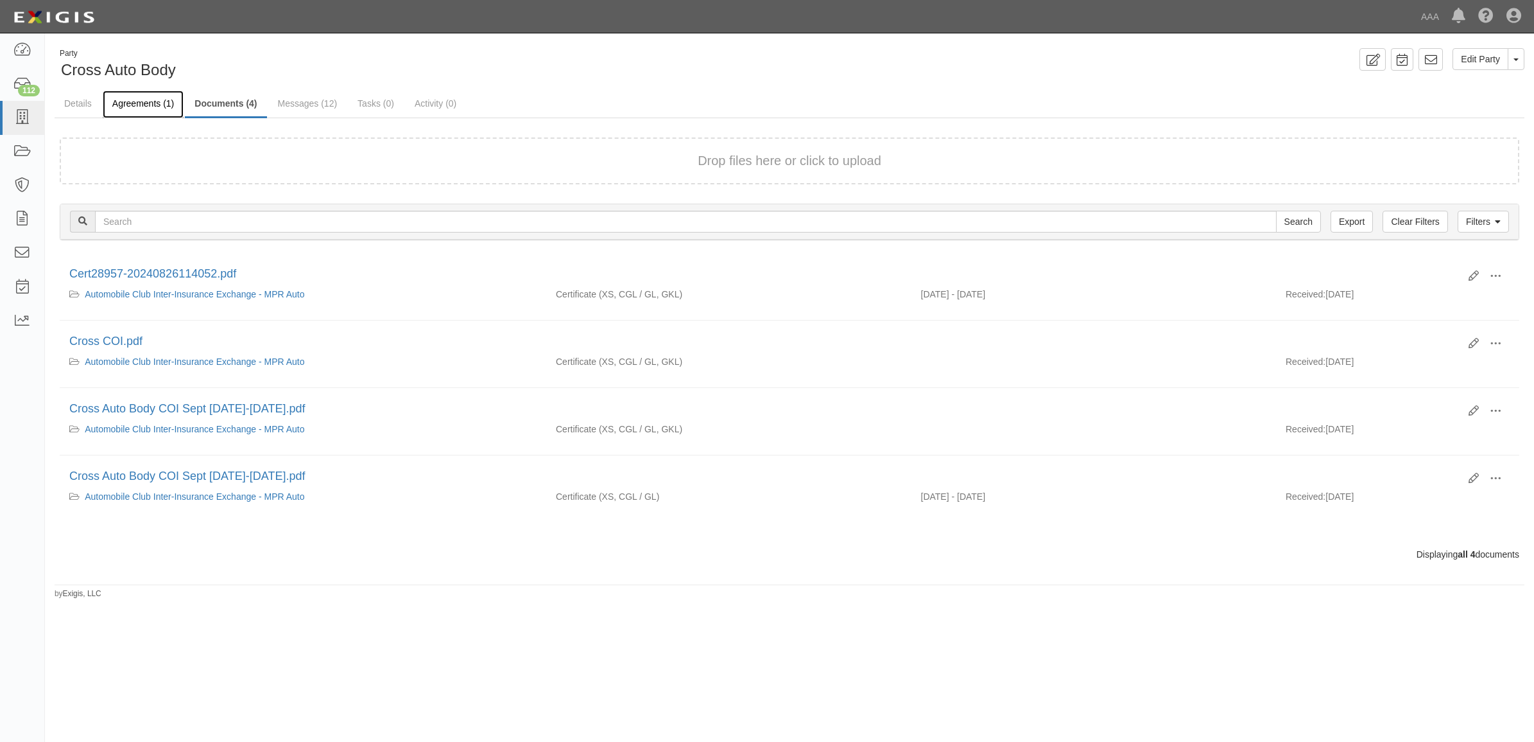
click at [155, 105] on link "Agreements (1)" at bounding box center [143, 105] width 81 height 28
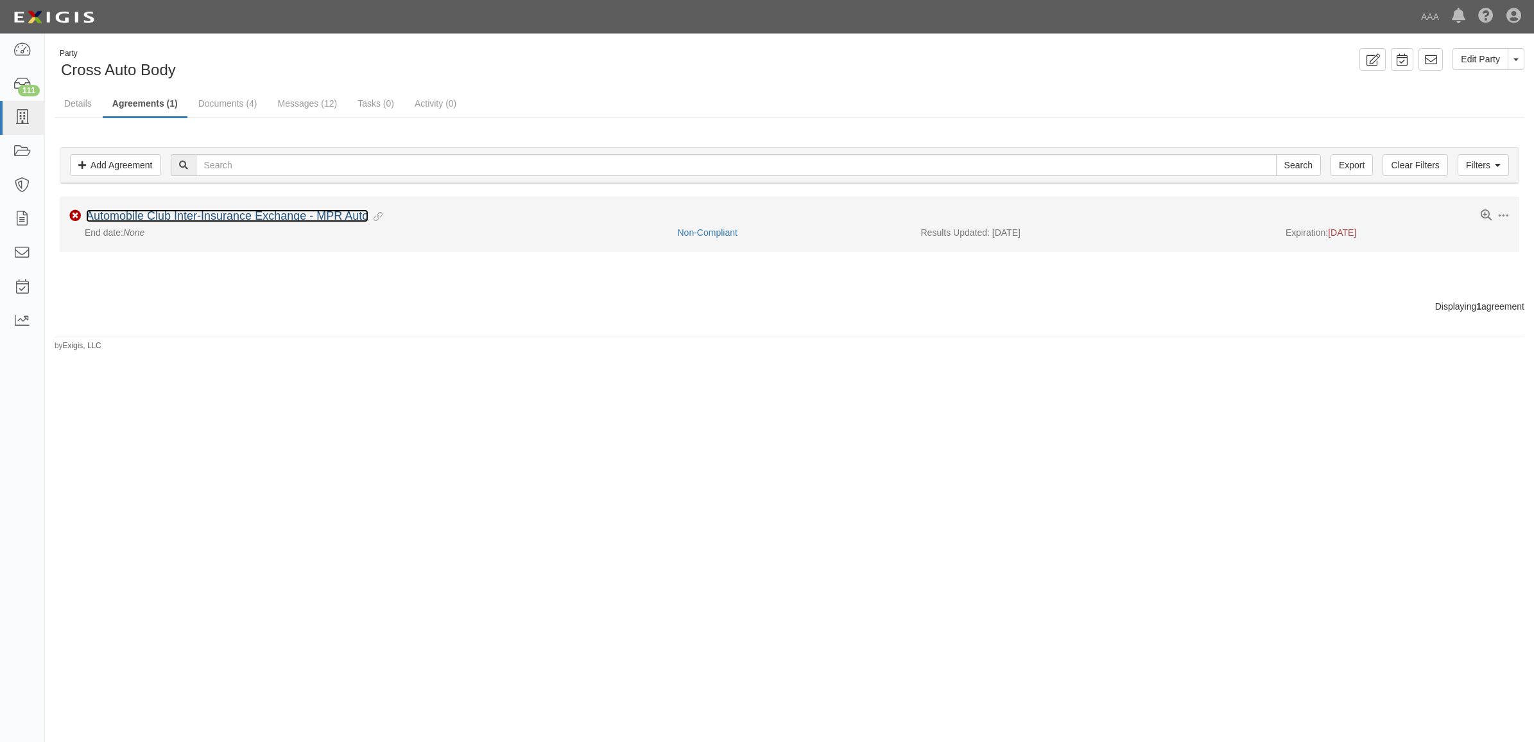
click at [232, 214] on link "Automobile Club Inter-Insurance Exchange - MPR Auto" at bounding box center [227, 215] width 282 height 13
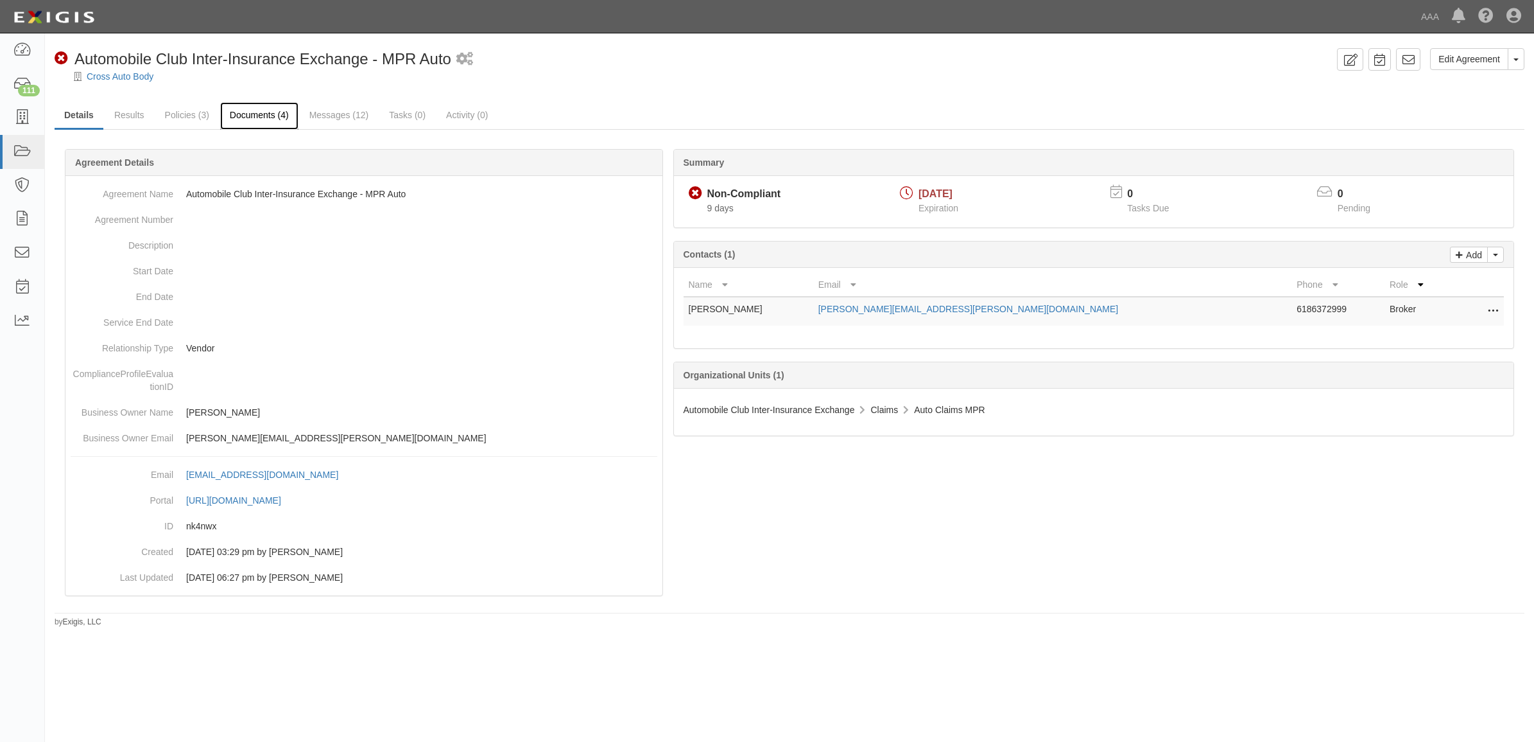
click at [232, 113] on link "Documents (4)" at bounding box center [259, 116] width 78 height 28
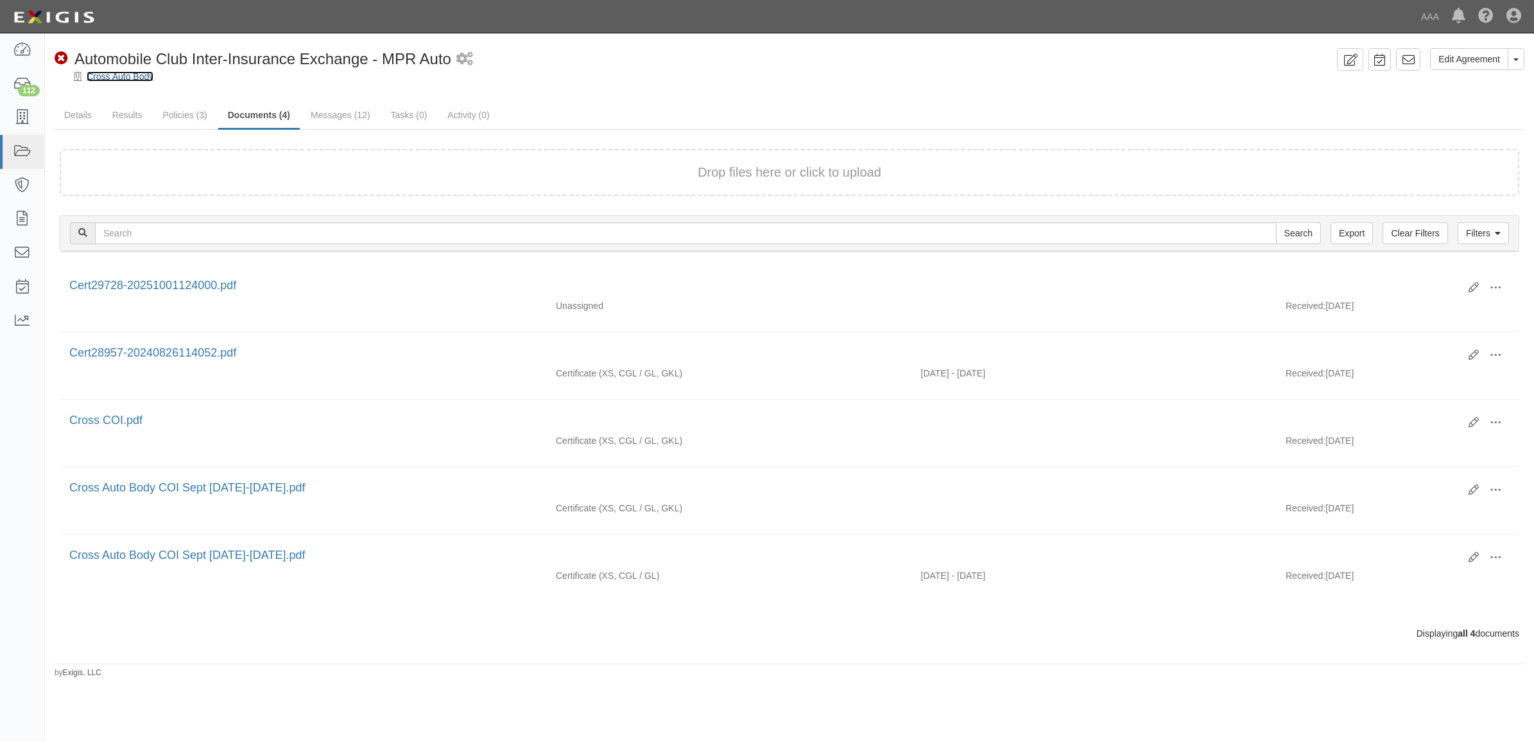
click at [126, 72] on link "Cross Auto Body" at bounding box center [120, 76] width 67 height 10
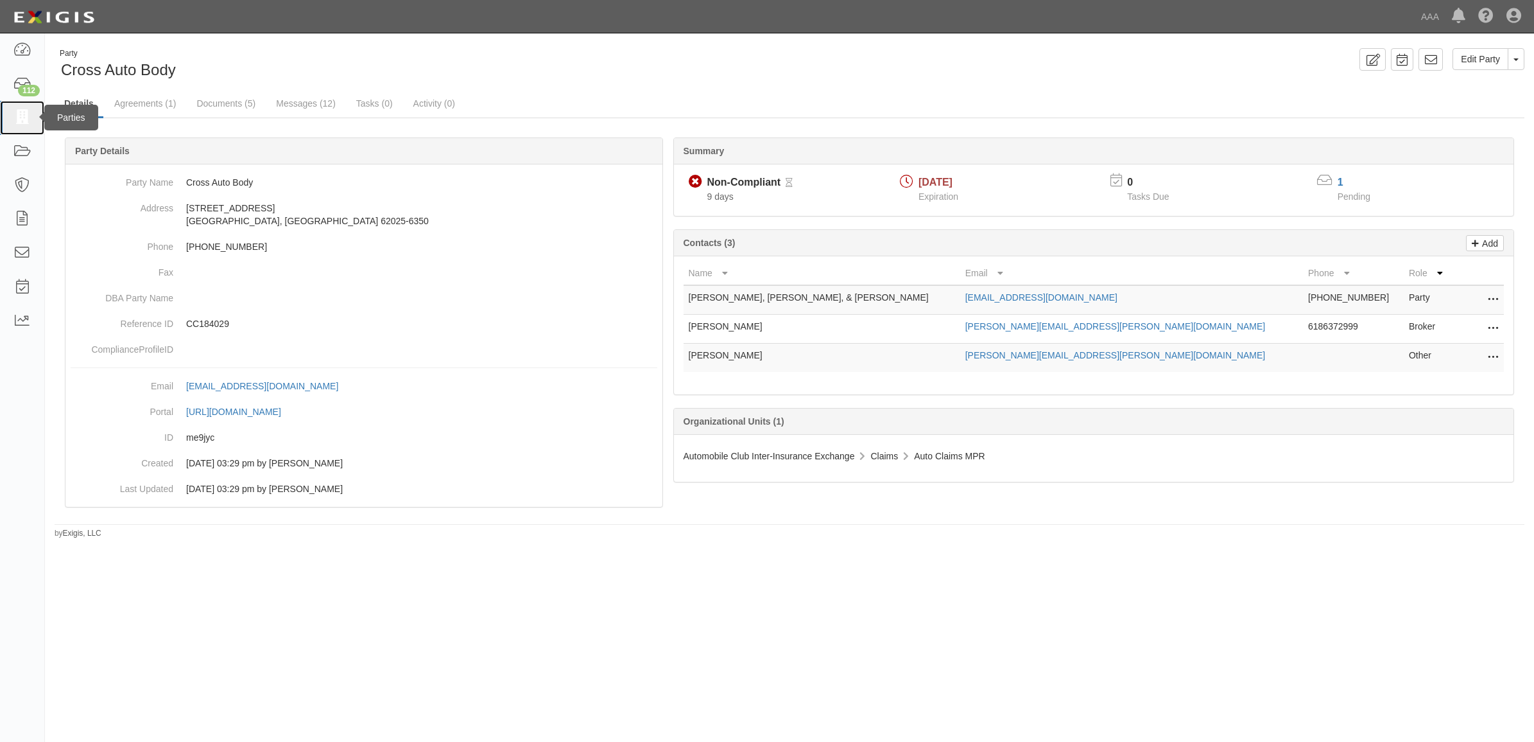
click at [33, 119] on link at bounding box center [22, 118] width 44 height 34
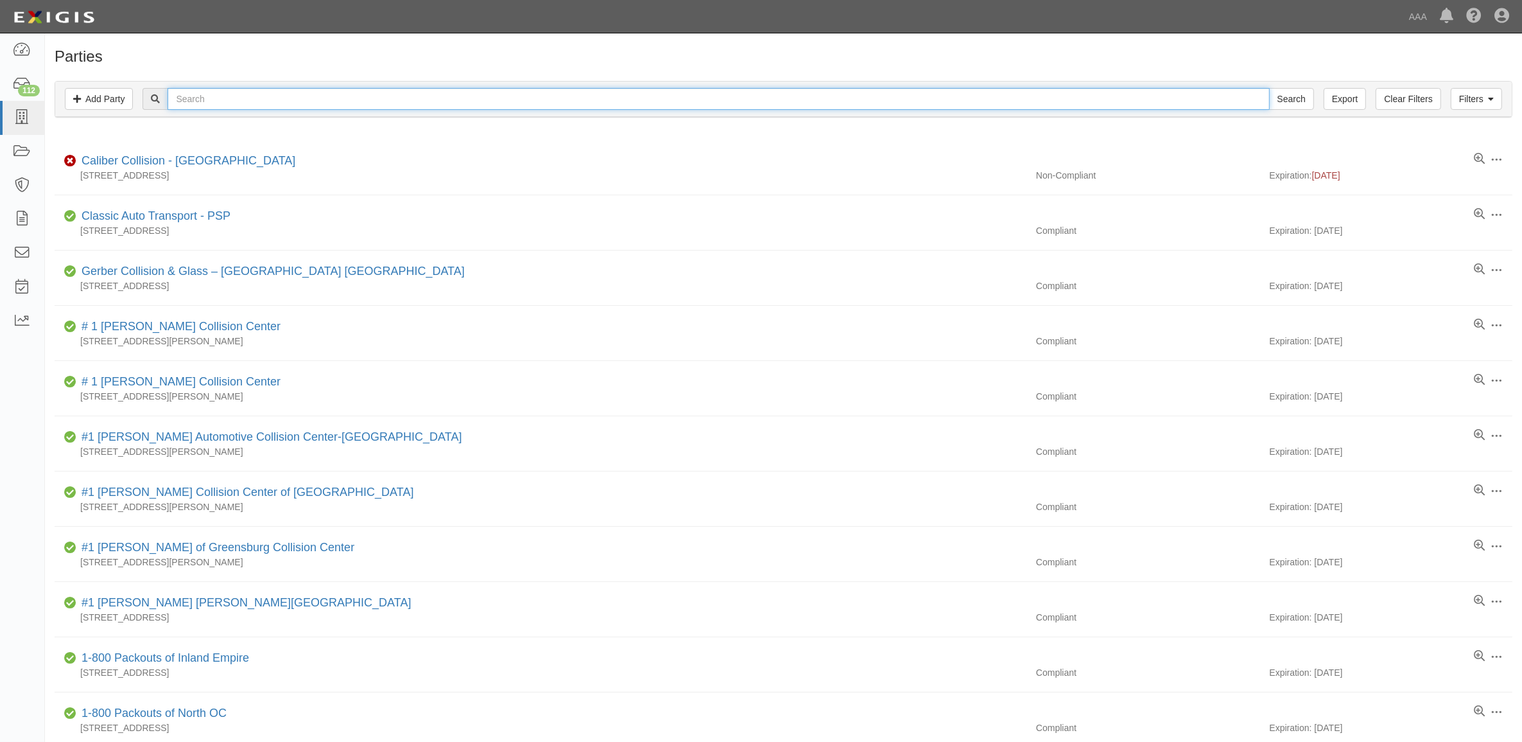
click at [271, 91] on input "text" at bounding box center [719, 99] width 1102 height 22
type input "Cross Auto"
click at [1269, 88] on input "Search" at bounding box center [1291, 99] width 45 height 22
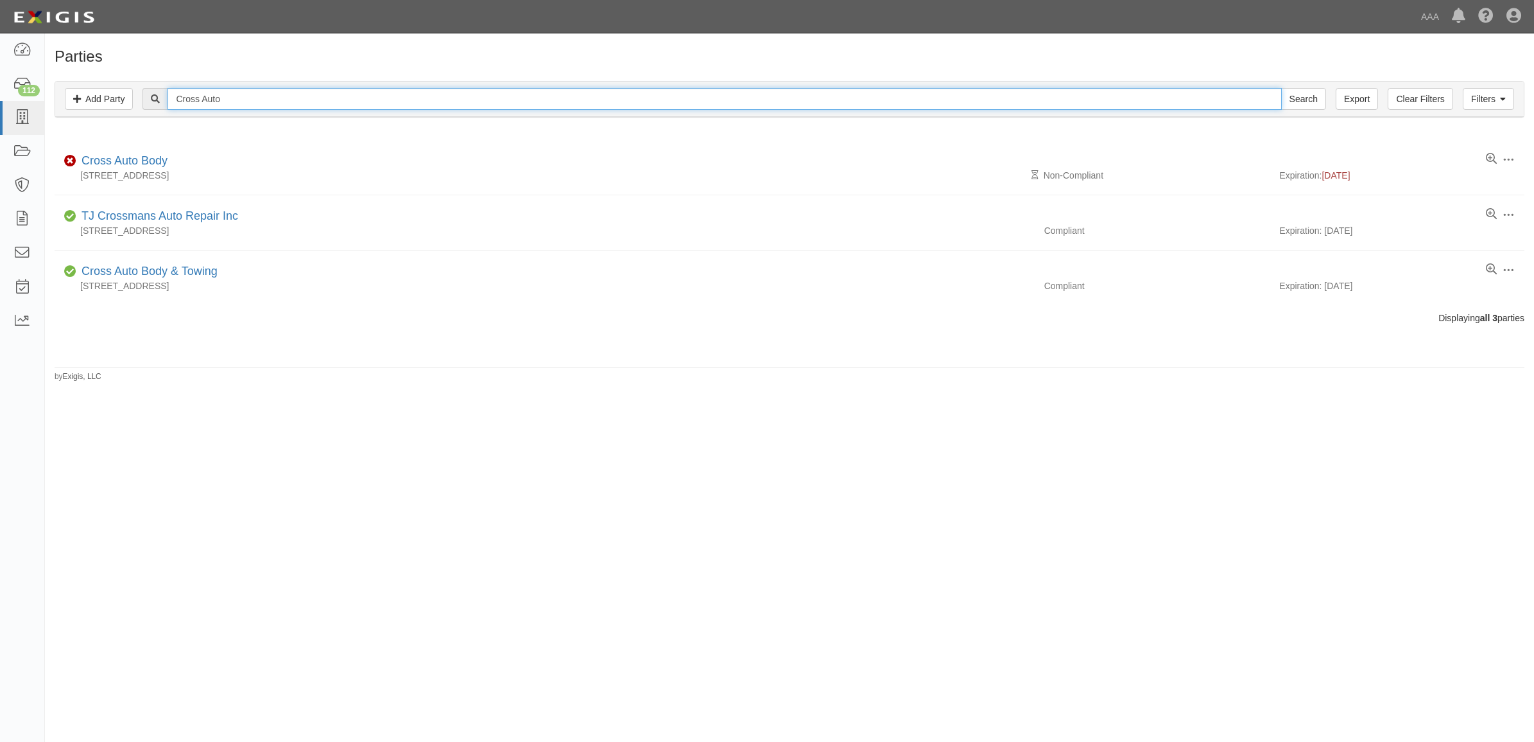
click at [239, 98] on input "Cross Auto" at bounding box center [725, 99] width 1114 height 22
type input "366324"
click at [1281, 88] on input "Search" at bounding box center [1303, 99] width 45 height 22
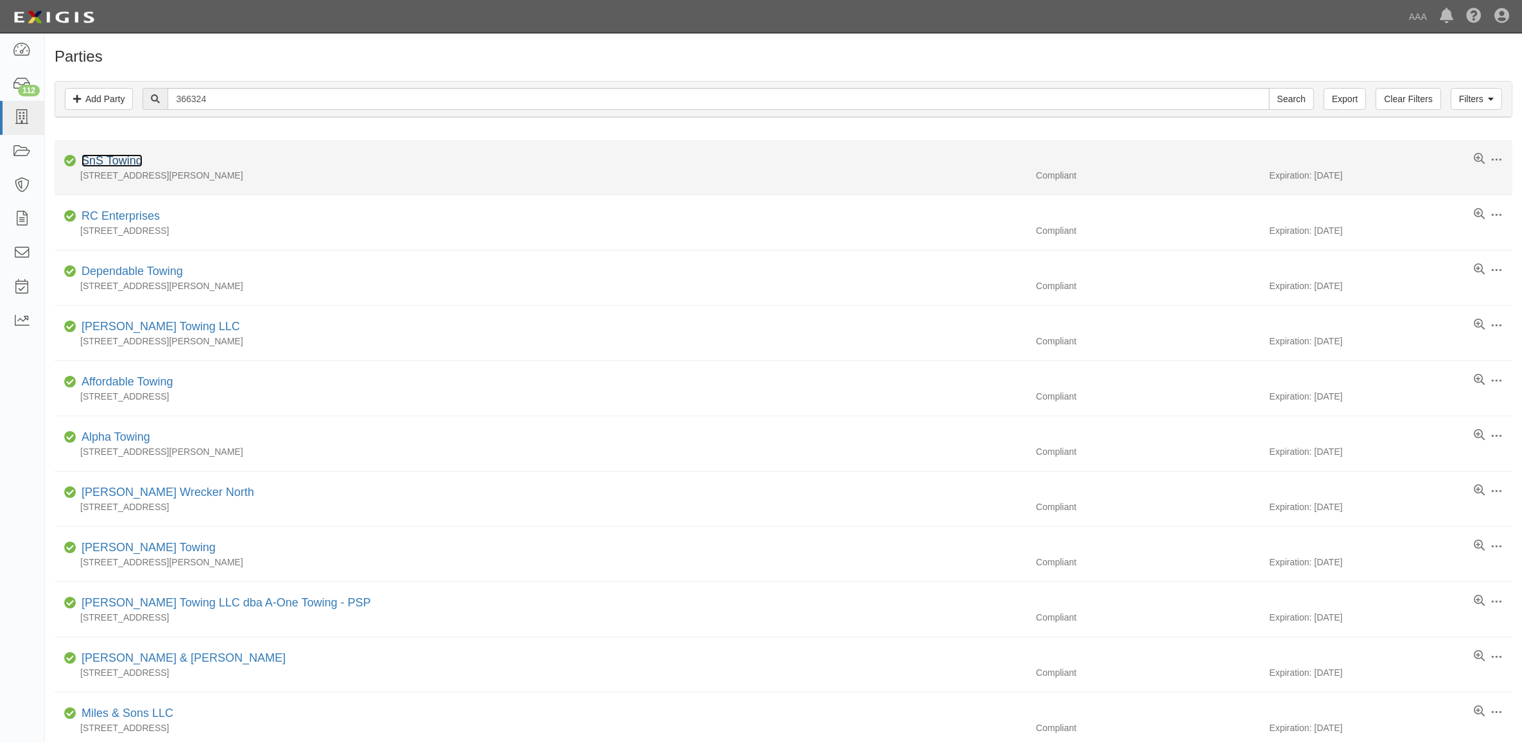
click at [110, 159] on link "SnS Towing" at bounding box center [112, 160] width 61 height 13
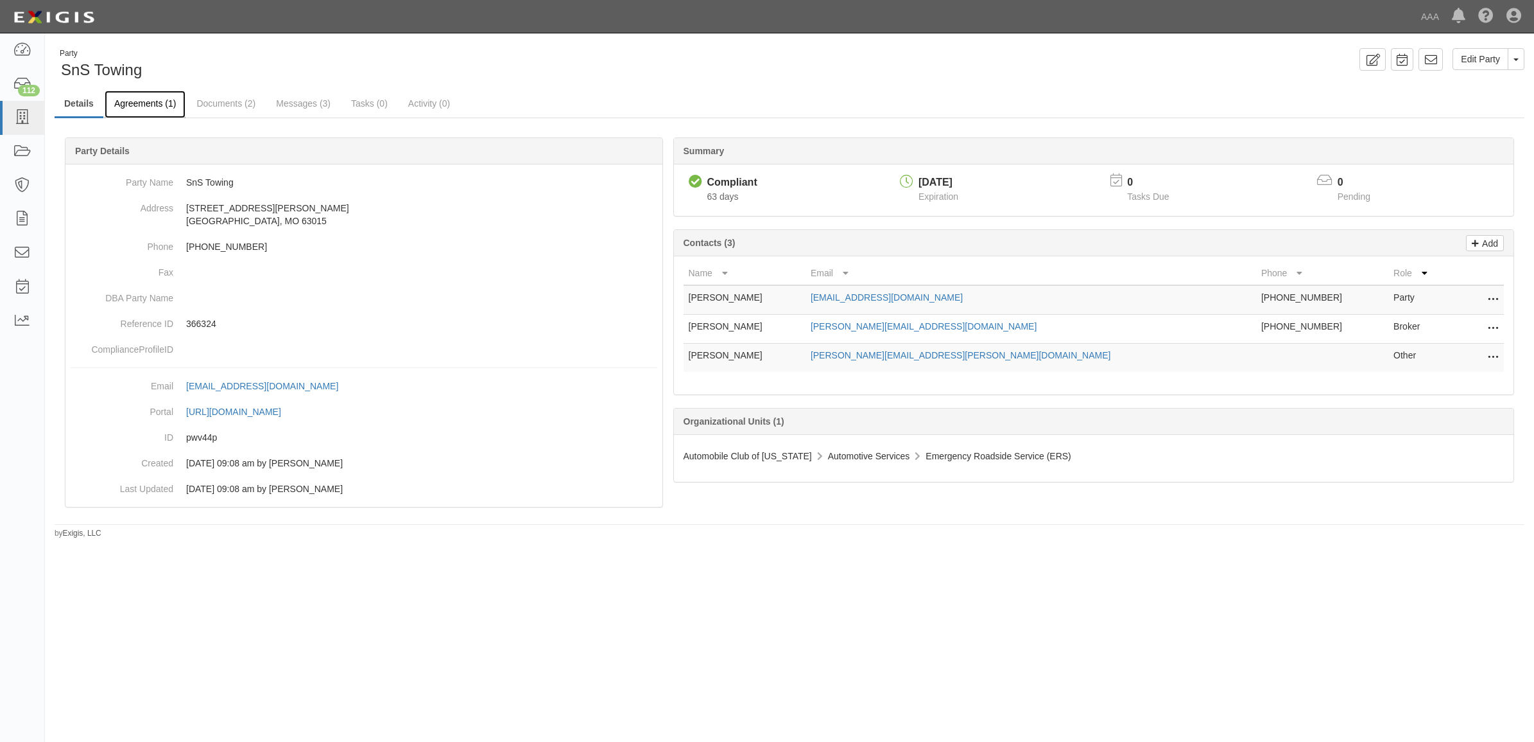
click at [153, 98] on link "Agreements (1)" at bounding box center [145, 105] width 81 height 28
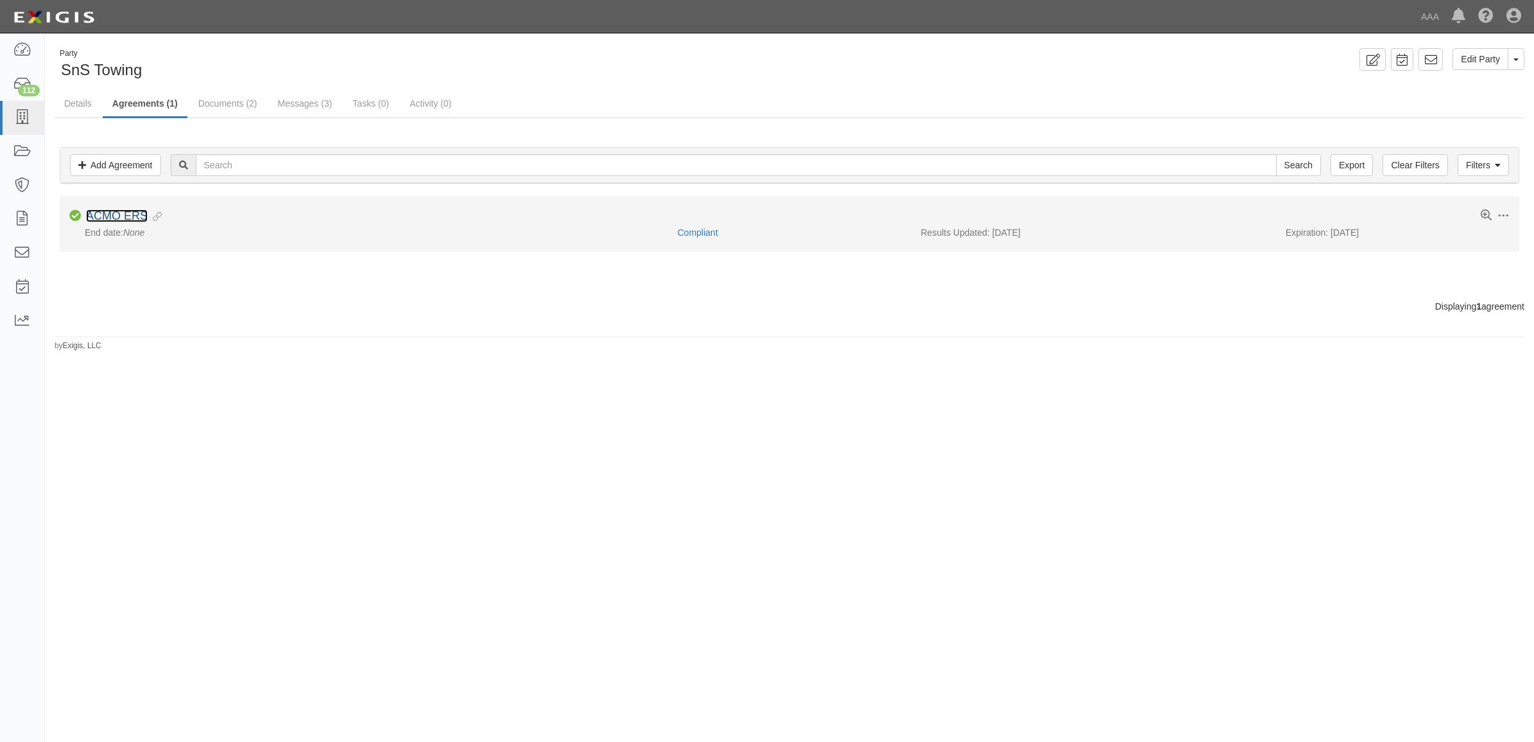
click at [126, 217] on link "ACMO ERS" at bounding box center [117, 215] width 62 height 13
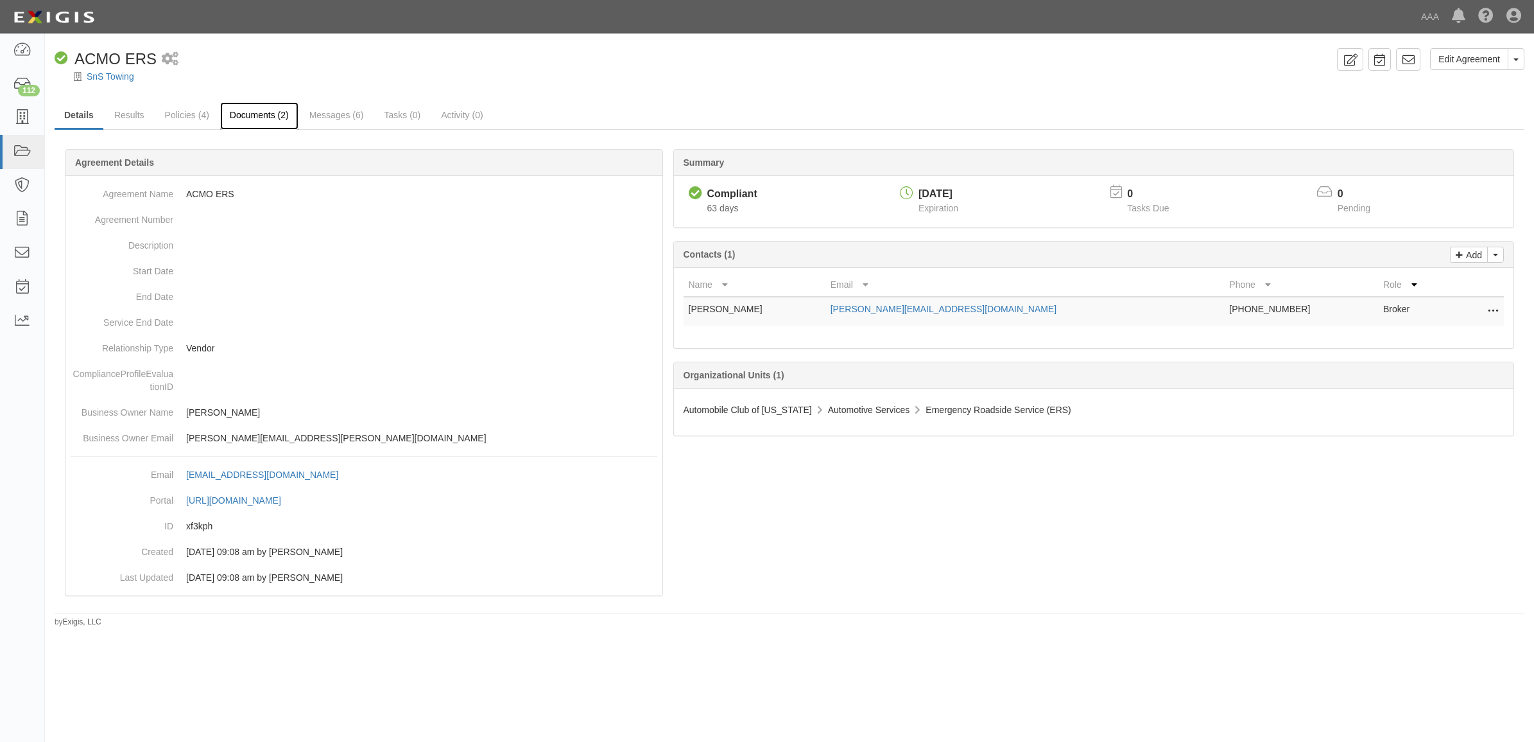
click at [259, 113] on link "Documents (2)" at bounding box center [259, 116] width 78 height 28
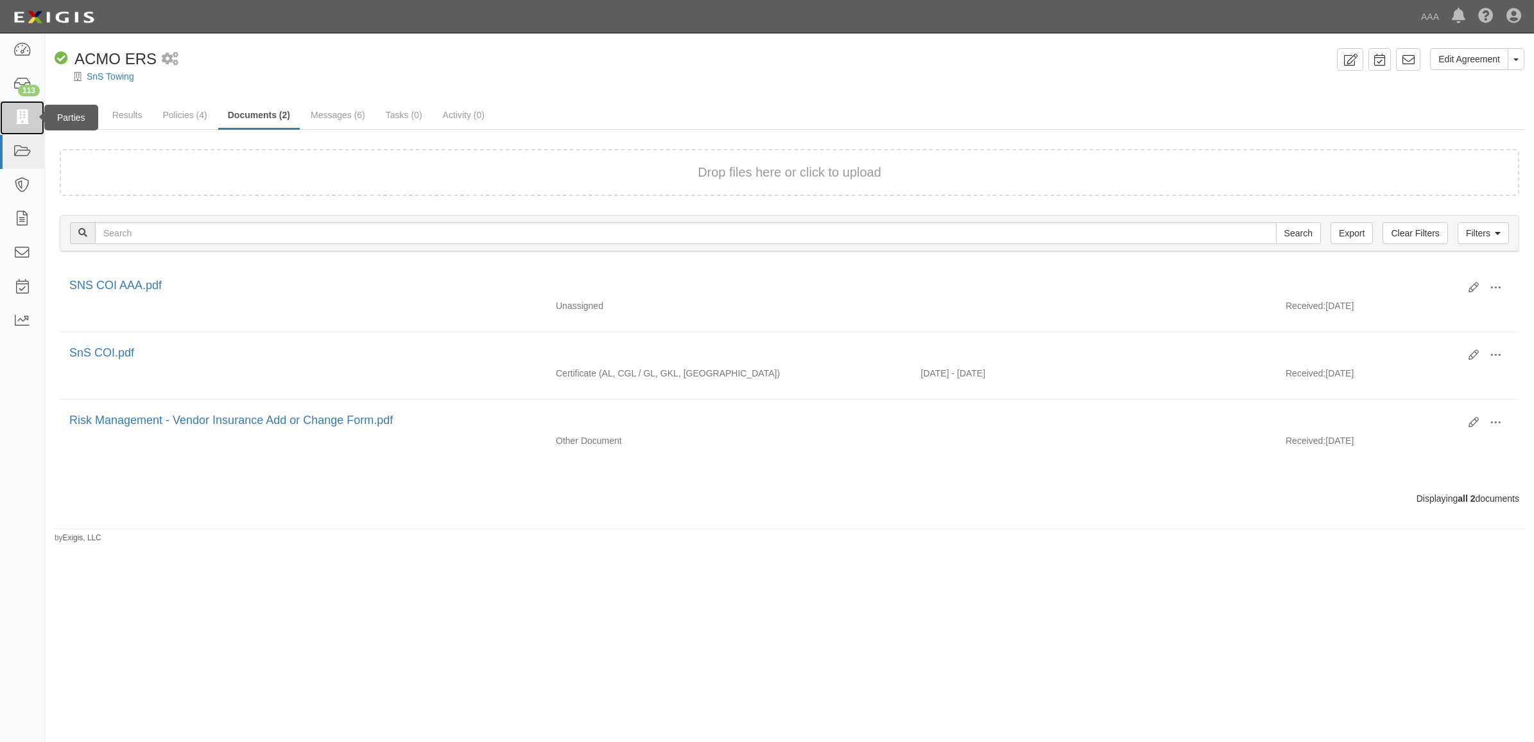
click at [37, 125] on link at bounding box center [22, 118] width 44 height 34
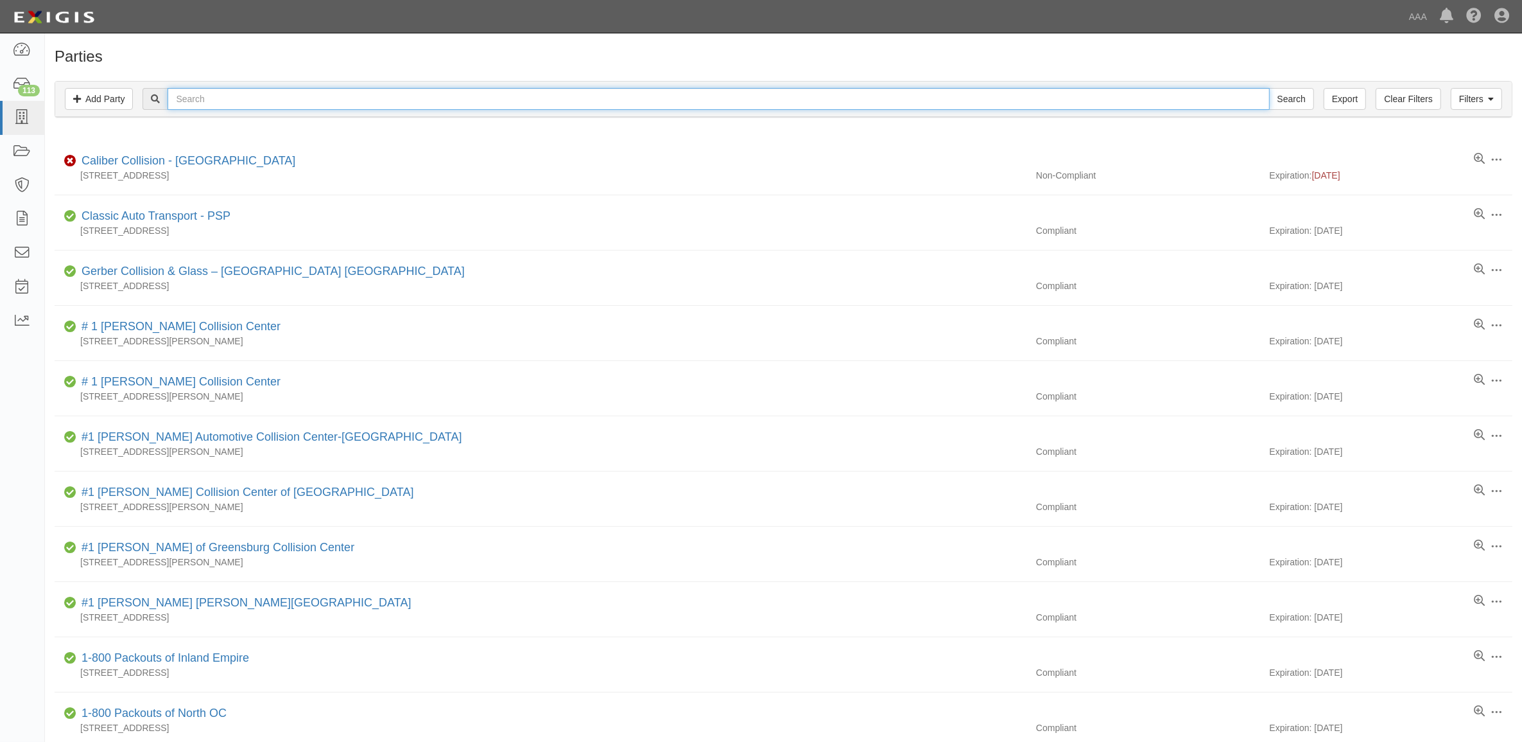
click at [225, 97] on input "text" at bounding box center [719, 99] width 1102 height 22
type input "<"
type input "Marlboro"
click at [1269, 88] on input "Search" at bounding box center [1291, 99] width 45 height 22
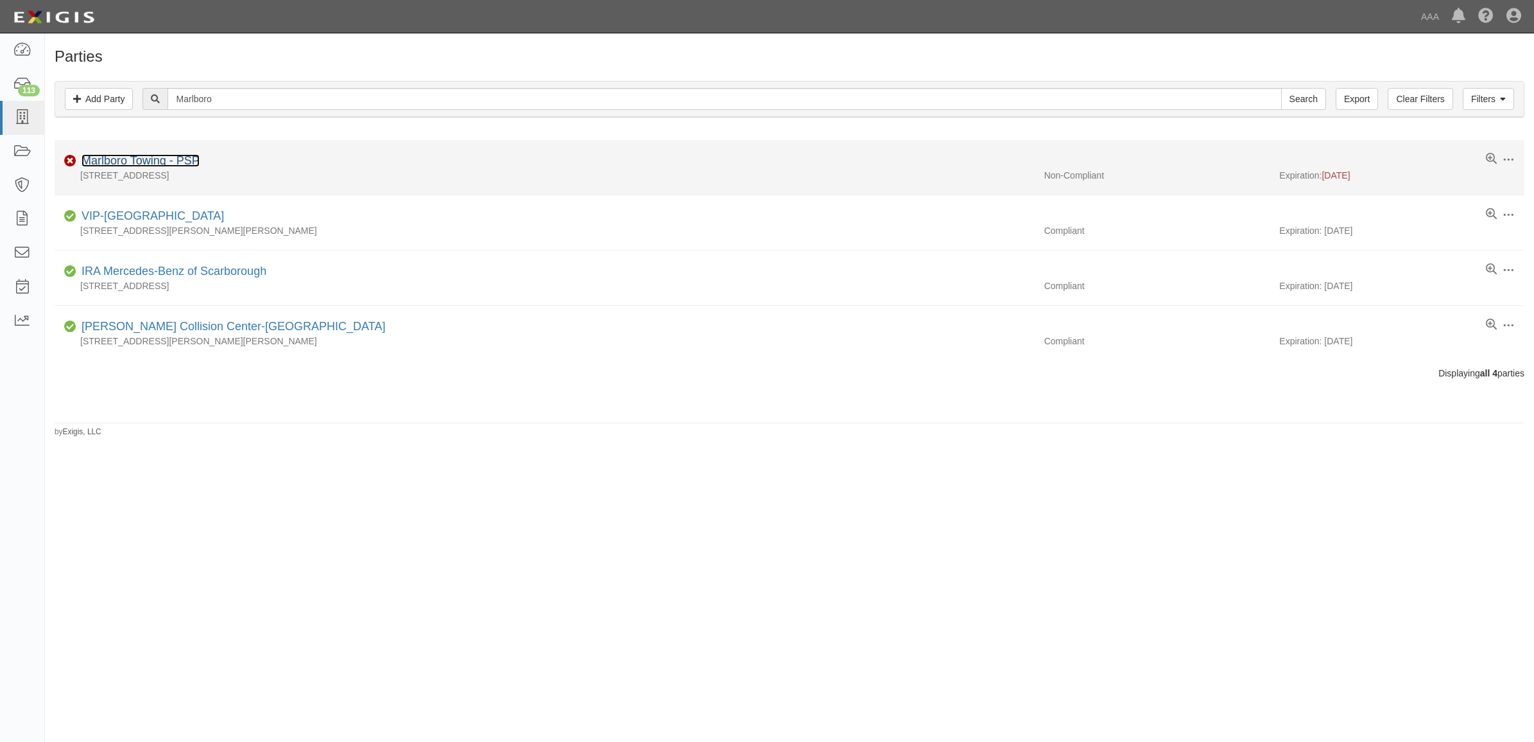
click at [155, 159] on link "Marlboro Towing - PSP" at bounding box center [141, 160] width 118 height 13
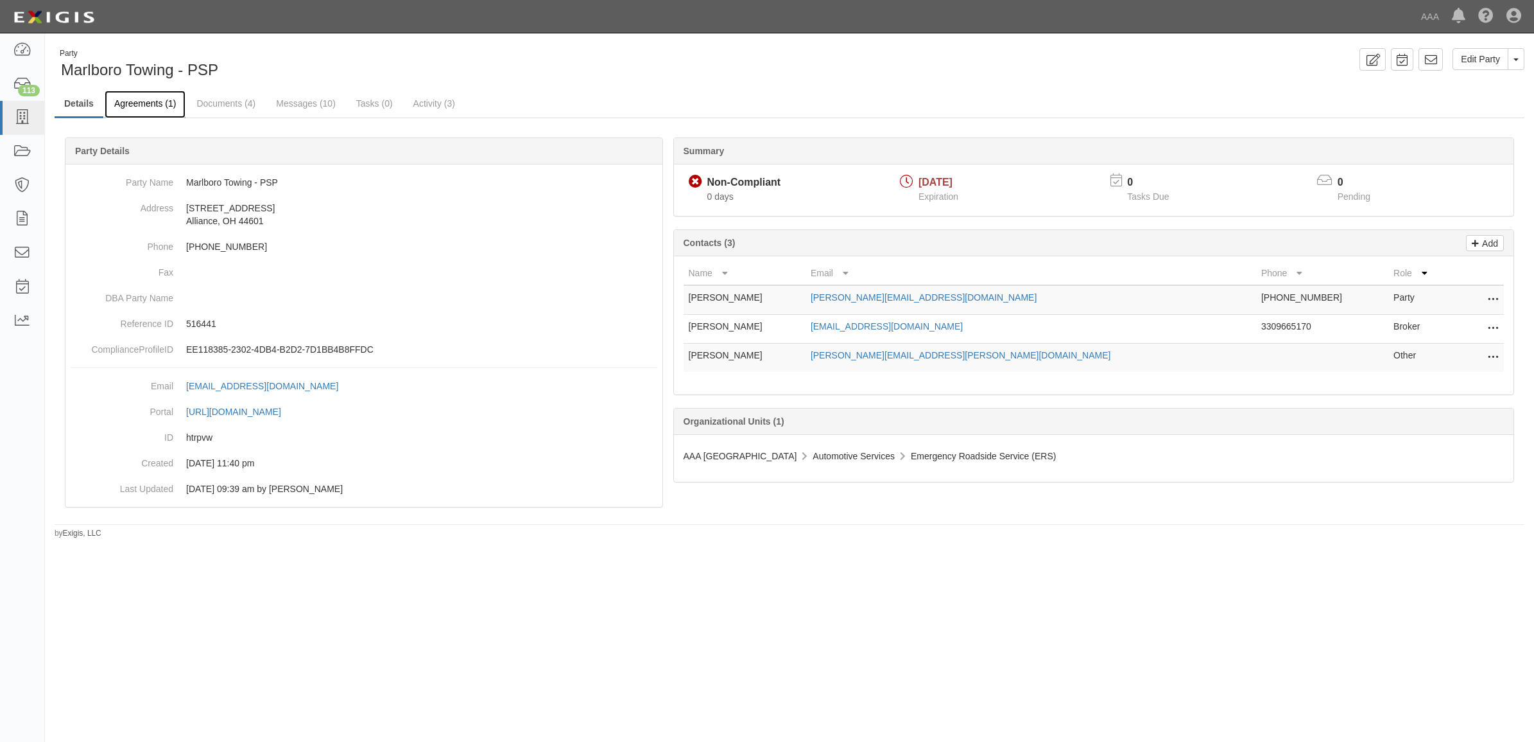
click at [157, 108] on link "Agreements (1)" at bounding box center [145, 105] width 81 height 28
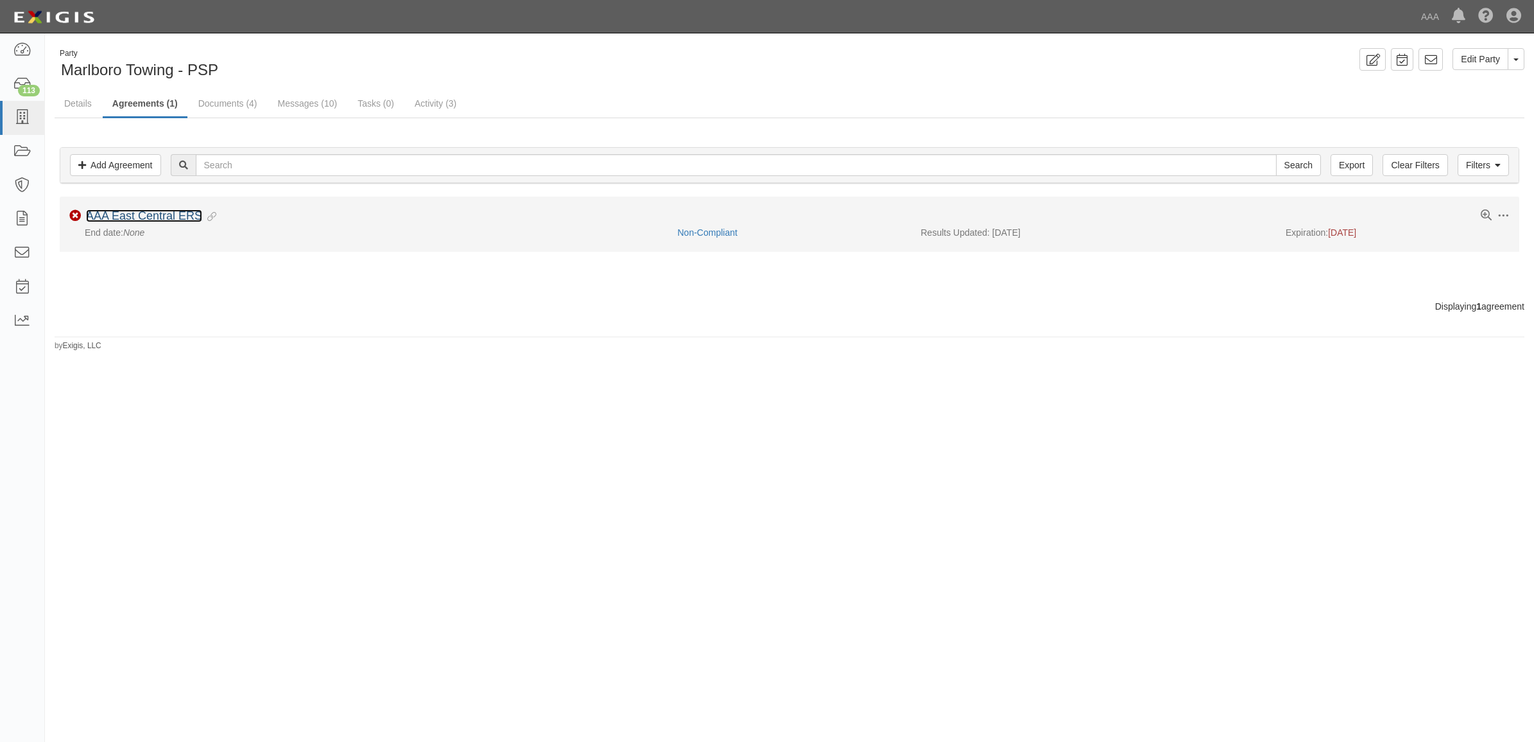
click at [175, 215] on link "AAA East Central ERS" at bounding box center [144, 215] width 116 height 13
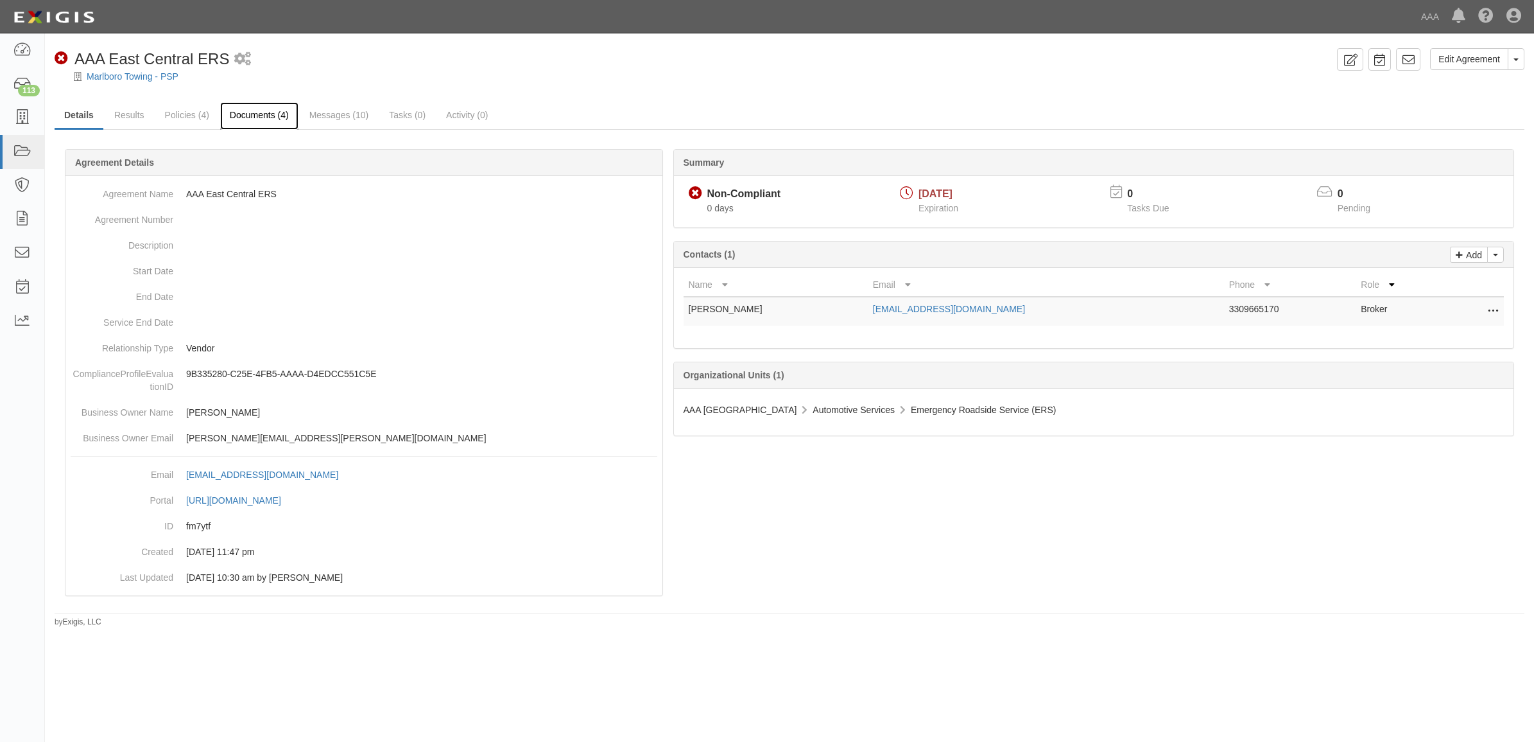
click at [273, 112] on link "Documents (4)" at bounding box center [259, 116] width 78 height 28
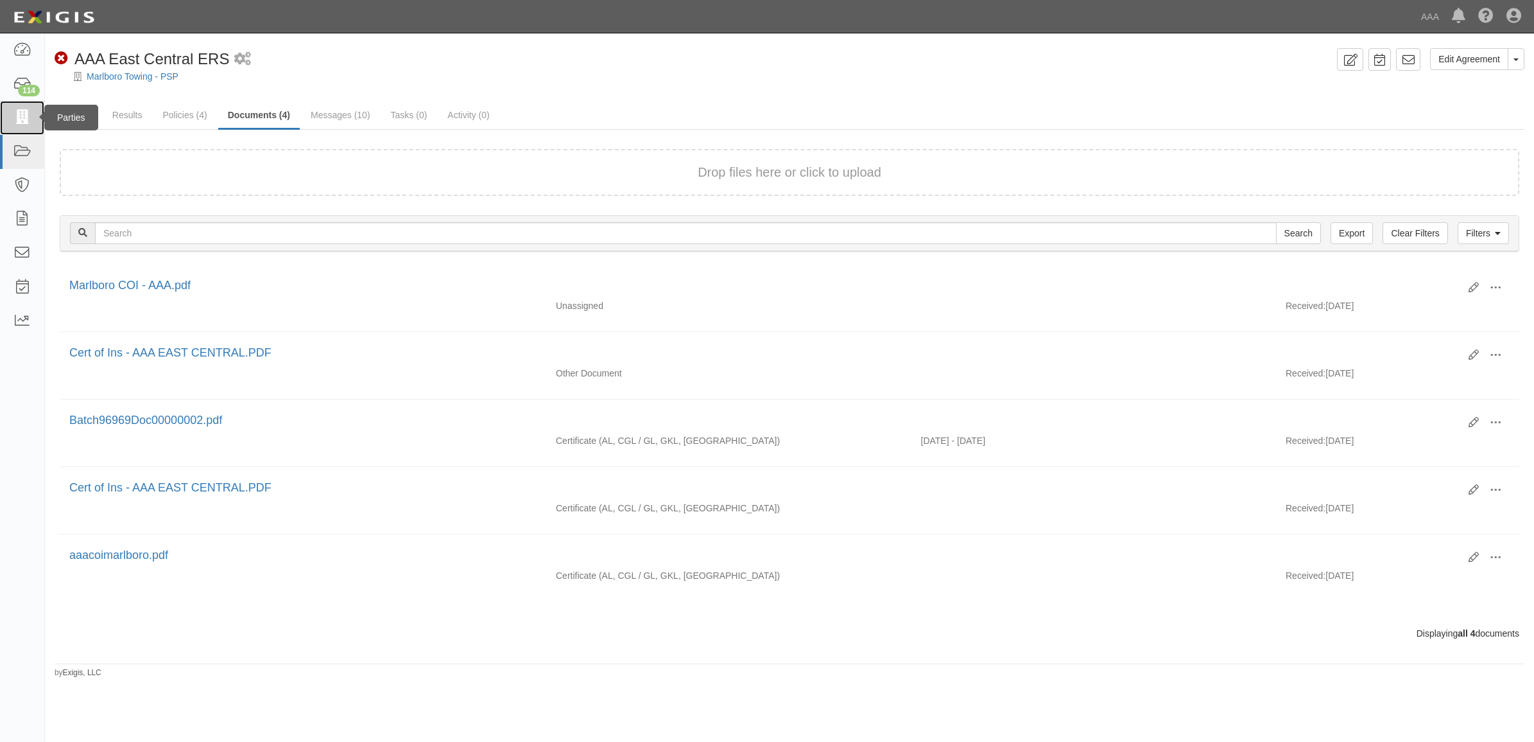
click at [26, 110] on icon at bounding box center [22, 117] width 18 height 15
